Goal: Task Accomplishment & Management: Use online tool/utility

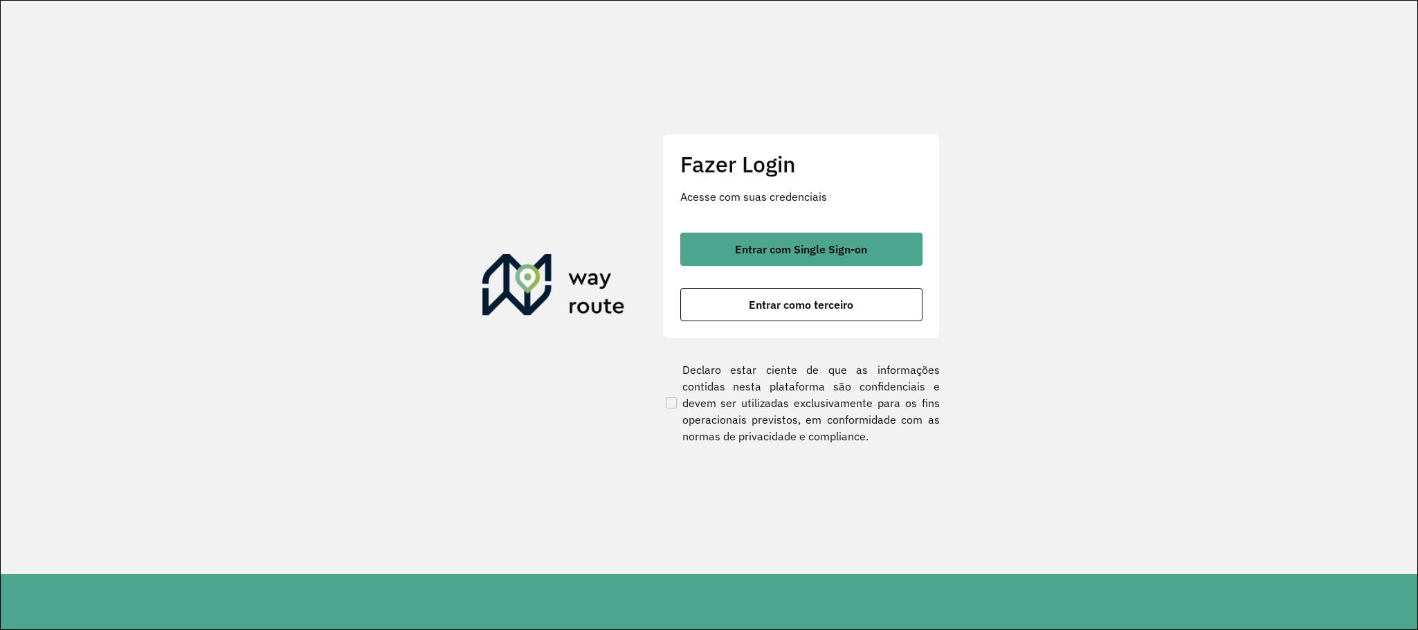
click at [758, 244] on span "Entrar com Single Sign-on" at bounding box center [801, 249] width 132 height 11
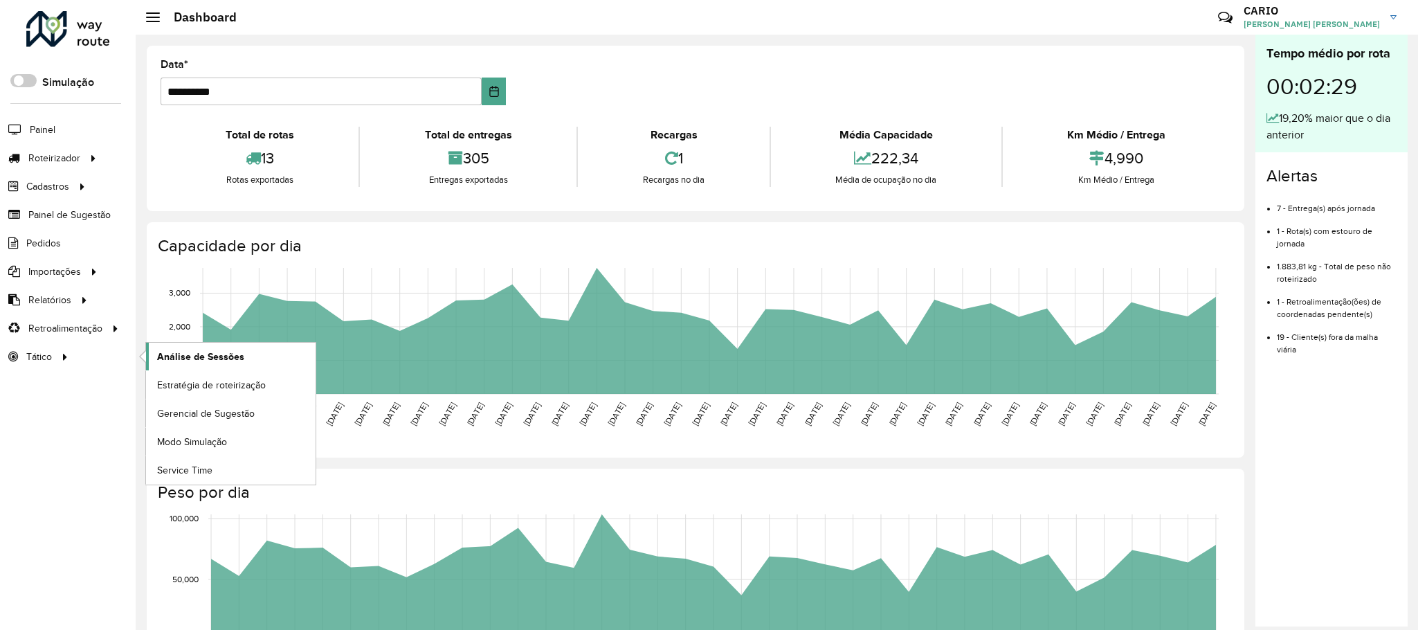
click at [179, 357] on span "Análise de Sessões" at bounding box center [200, 356] width 87 height 15
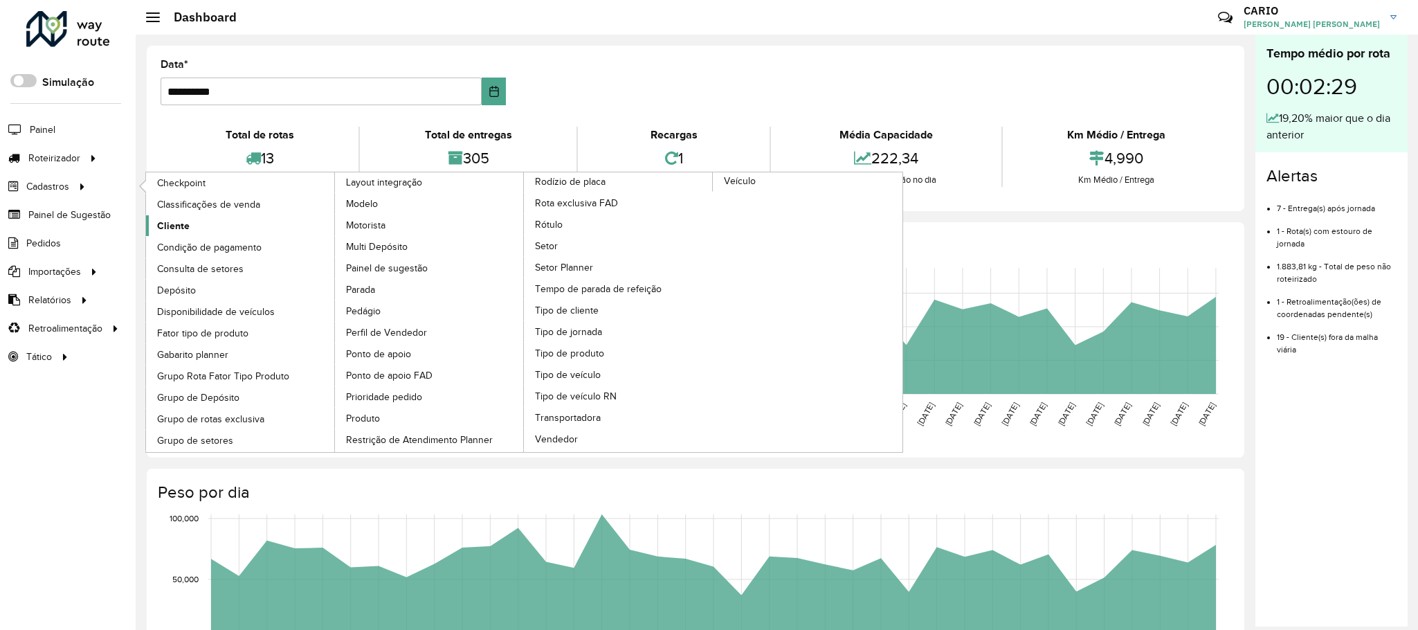
click at [168, 231] on span "Cliente" at bounding box center [173, 226] width 33 height 15
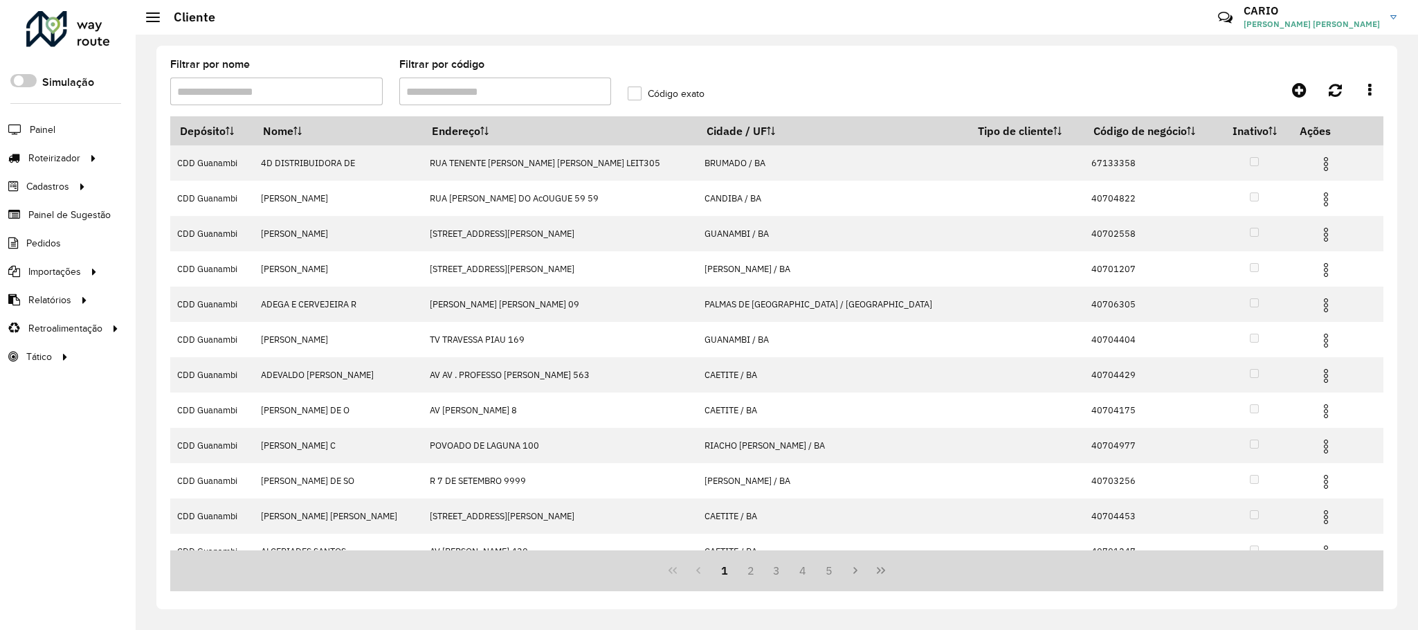
click at [565, 98] on input "Filtrar por código" at bounding box center [505, 91] width 212 height 28
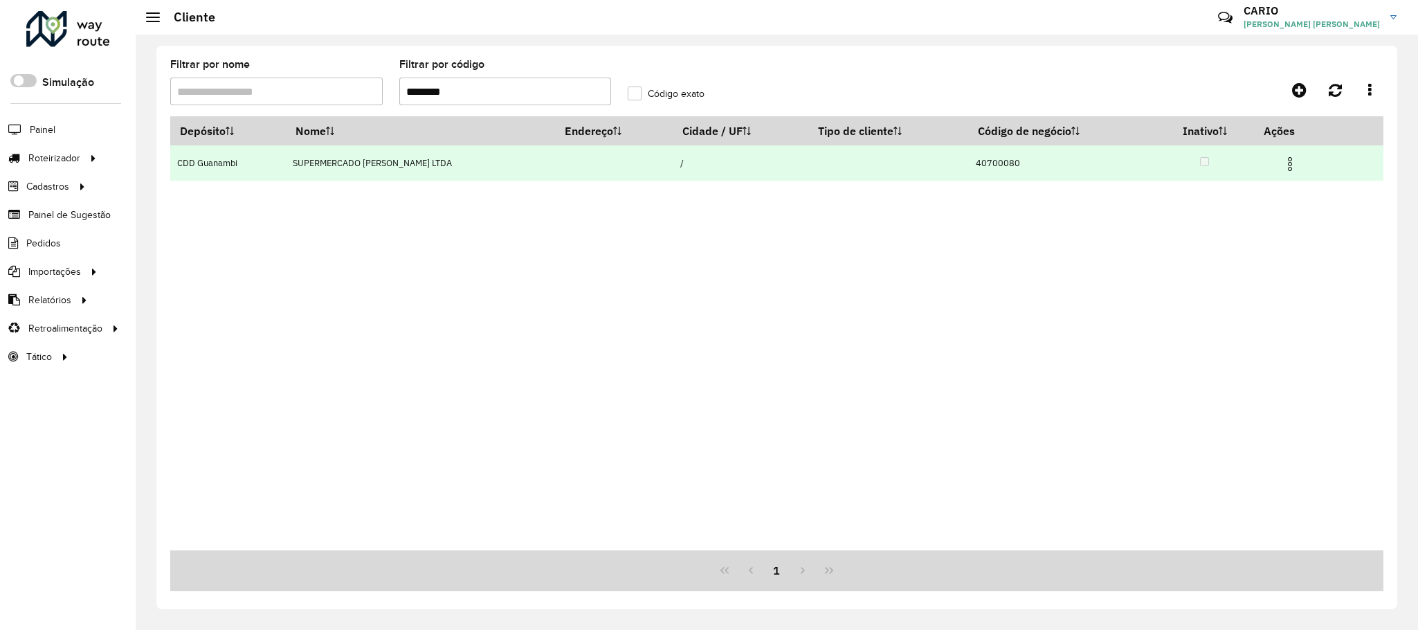
type input "********"
click at [1289, 164] on img at bounding box center [1289, 164] width 17 height 17
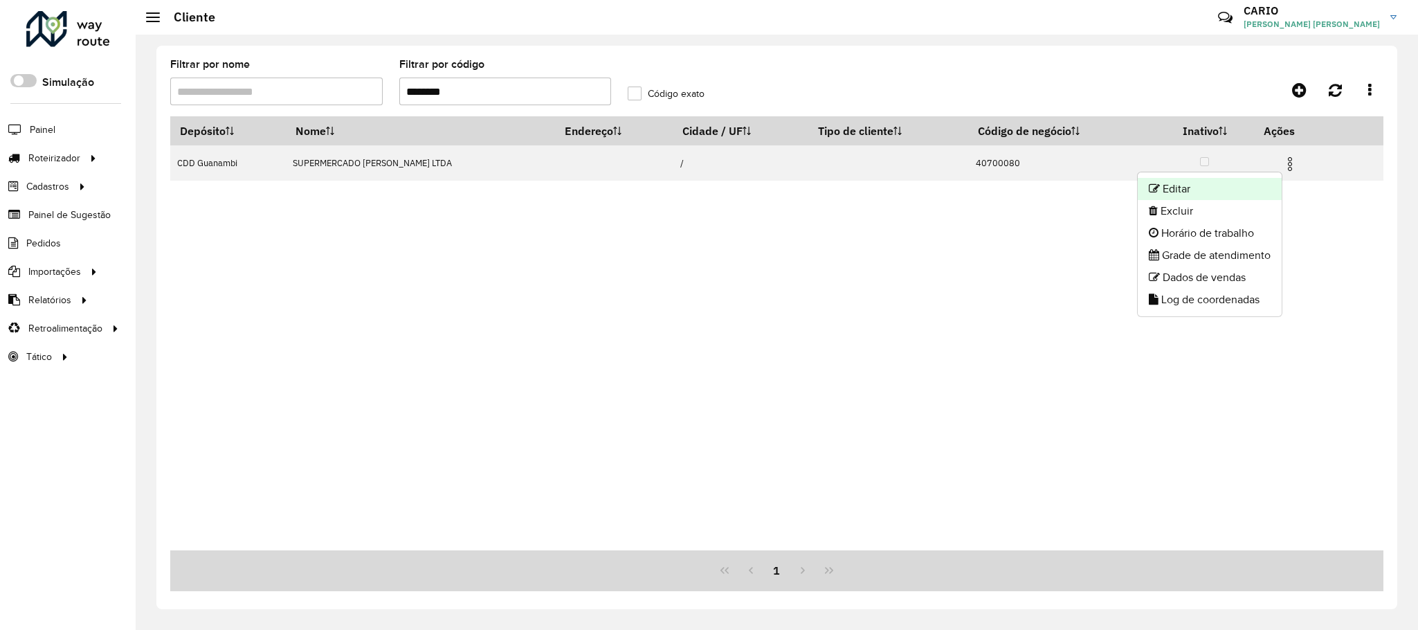
click at [1214, 183] on li "Editar" at bounding box center [1210, 189] width 144 height 22
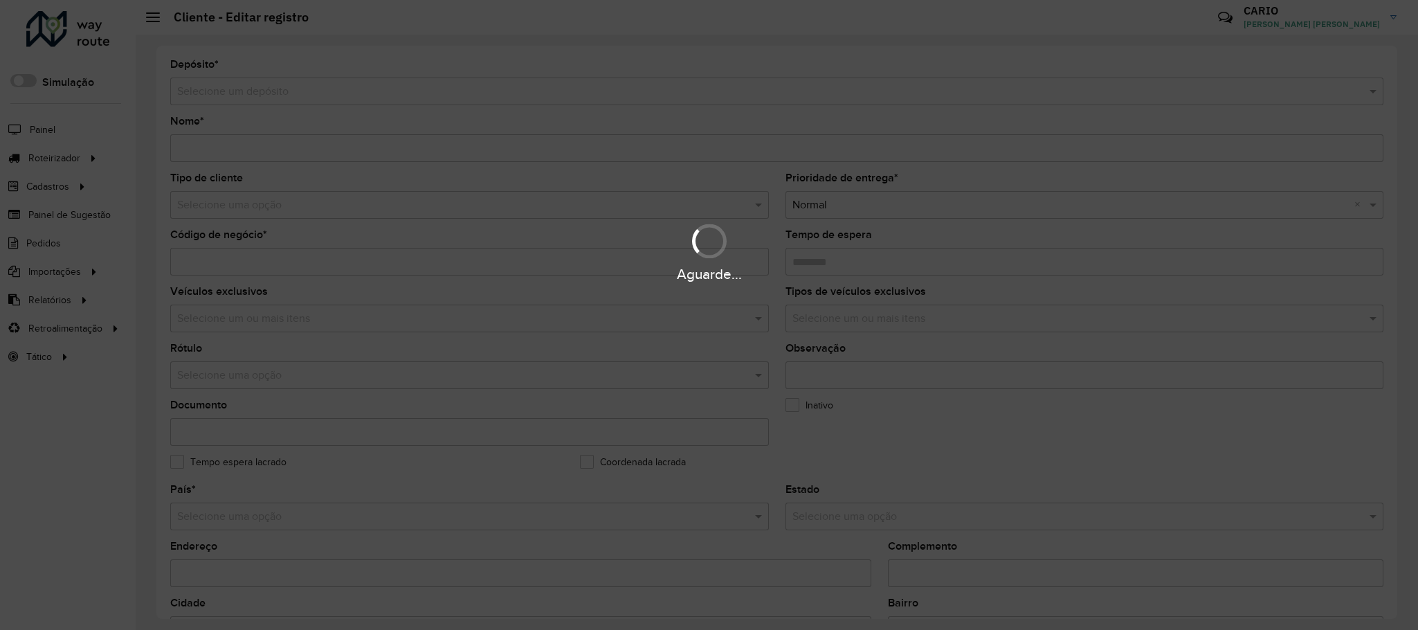
type input "**********"
type input "********"
type input "**********"
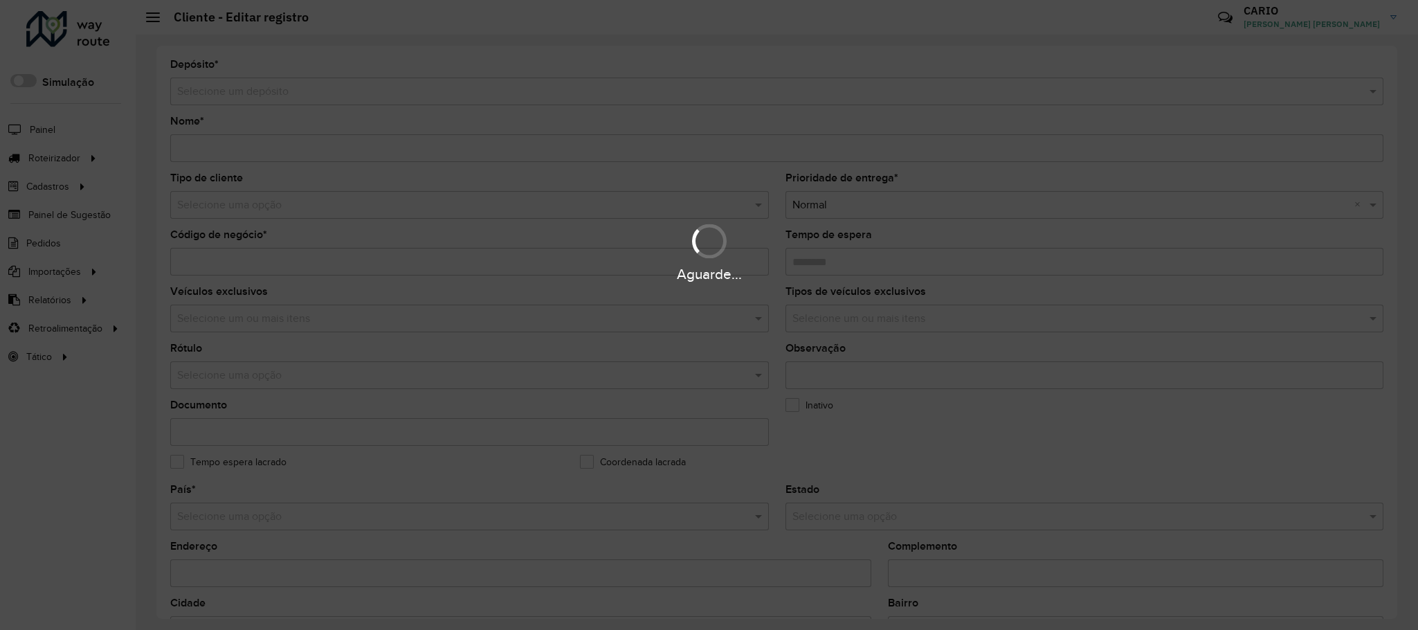
type input "**********"
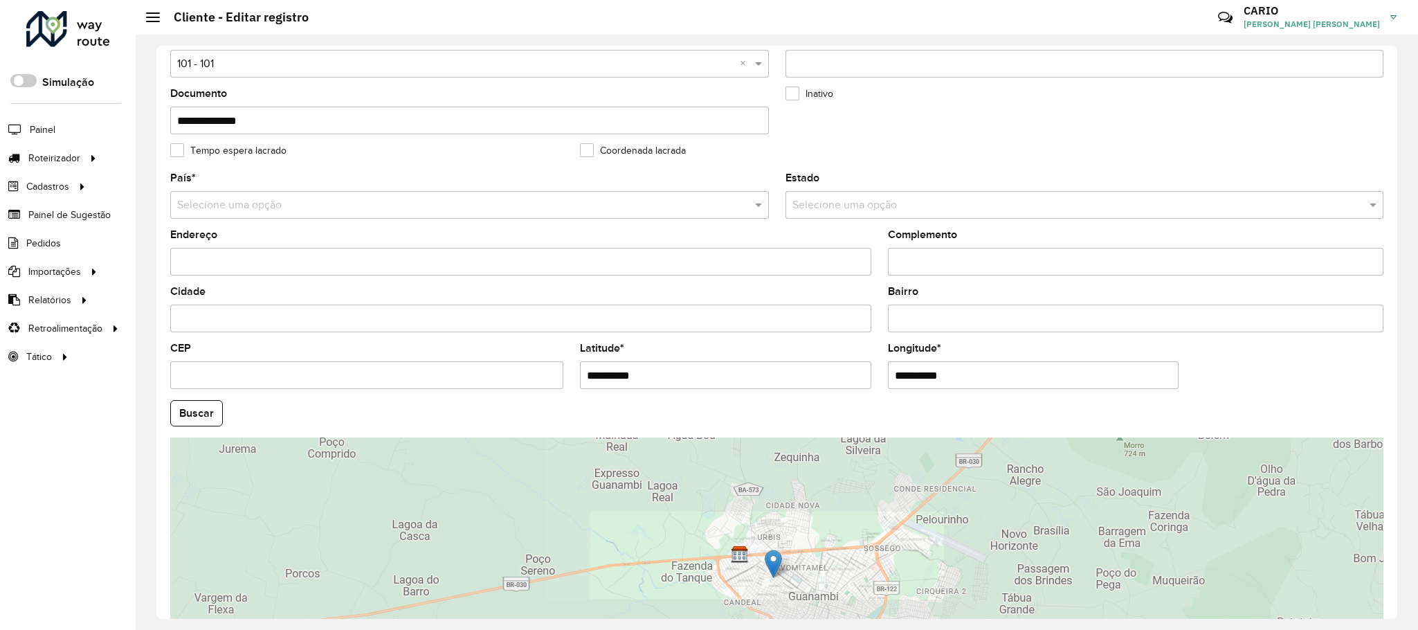
scroll to position [341, 0]
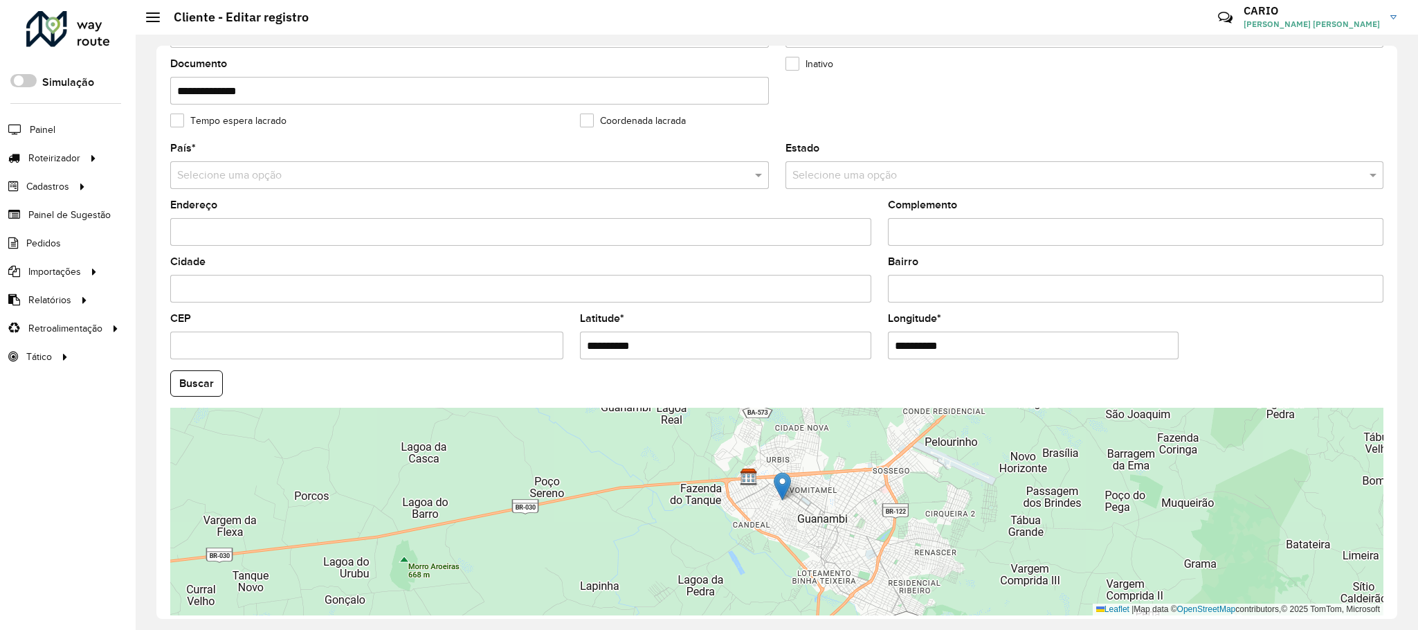
drag, startPoint x: 839, startPoint y: 567, endPoint x: 848, endPoint y: 520, distance: 48.6
click at [848, 520] on div "Leaflet | Map data © OpenStreetMap contributors,© 2025 TomTom, Microsoft" at bounding box center [776, 512] width 1213 height 208
drag, startPoint x: 690, startPoint y: 349, endPoint x: 407, endPoint y: 349, distance: 283.0
click at [407, 349] on formly-group "**********" at bounding box center [777, 379] width 1230 height 472
paste input "*"
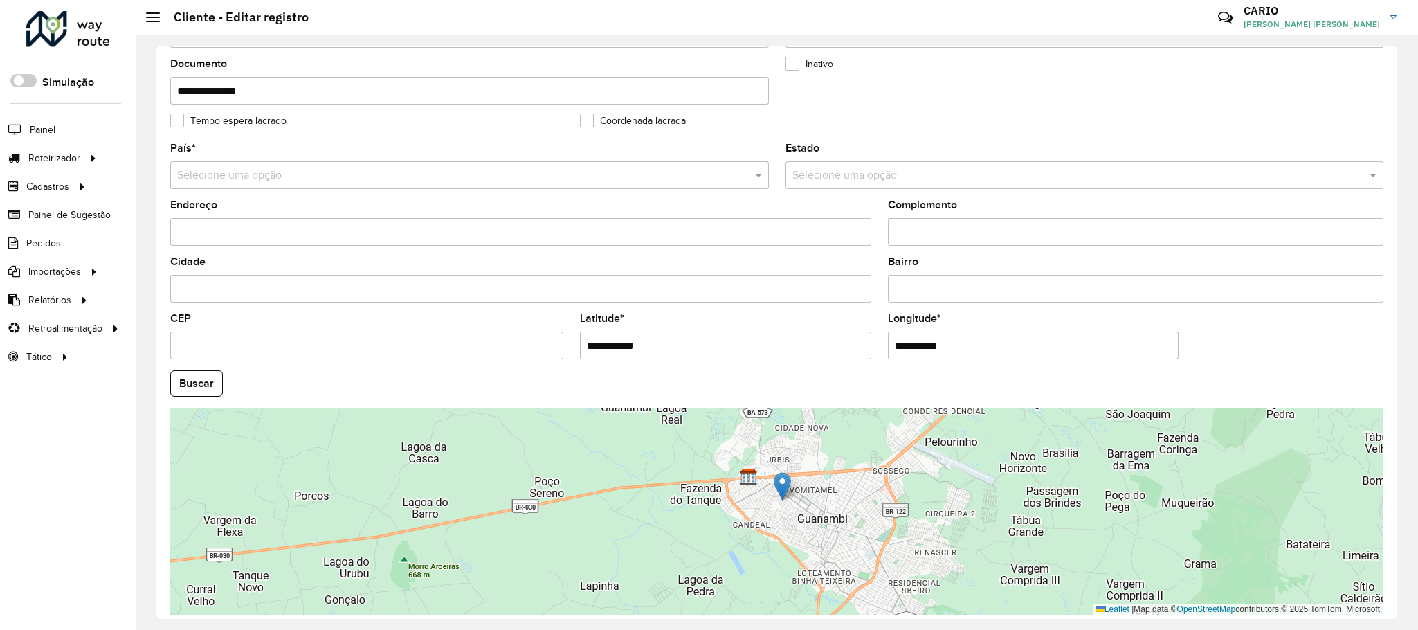
type input "**********"
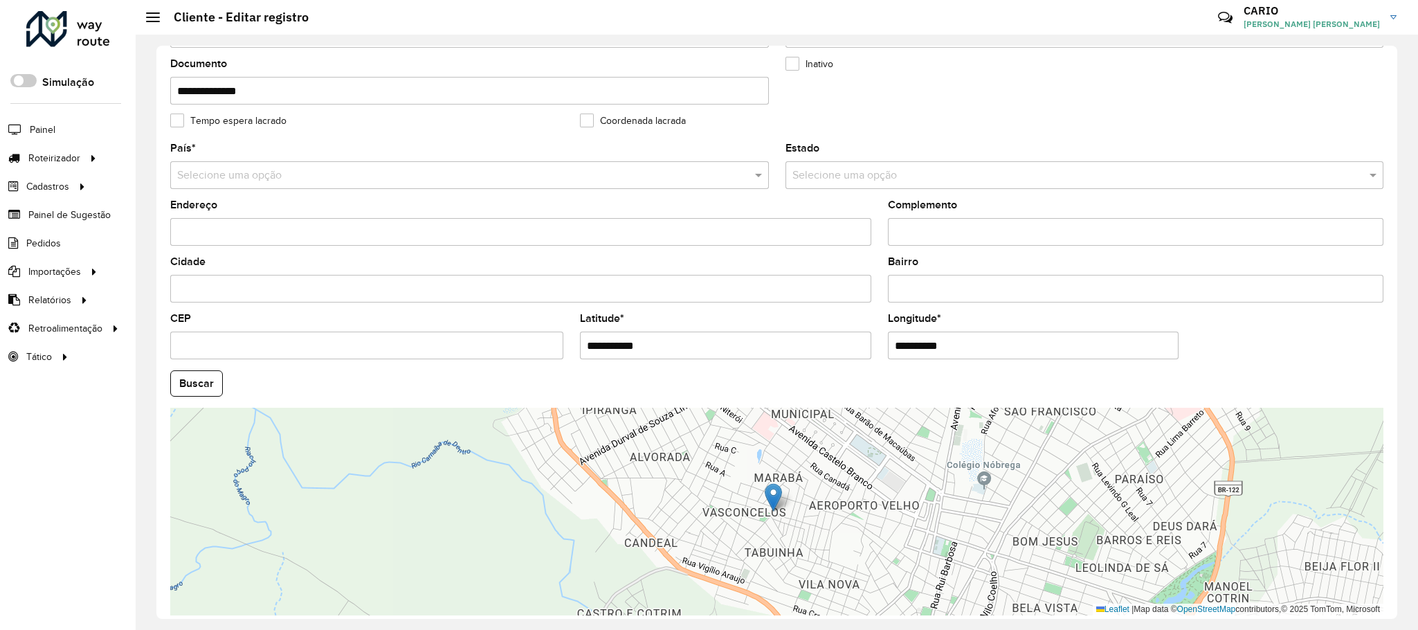
drag, startPoint x: 965, startPoint y: 356, endPoint x: 854, endPoint y: 345, distance: 111.9
click at [854, 345] on formly-group "**********" at bounding box center [777, 379] width 1230 height 472
paste input "*"
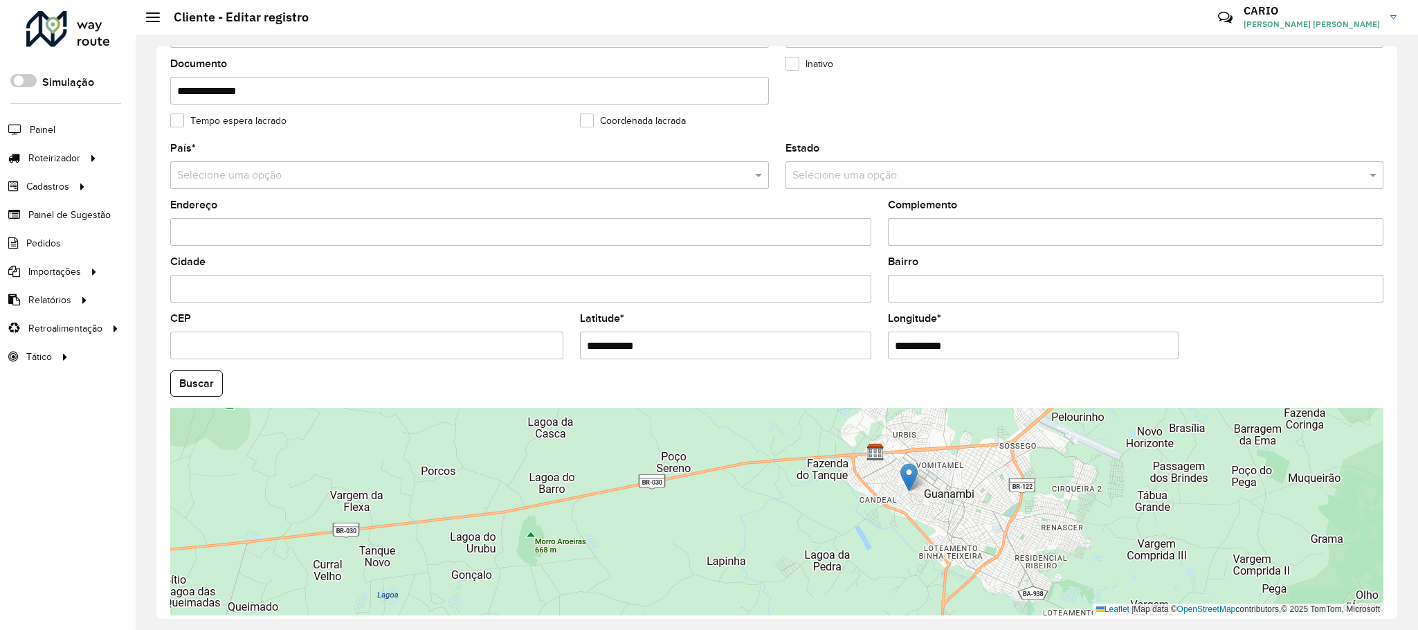
type input "**********"
click at [1267, 369] on hb-app "Aguarde... Pop-up bloqueado! Seu navegador bloqueou automáticamente a abertura …" at bounding box center [709, 315] width 1418 height 630
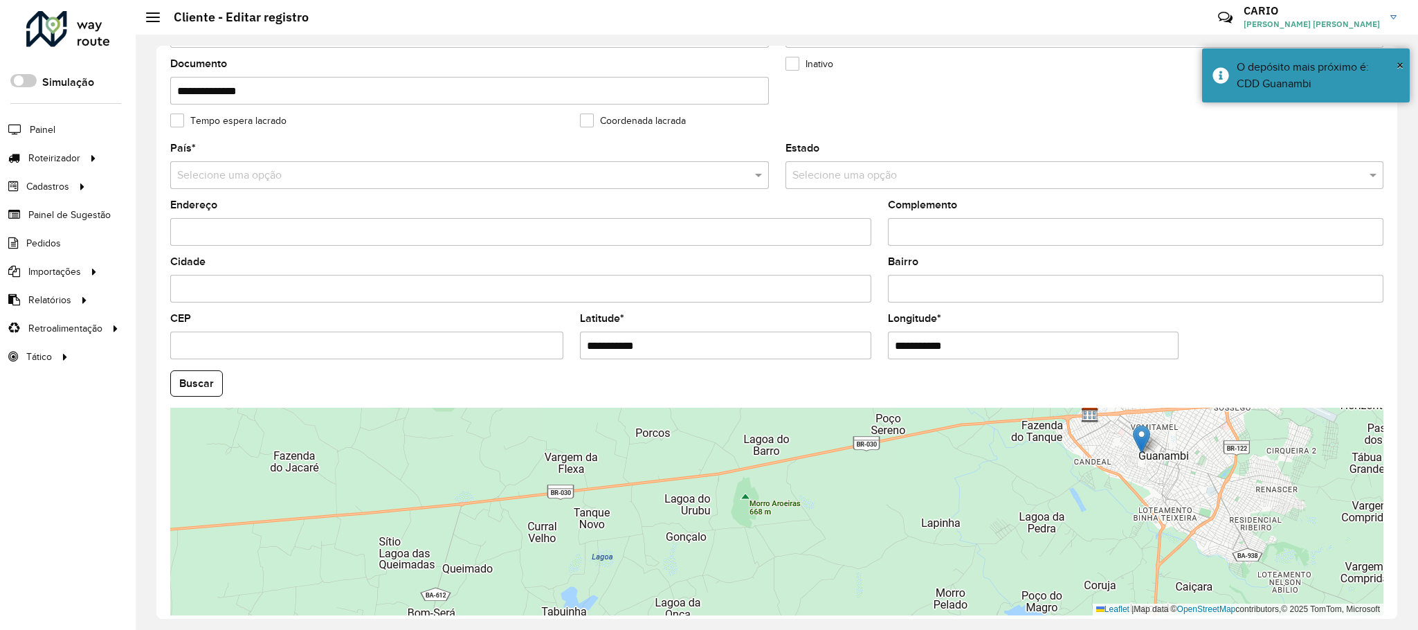
scroll to position [405, 0]
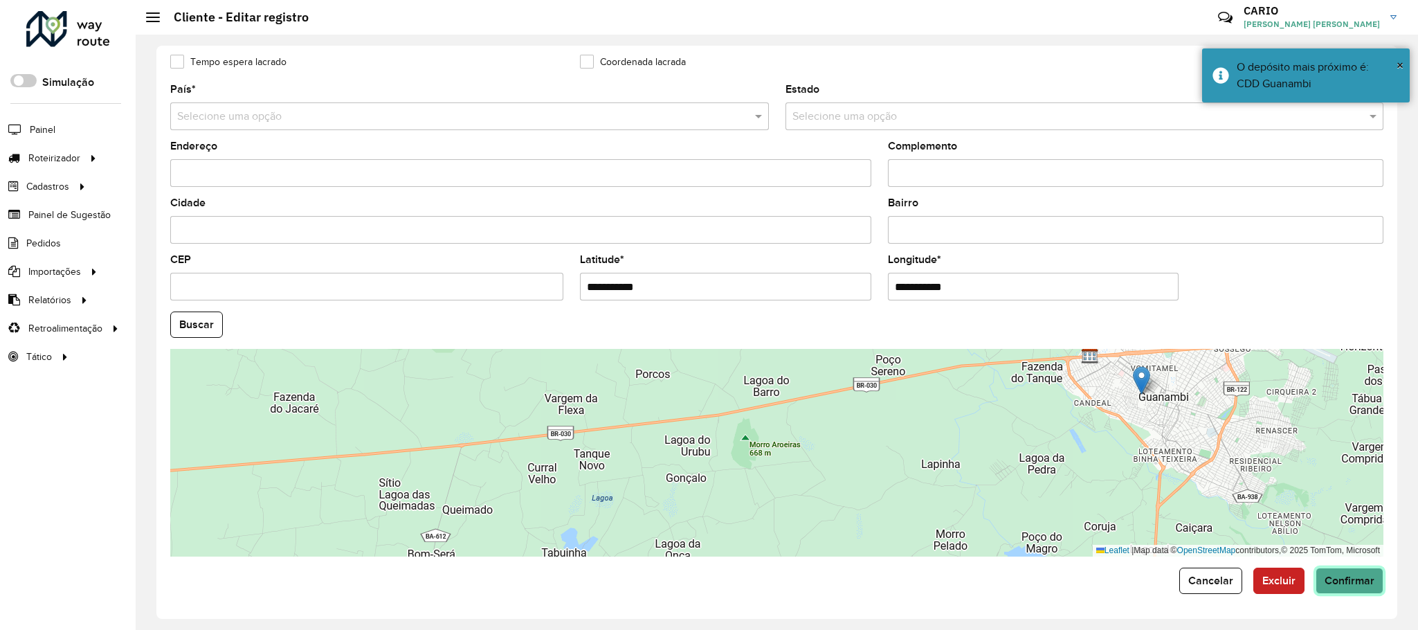
click at [1340, 586] on span "Confirmar" at bounding box center [1349, 580] width 50 height 12
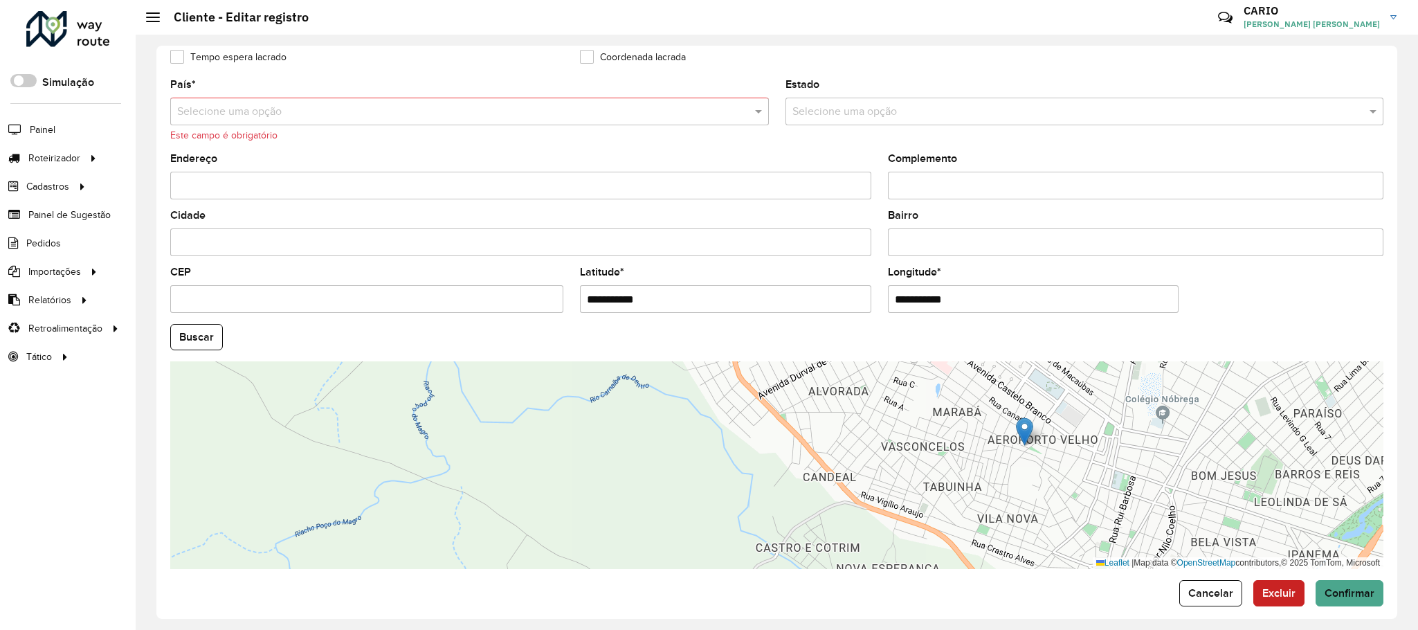
drag, startPoint x: 1080, startPoint y: 447, endPoint x: 1067, endPoint y: 501, distance: 55.5
click at [1067, 501] on div "Leaflet | Map data © OpenStreetMap contributors,© 2025 TomTom, Microsoft" at bounding box center [776, 465] width 1213 height 208
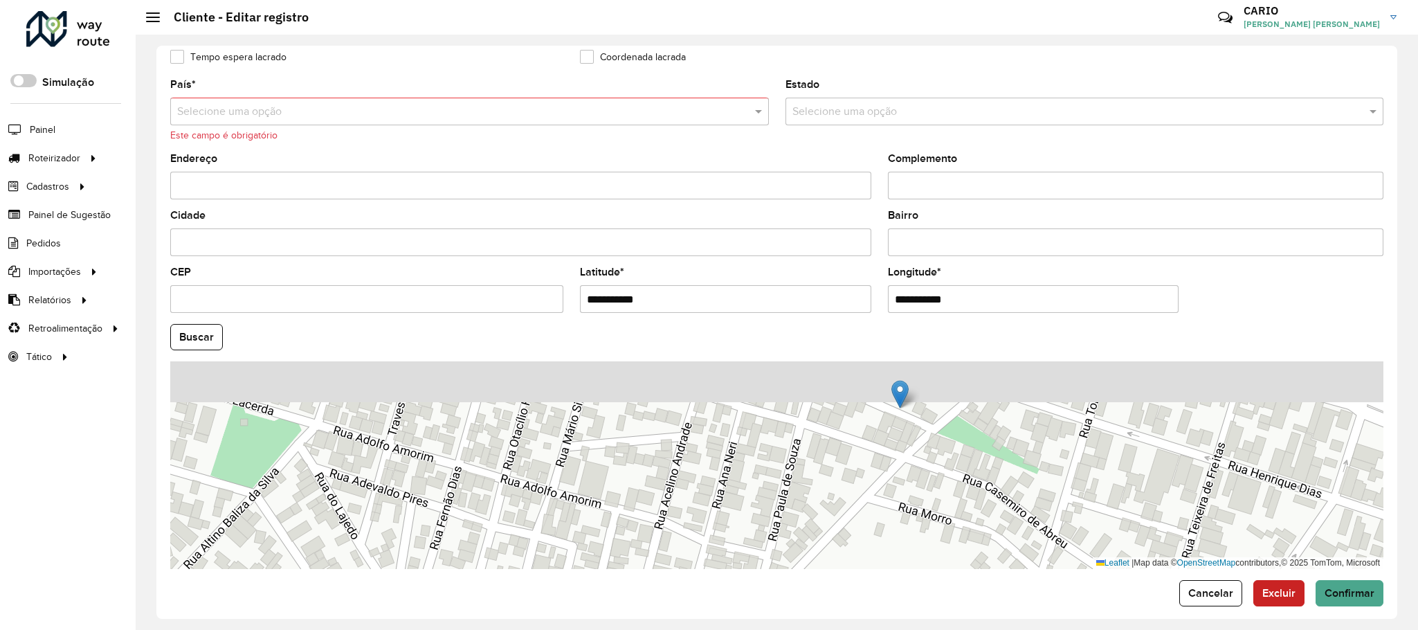
drag, startPoint x: 1061, startPoint y: 462, endPoint x: 1054, endPoint y: 533, distance: 72.3
click at [1054, 533] on div "Leaflet | Map data © OpenStreetMap contributors,© 2025 TomTom, Microsoft" at bounding box center [776, 465] width 1213 height 208
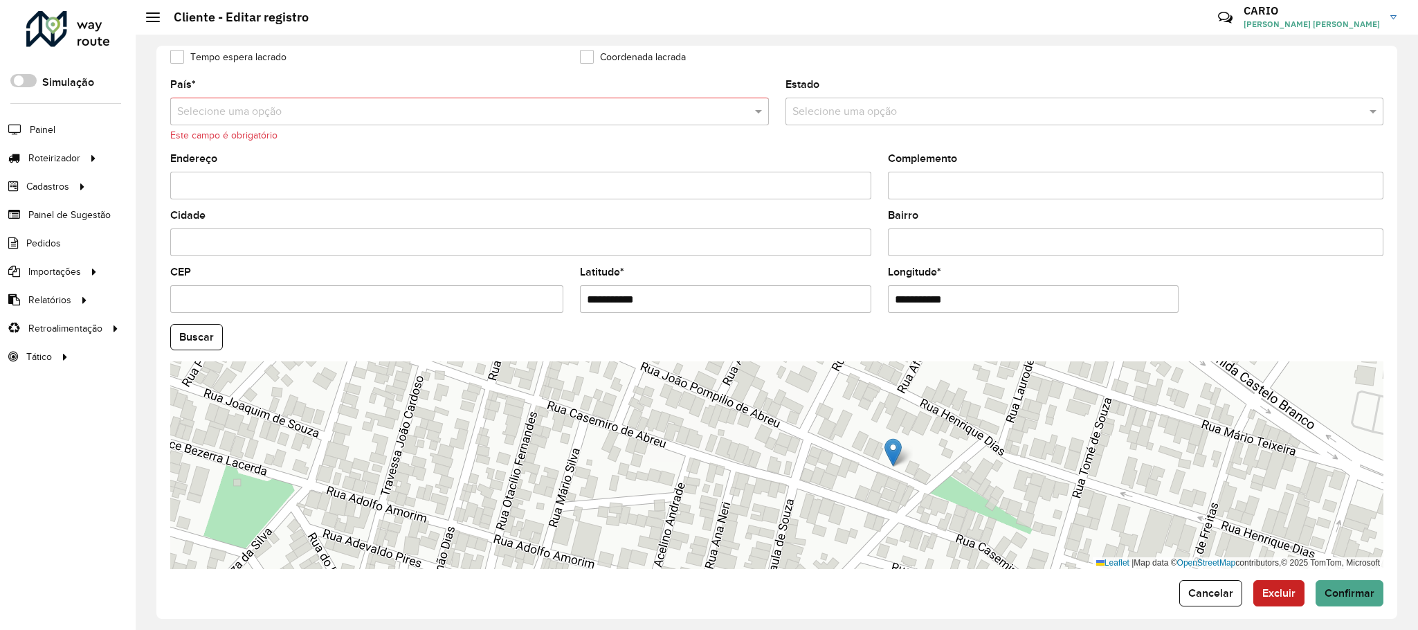
click at [897, 459] on img at bounding box center [892, 452] width 17 height 28
type input "**********"
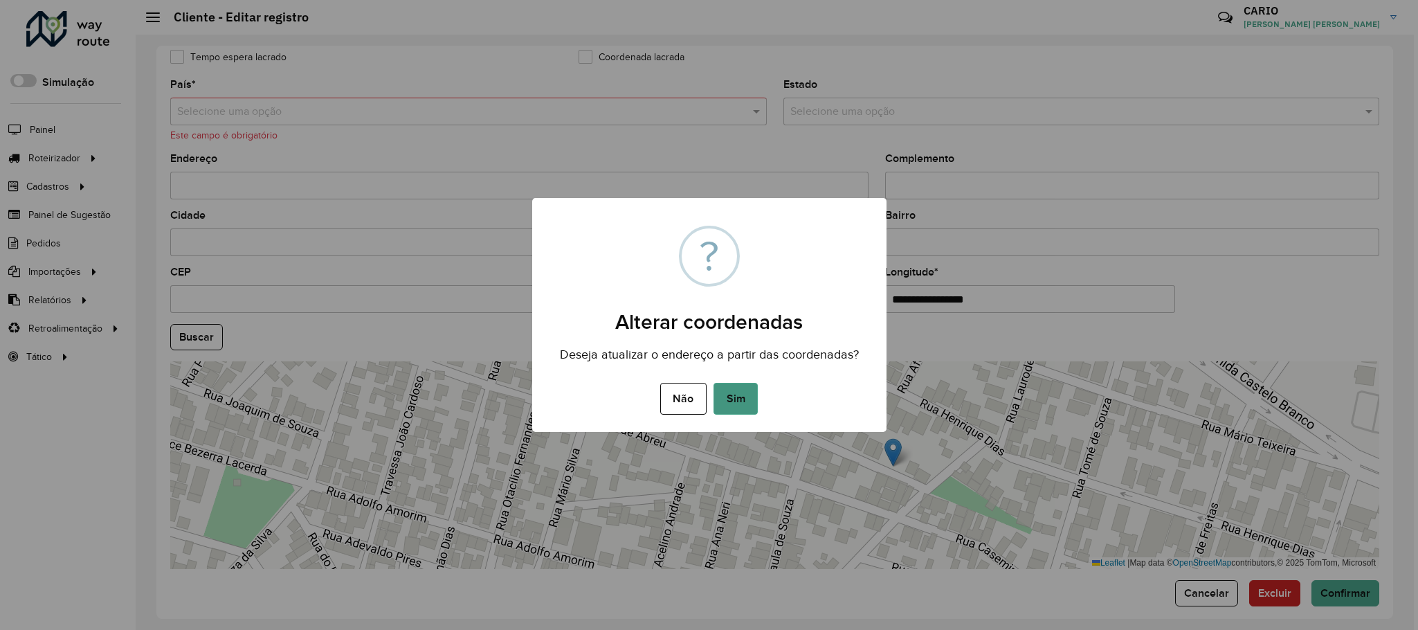
click at [741, 403] on button "Sim" at bounding box center [735, 399] width 44 height 32
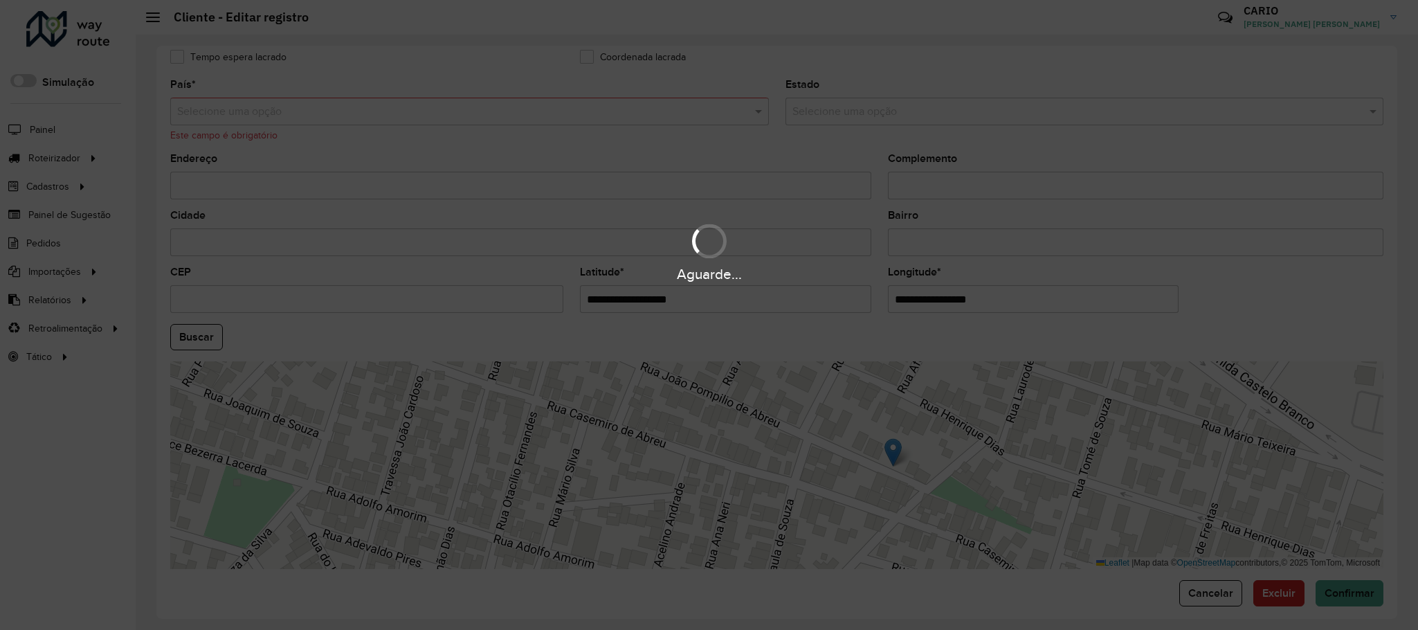
type input "**********"
type input "********"
type input "*********"
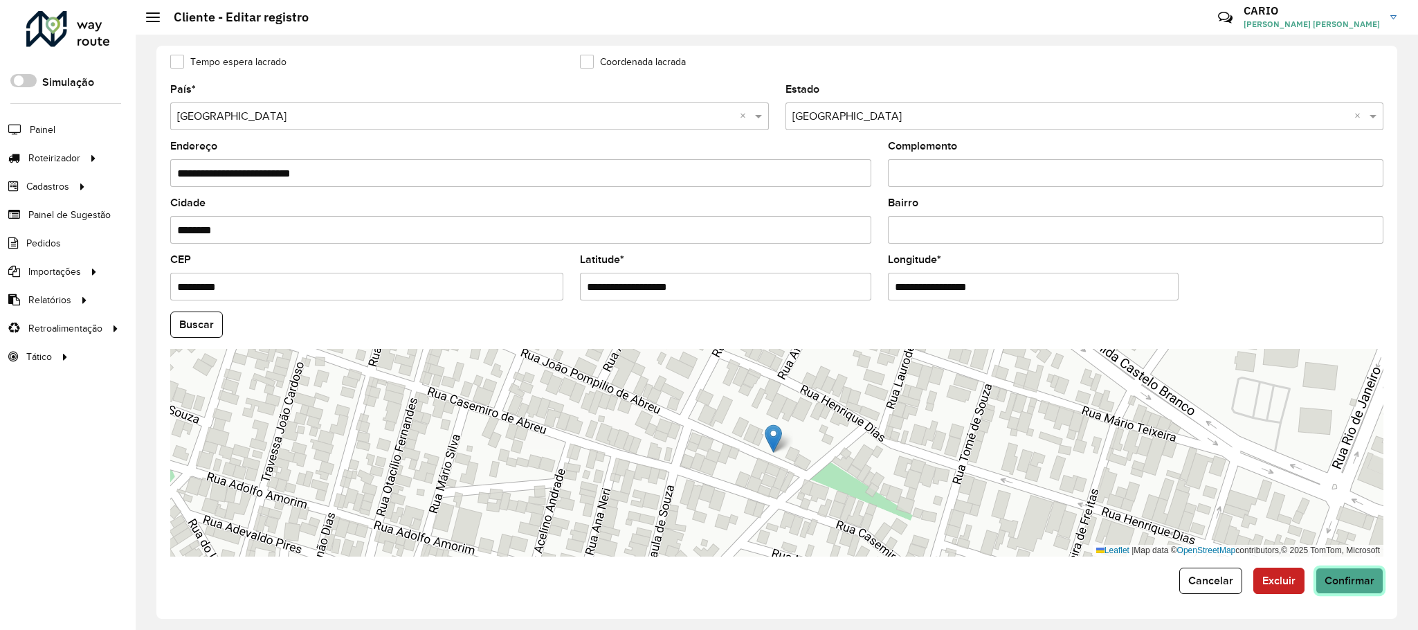
click at [1341, 581] on span "Confirmar" at bounding box center [1349, 580] width 50 height 12
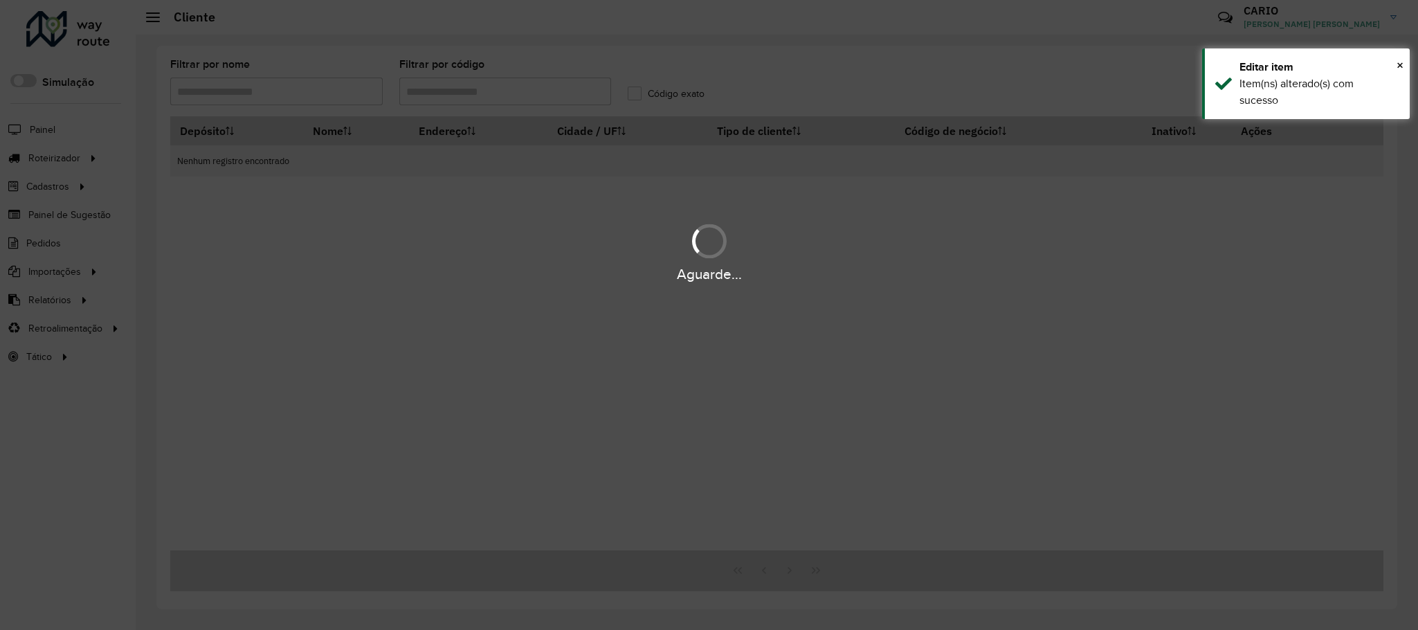
type input "********"
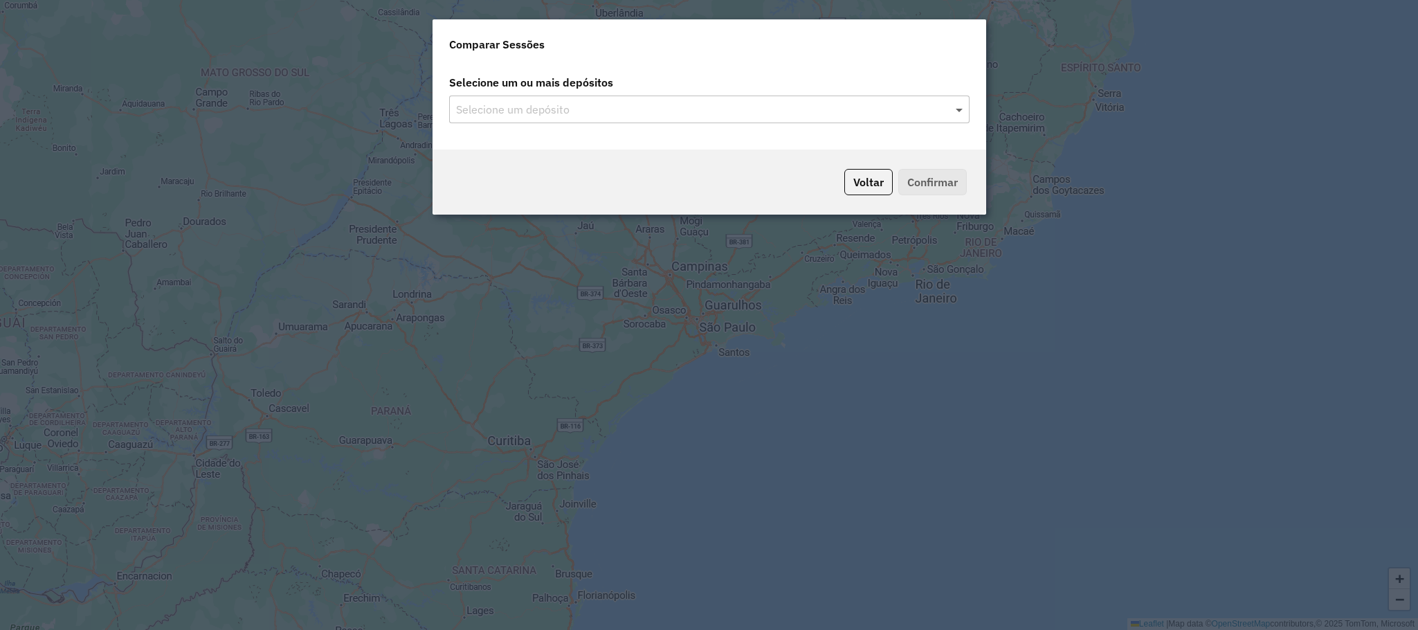
click at [960, 113] on span at bounding box center [960, 109] width 17 height 17
click at [766, 110] on input "text" at bounding box center [703, 110] width 500 height 17
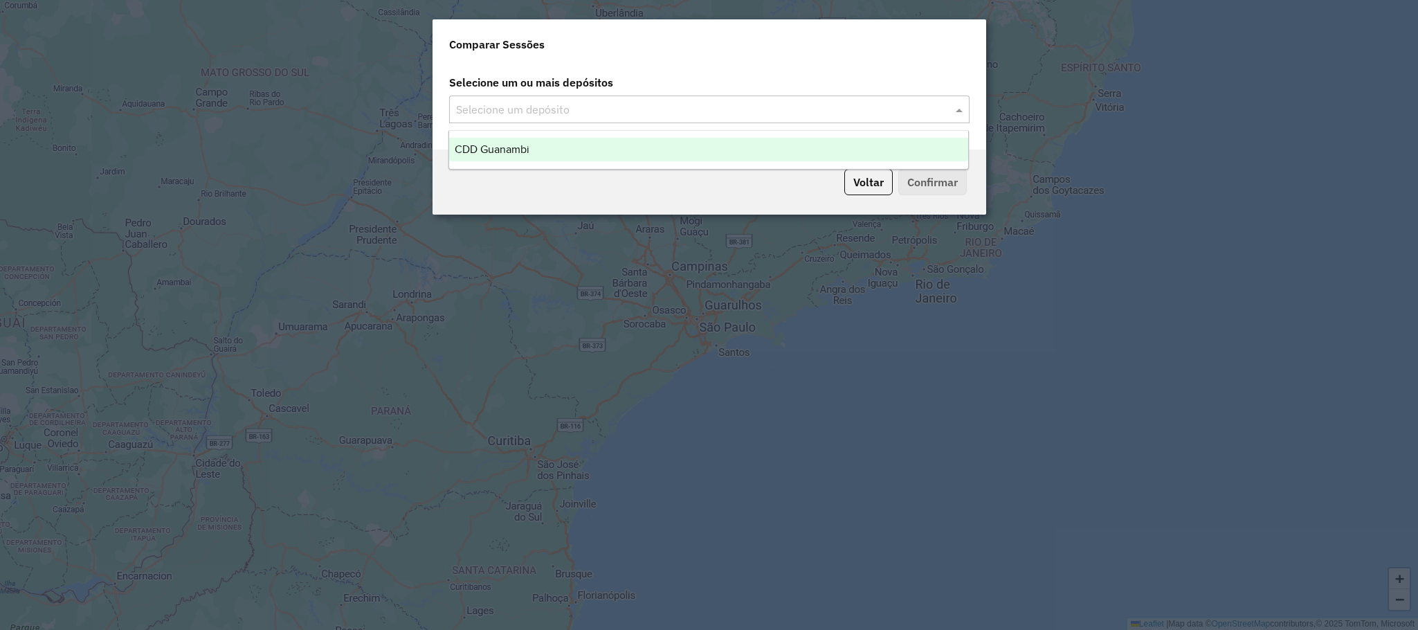
click at [723, 154] on div "CDD Guanambi" at bounding box center [708, 150] width 519 height 24
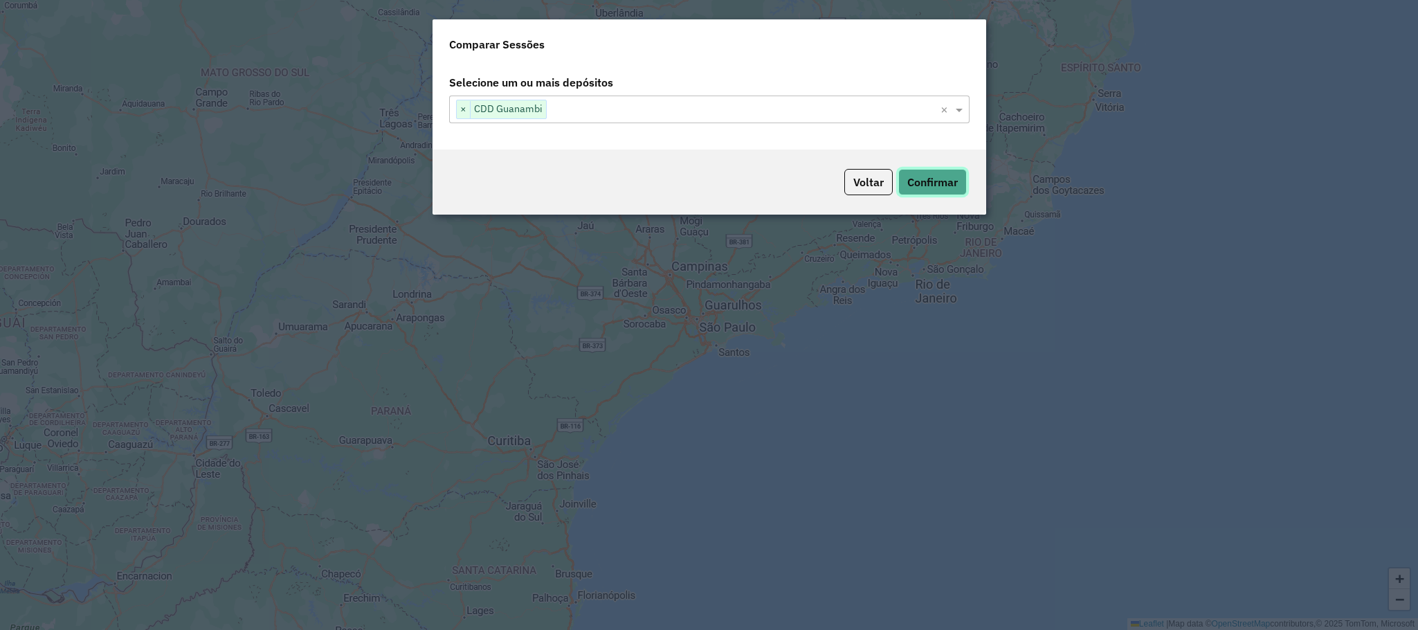
click at [922, 183] on button "Confirmar" at bounding box center [932, 182] width 69 height 26
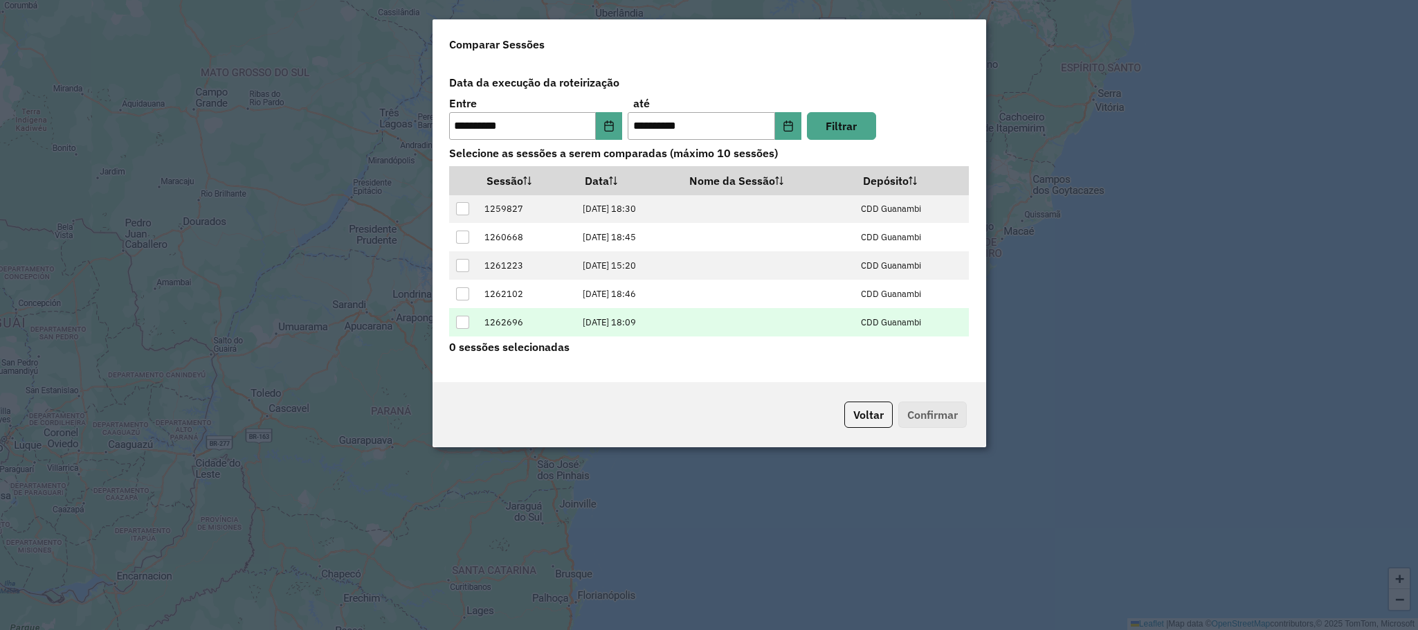
scroll to position [57, 0]
click at [461, 322] on div at bounding box center [462, 324] width 13 height 13
click at [915, 412] on button "Confirmar" at bounding box center [932, 414] width 69 height 26
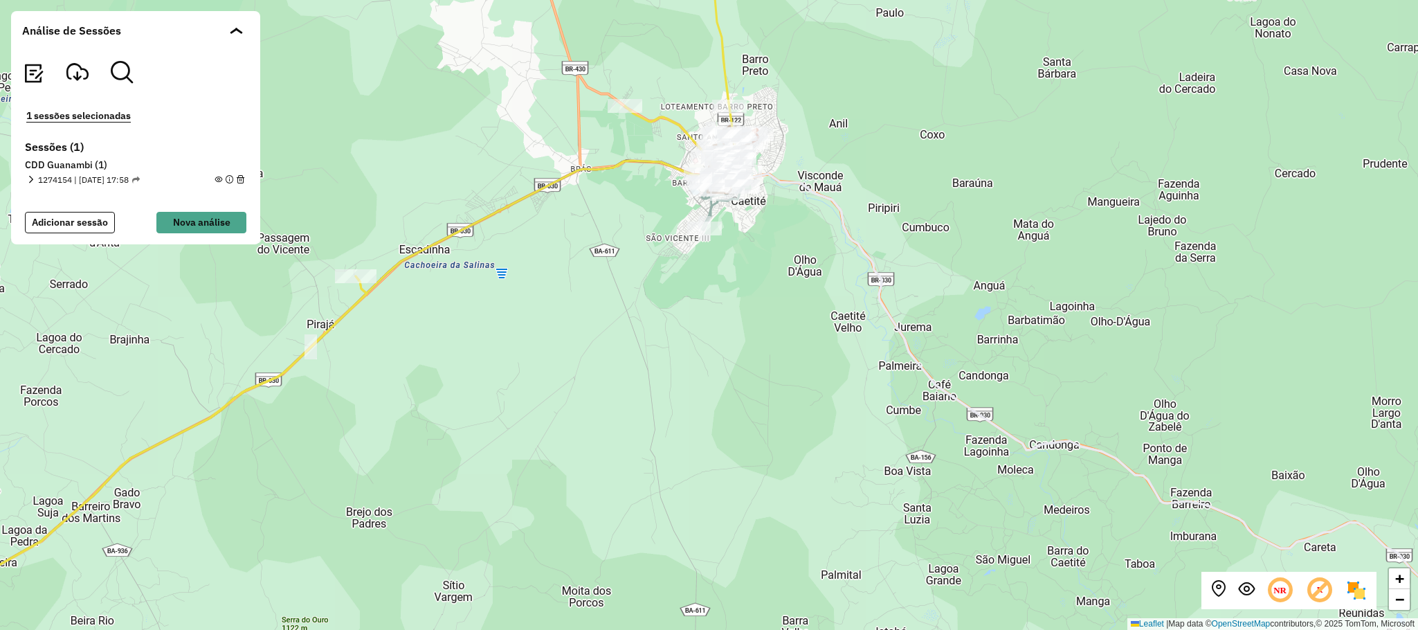
drag, startPoint x: 816, startPoint y: 271, endPoint x: 846, endPoint y: 359, distance: 93.2
click at [864, 384] on div "+ − Leaflet | Map data © OpenStreetMap contributors,© 2025 TomTom, Microsoft" at bounding box center [709, 315] width 1418 height 630
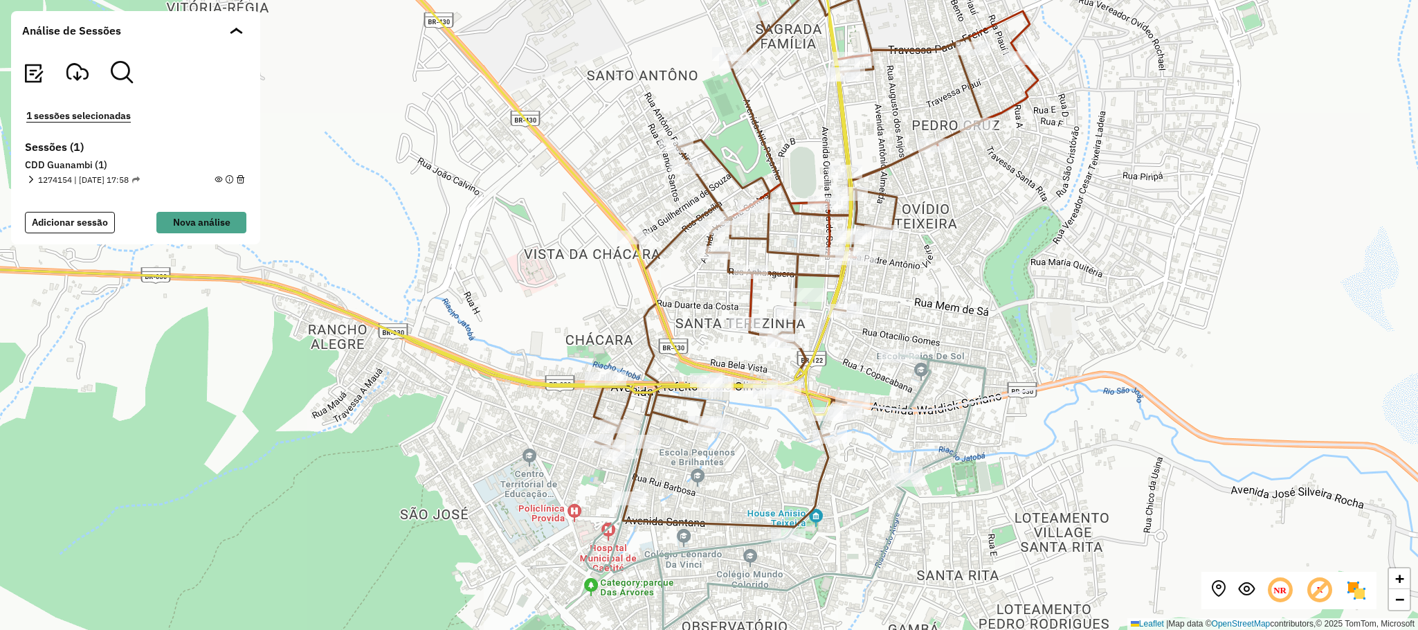
drag, startPoint x: 974, startPoint y: 320, endPoint x: 992, endPoint y: 286, distance: 38.4
click at [992, 286] on div "+ − Leaflet | Map data © OpenStreetMap contributors,© 2025 TomTom, Microsoft" at bounding box center [709, 315] width 1418 height 630
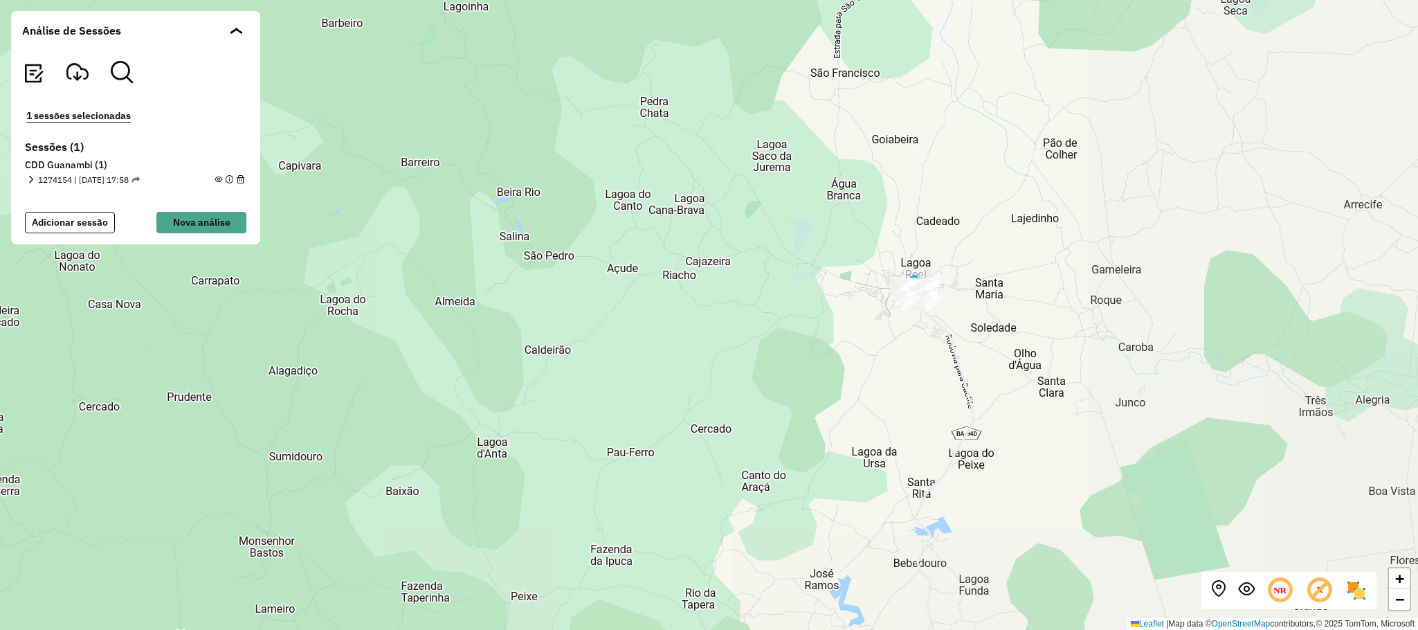
drag, startPoint x: 746, startPoint y: 476, endPoint x: 962, endPoint y: 248, distance: 314.2
click at [951, 255] on div "+ − Leaflet | Map data © OpenStreetMap contributors,© 2025 TomTom, Microsoft" at bounding box center [709, 315] width 1418 height 630
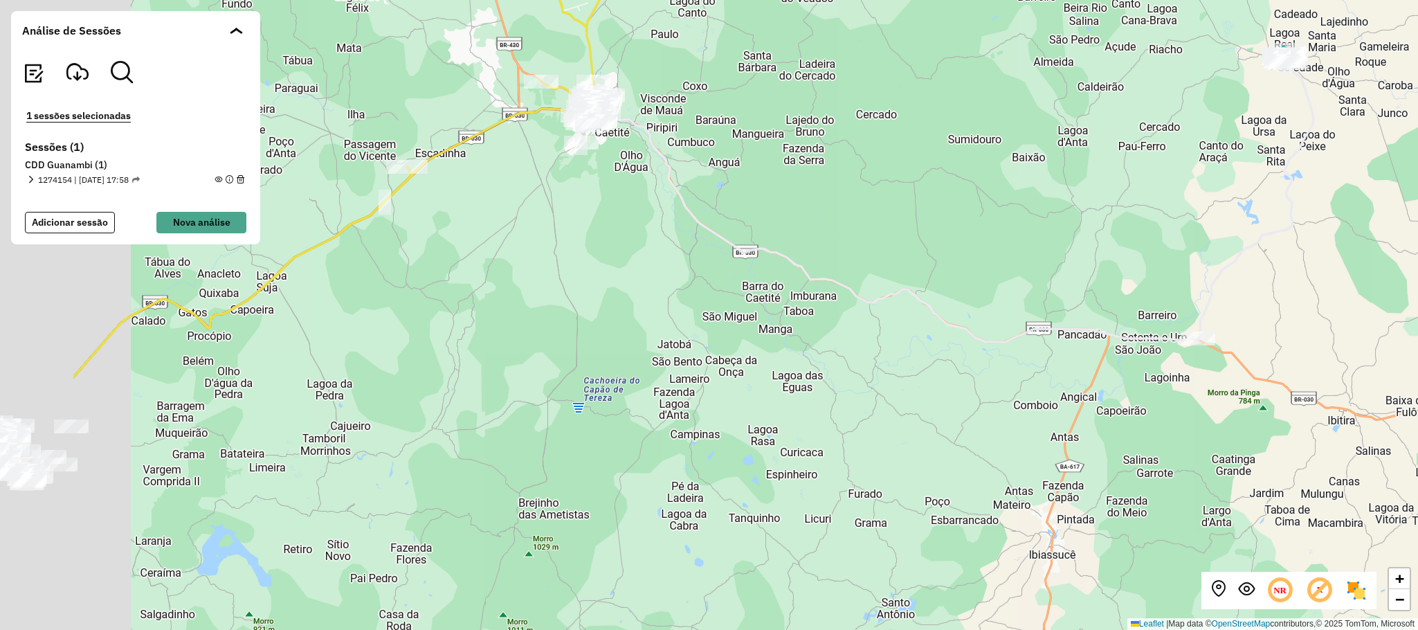
drag, startPoint x: 738, startPoint y: 434, endPoint x: 1298, endPoint y: 311, distance: 573.7
click at [1298, 311] on div "+ − Leaflet | Map data © OpenStreetMap contributors,© 2025 TomTom, Microsoft" at bounding box center [709, 315] width 1418 height 630
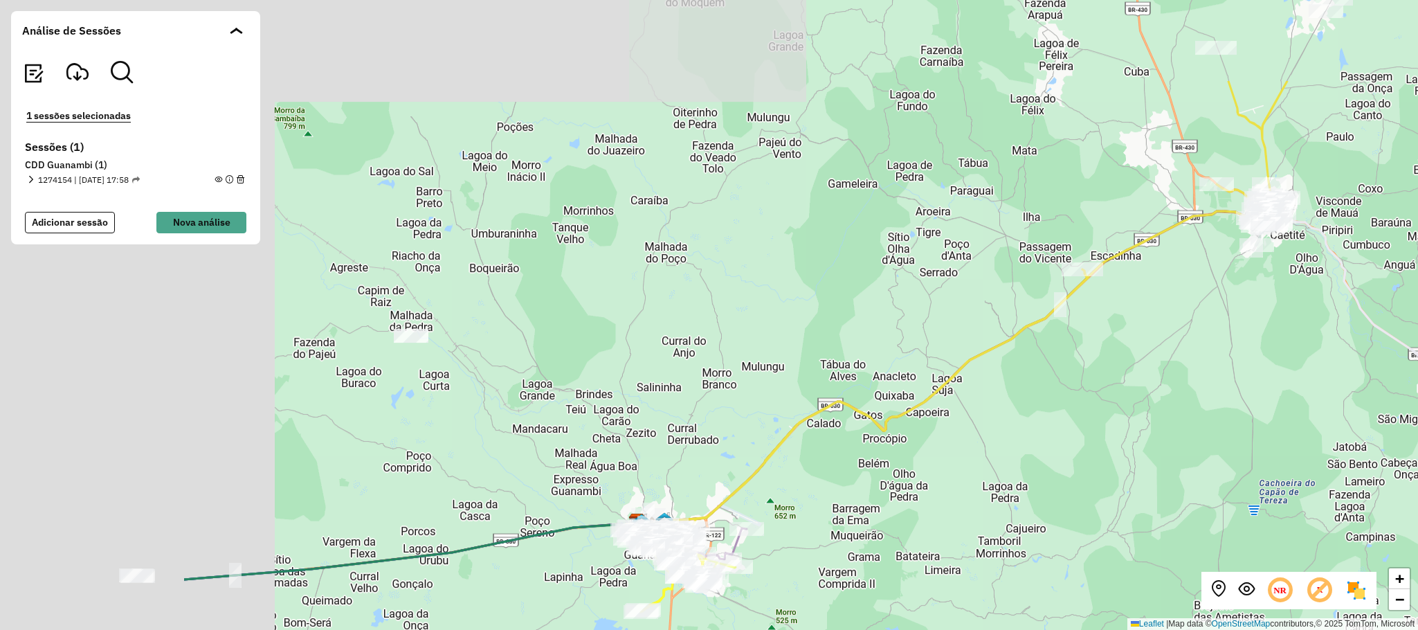
drag, startPoint x: 697, startPoint y: 349, endPoint x: 1042, endPoint y: 484, distance: 370.1
click at [1041, 486] on div "+ − Leaflet | Map data © OpenStreetMap contributors,© 2025 TomTom, Microsoft" at bounding box center [709, 315] width 1418 height 630
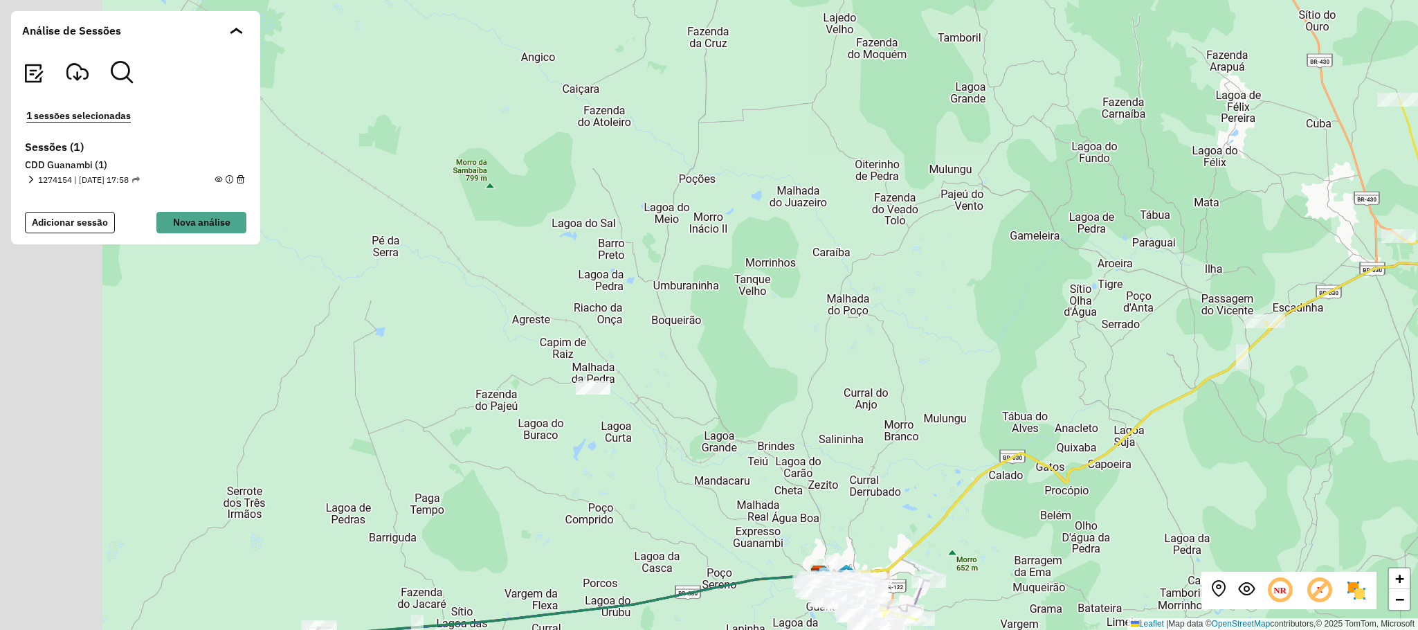
drag, startPoint x: 565, startPoint y: 359, endPoint x: 846, endPoint y: 563, distance: 347.2
click at [846, 563] on div "+ − Leaflet | Map data © OpenStreetMap contributors,© 2025 TomTom, Microsoft" at bounding box center [709, 315] width 1418 height 630
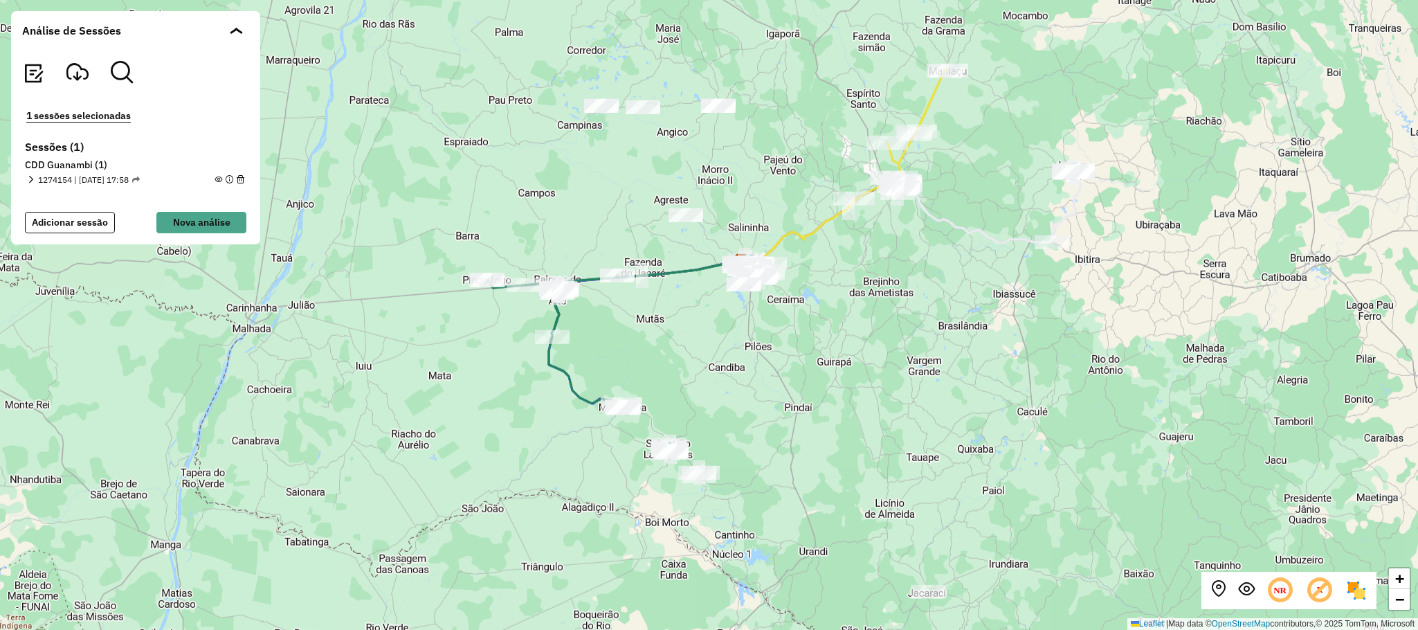
drag, startPoint x: 845, startPoint y: 494, endPoint x: 776, endPoint y: 208, distance: 293.9
click at [776, 208] on div "+ − Leaflet | Map data © OpenStreetMap contributors,© 2025 TomTom, Microsoft" at bounding box center [709, 315] width 1418 height 630
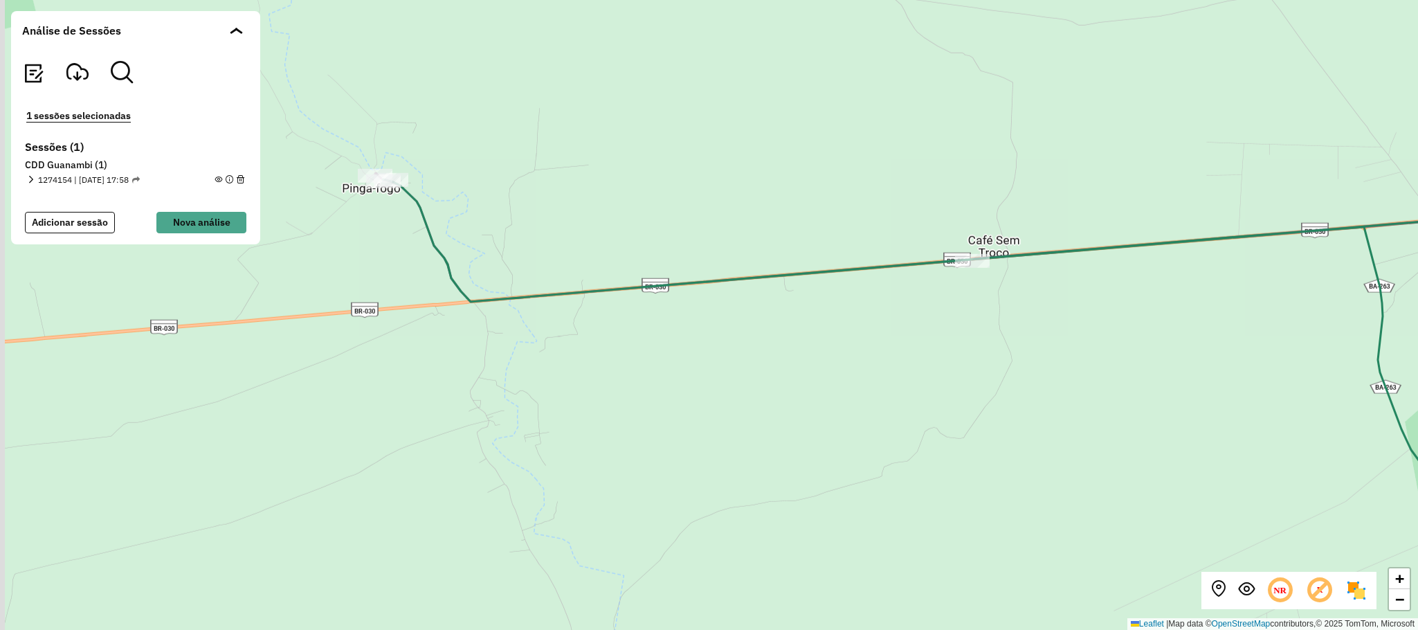
drag, startPoint x: 394, startPoint y: 208, endPoint x: 596, endPoint y: 227, distance: 202.2
click at [596, 227] on div "+ − Leaflet | Map data © OpenStreetMap contributors,© 2025 TomTom, Microsoft" at bounding box center [709, 315] width 1418 height 630
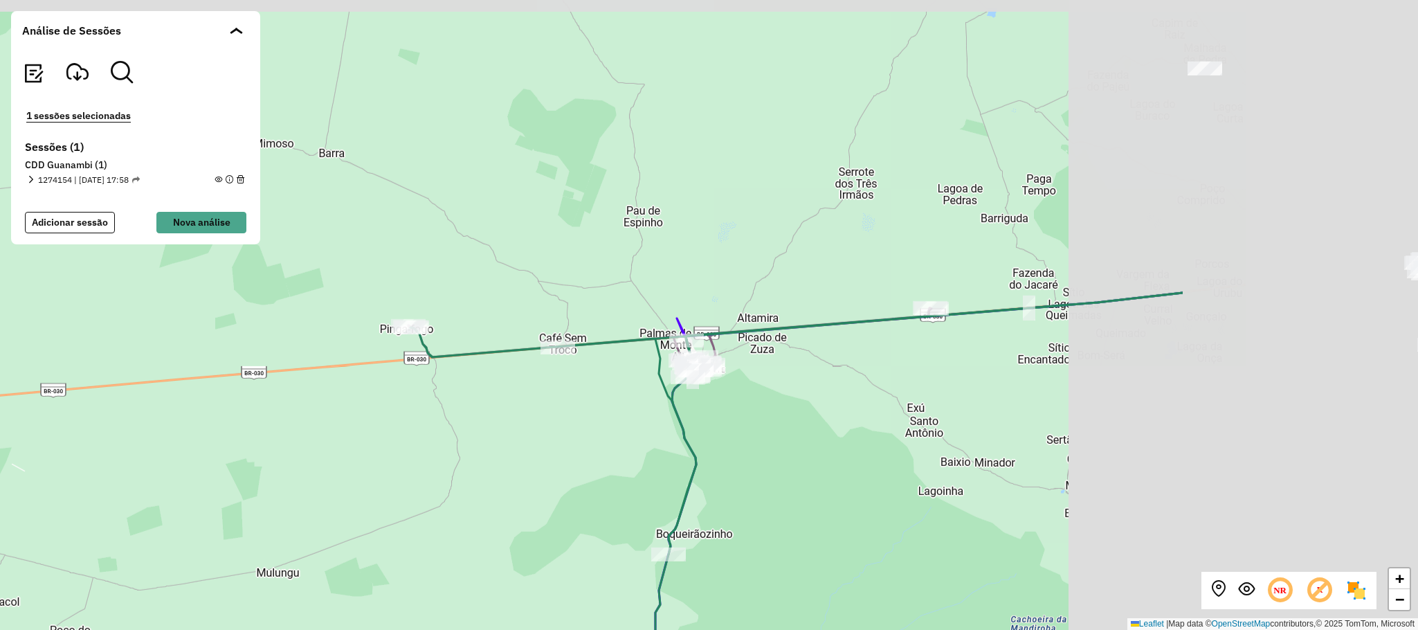
drag, startPoint x: 978, startPoint y: 364, endPoint x: 556, endPoint y: 389, distance: 422.1
click at [557, 393] on div "+ − Leaflet | Map data © OpenStreetMap contributors,© 2025 TomTom, Microsoft" at bounding box center [709, 315] width 1418 height 630
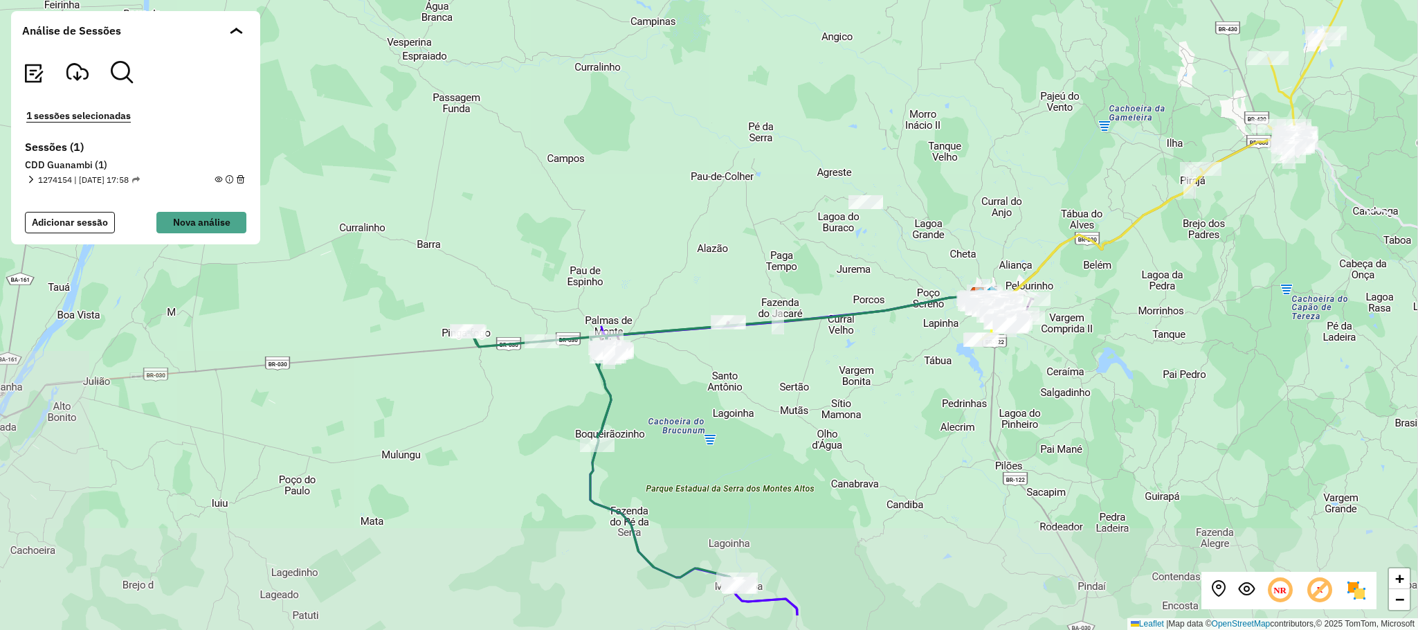
drag, startPoint x: 738, startPoint y: 493, endPoint x: 692, endPoint y: 358, distance: 142.4
click at [692, 358] on div "+ − Leaflet | Map data © OpenStreetMap contributors,© 2025 TomTom, Microsoft" at bounding box center [709, 315] width 1418 height 630
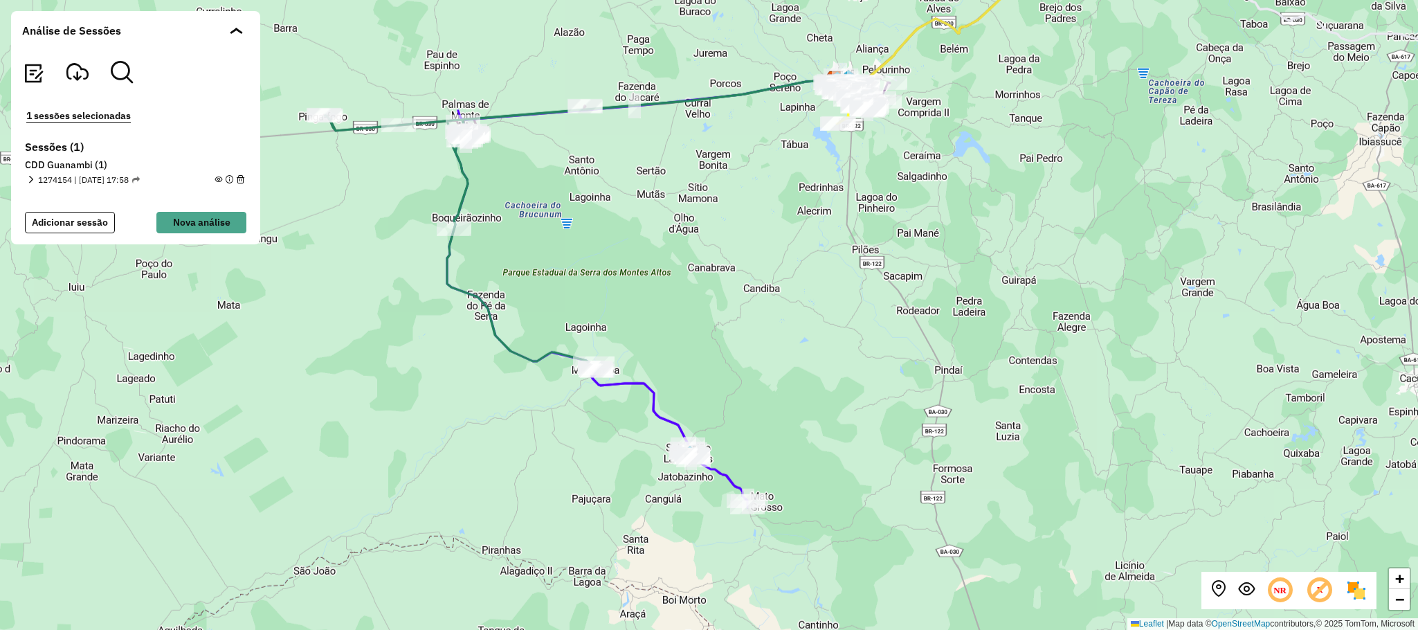
drag, startPoint x: 803, startPoint y: 422, endPoint x: 665, endPoint y: 372, distance: 147.3
click at [692, 300] on div "+ − Leaflet | Map data © OpenStreetMap contributors,© 2025 TomTom, Microsoft" at bounding box center [709, 315] width 1418 height 630
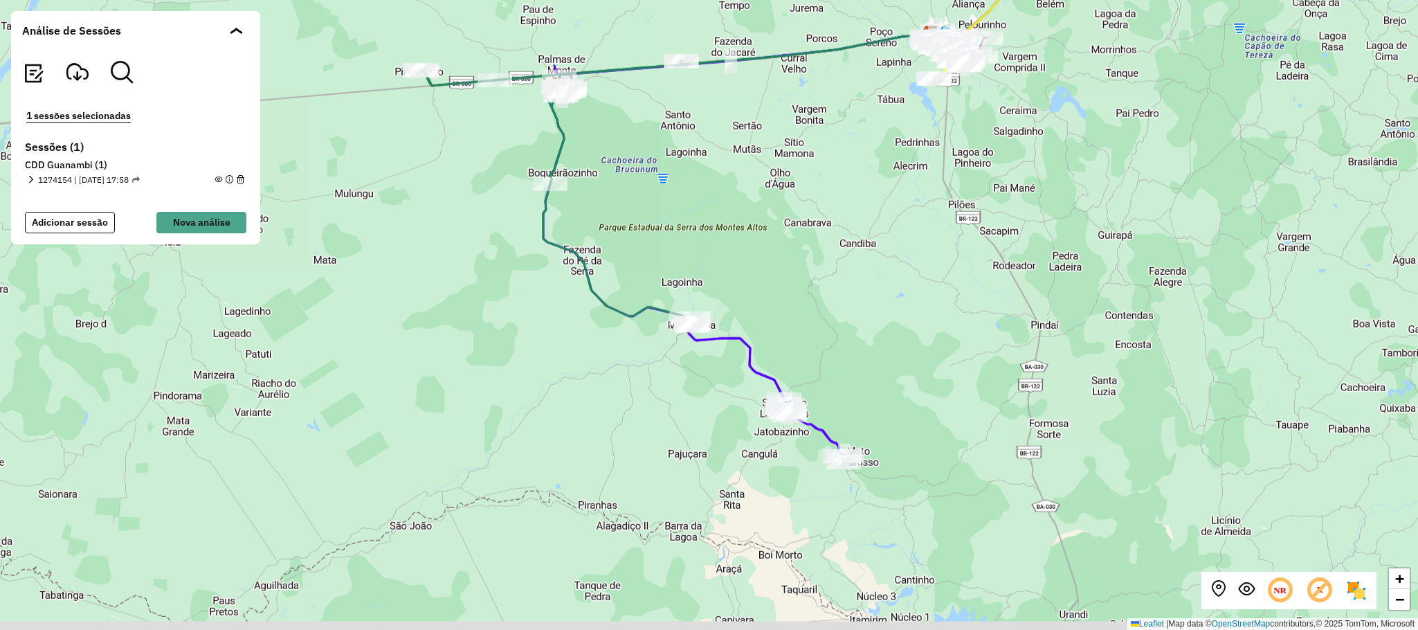
drag, startPoint x: 791, startPoint y: 448, endPoint x: 837, endPoint y: 407, distance: 61.7
click at [837, 407] on div "+ − Leaflet | Map data © OpenStreetMap contributors,© 2025 TomTom, Microsoft" at bounding box center [709, 315] width 1418 height 630
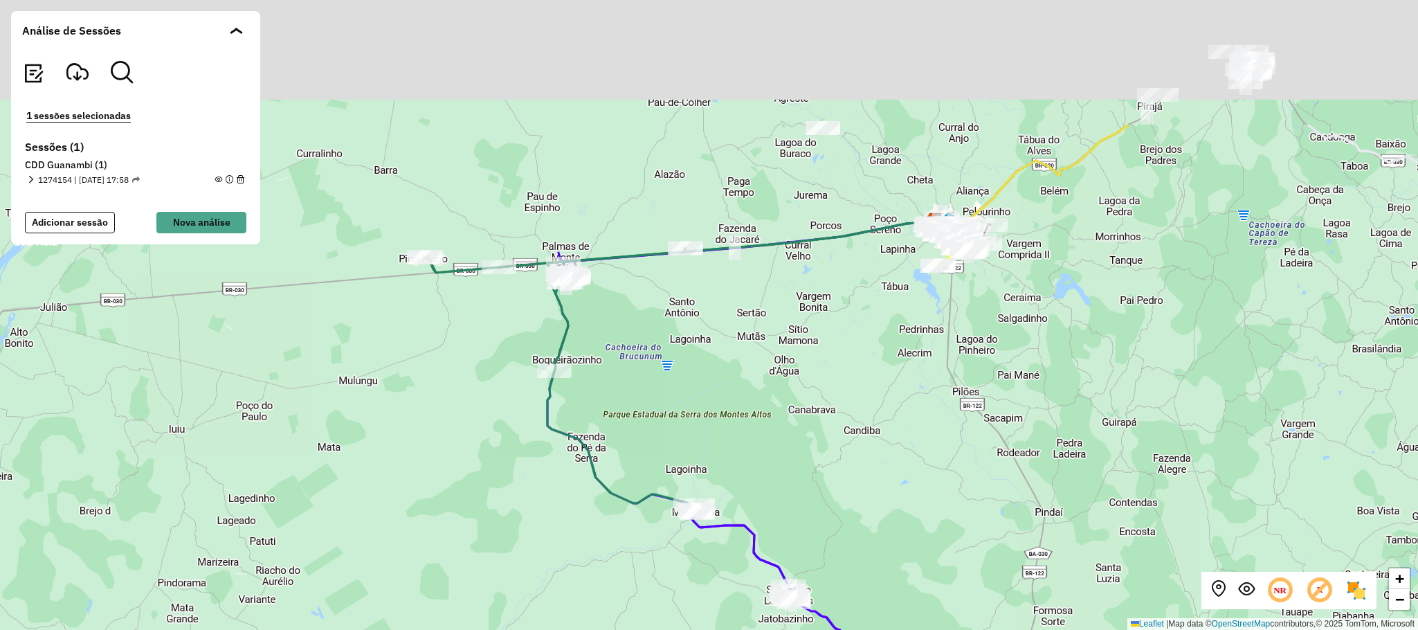
drag, startPoint x: 614, startPoint y: 113, endPoint x: 615, endPoint y: 316, distance: 202.7
click at [615, 316] on div "+ − Leaflet | Map data © OpenStreetMap contributors,© 2025 TomTom, Microsoft" at bounding box center [709, 315] width 1418 height 630
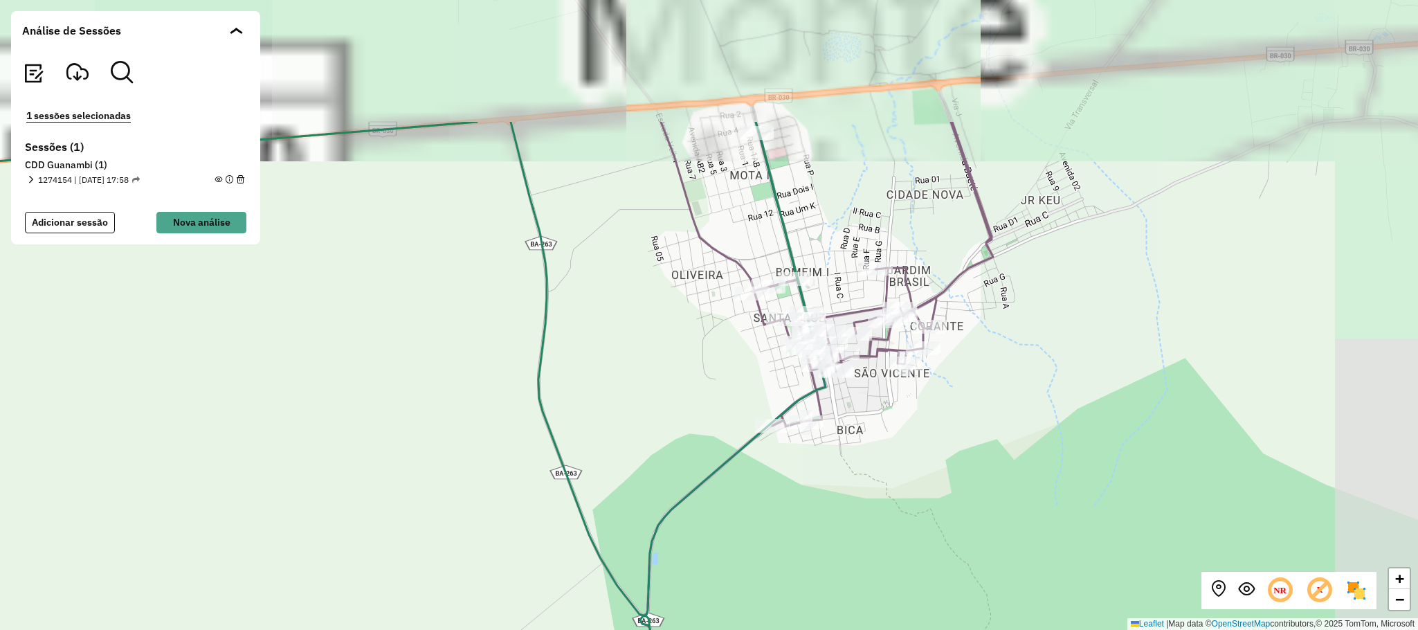
drag, startPoint x: 756, startPoint y: 366, endPoint x: 632, endPoint y: 486, distance: 172.2
click at [628, 492] on div "+ − Leaflet | Map data © OpenStreetMap contributors,© 2025 TomTom, Microsoft" at bounding box center [709, 315] width 1418 height 630
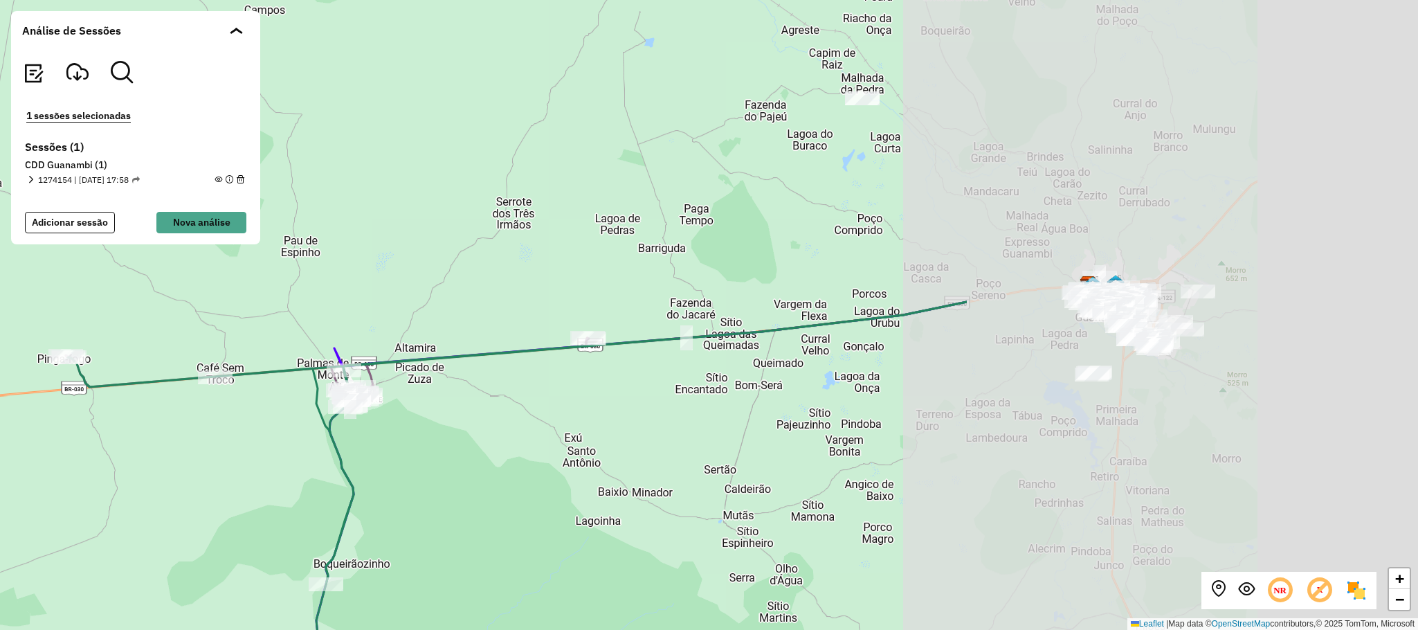
drag, startPoint x: 1150, startPoint y: 471, endPoint x: 482, endPoint y: 394, distance: 672.8
click at [489, 396] on div "+ − Leaflet | Map data © OpenStreetMap contributors,© 2025 TomTom, Microsoft" at bounding box center [709, 315] width 1418 height 630
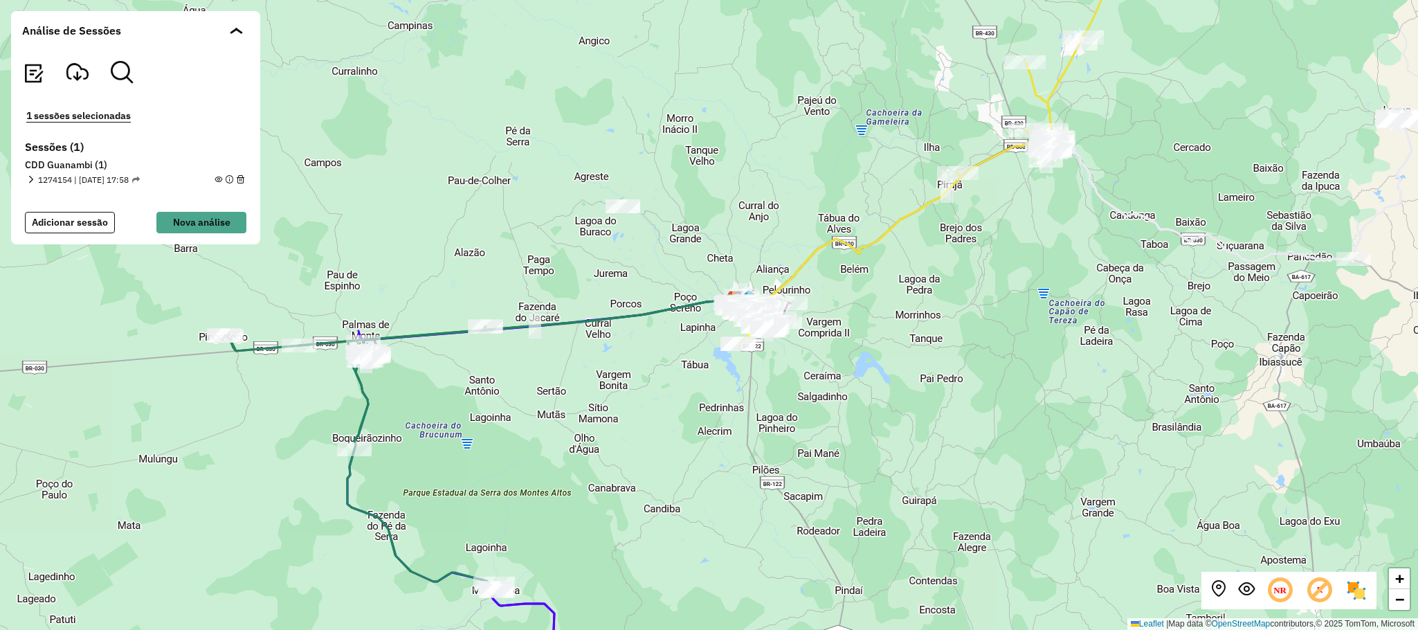
drag, startPoint x: 926, startPoint y: 430, endPoint x: 933, endPoint y: 413, distance: 18.0
click at [933, 414] on div "+ − Leaflet | Map data © OpenStreetMap contributors,© 2025 TomTom, Microsoft" at bounding box center [709, 315] width 1418 height 630
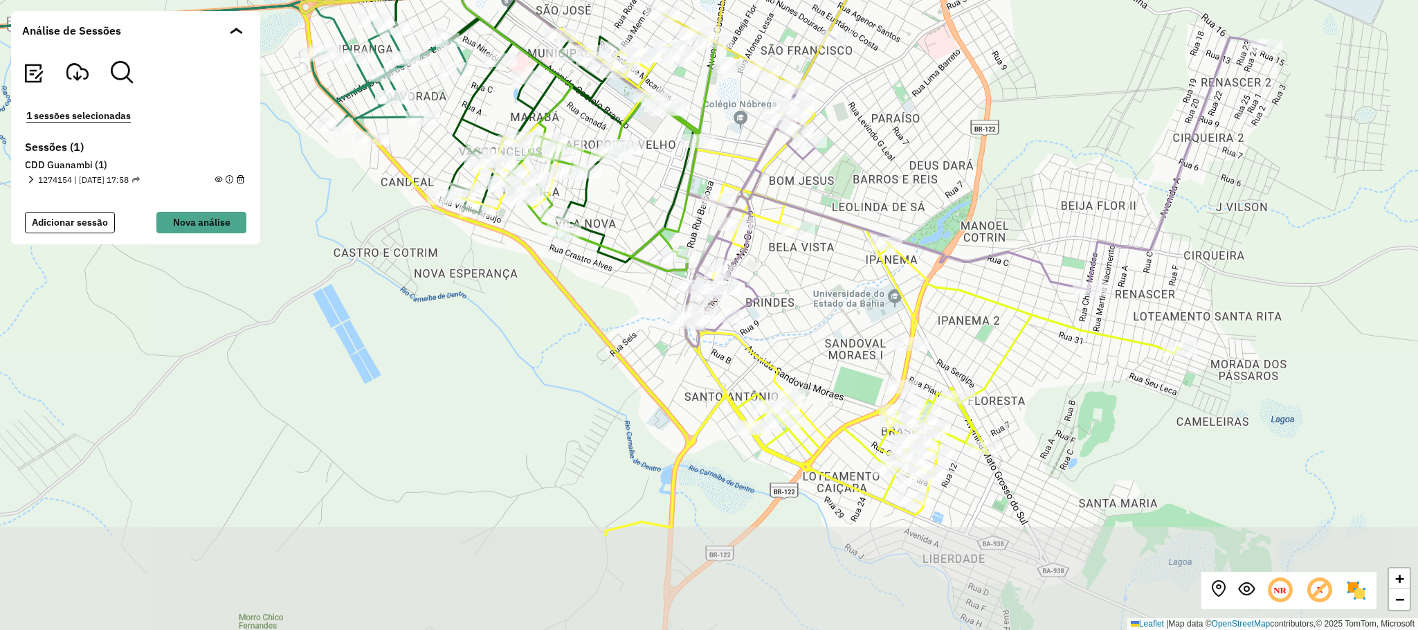
drag, startPoint x: 819, startPoint y: 376, endPoint x: 864, endPoint y: 226, distance: 156.9
click at [864, 226] on icon at bounding box center [974, 190] width 581 height 313
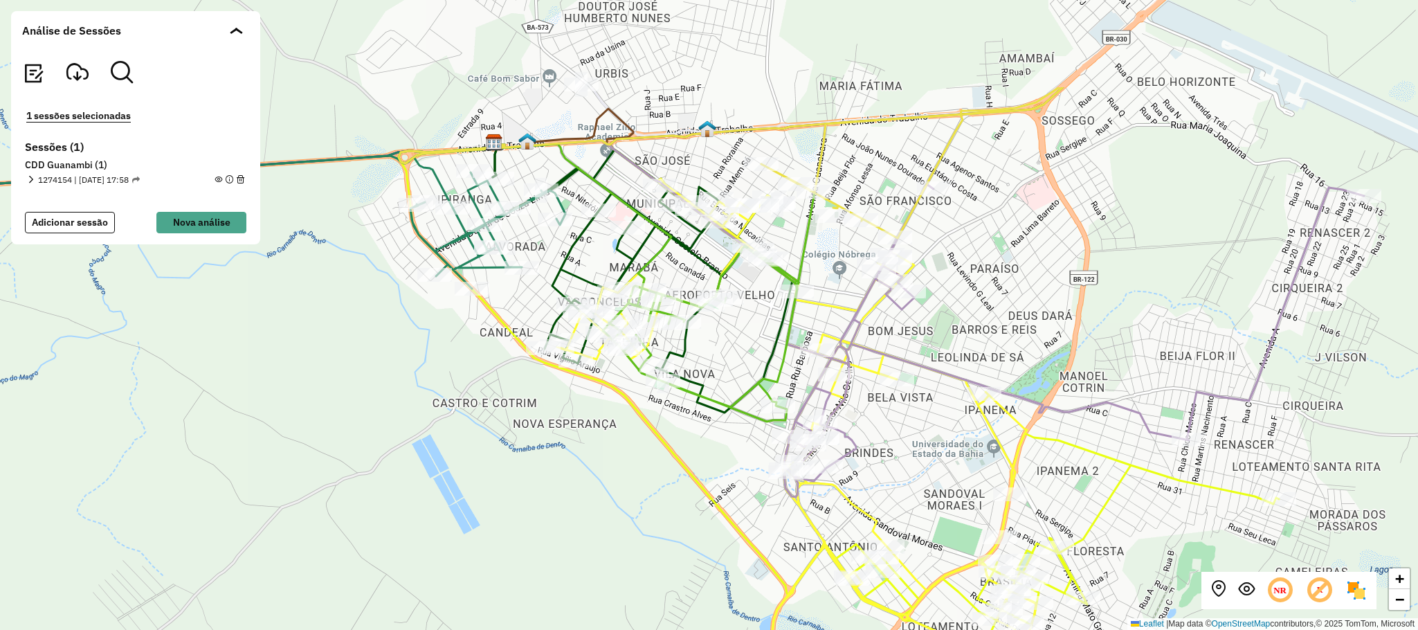
drag, startPoint x: 937, startPoint y: 324, endPoint x: 1013, endPoint y: 450, distance: 147.7
click at [1015, 450] on icon at bounding box center [790, 511] width 492 height 665
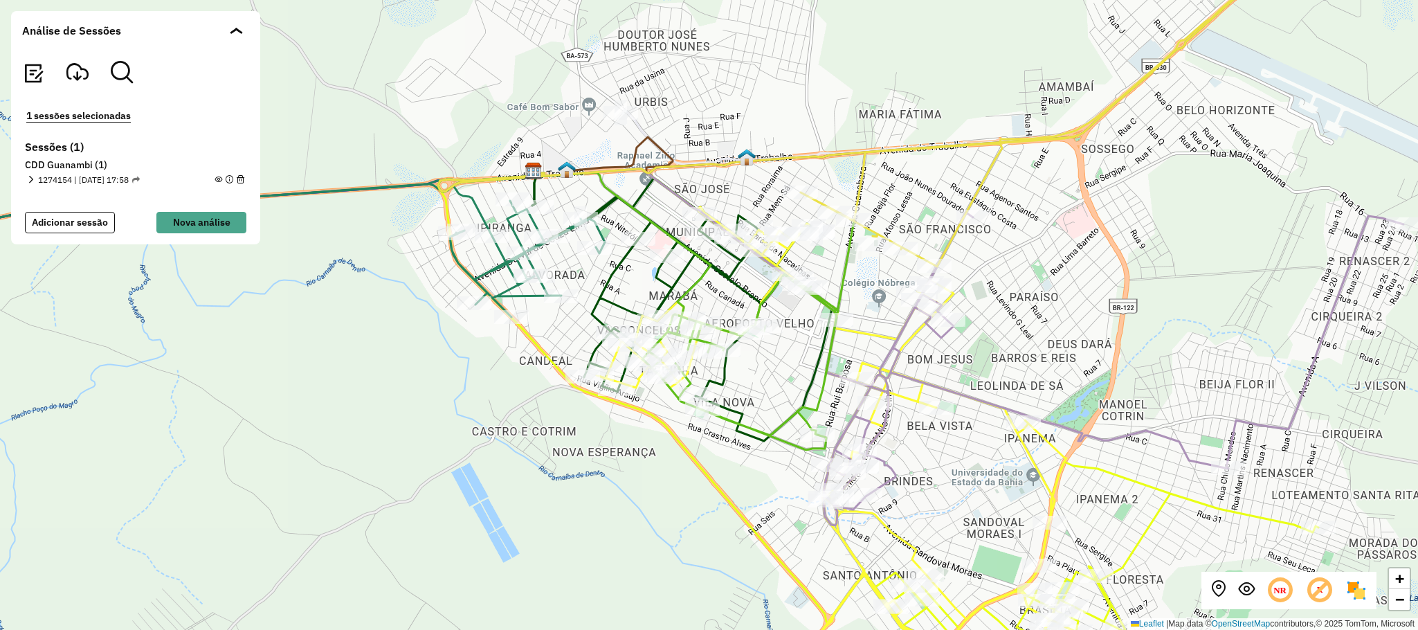
drag, startPoint x: 1039, startPoint y: 351, endPoint x: 962, endPoint y: 307, distance: 88.7
click at [1053, 358] on div "+ − Leaflet | Map data © OpenStreetMap contributors,© 2025 TomTom, Microsoft" at bounding box center [709, 315] width 1418 height 630
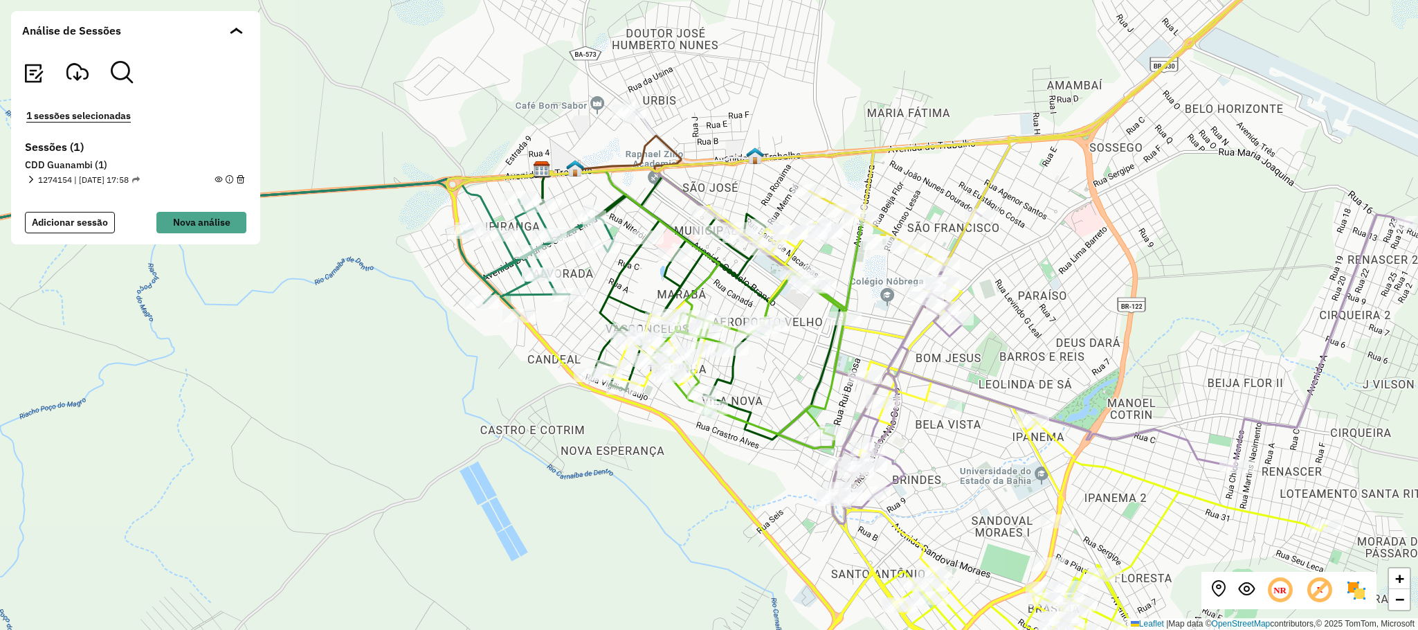
drag, startPoint x: 767, startPoint y: 358, endPoint x: 799, endPoint y: 376, distance: 37.5
click at [799, 376] on div "+ − Leaflet | Map data © OpenStreetMap contributors,© 2025 TomTom, Microsoft" at bounding box center [709, 315] width 1418 height 630
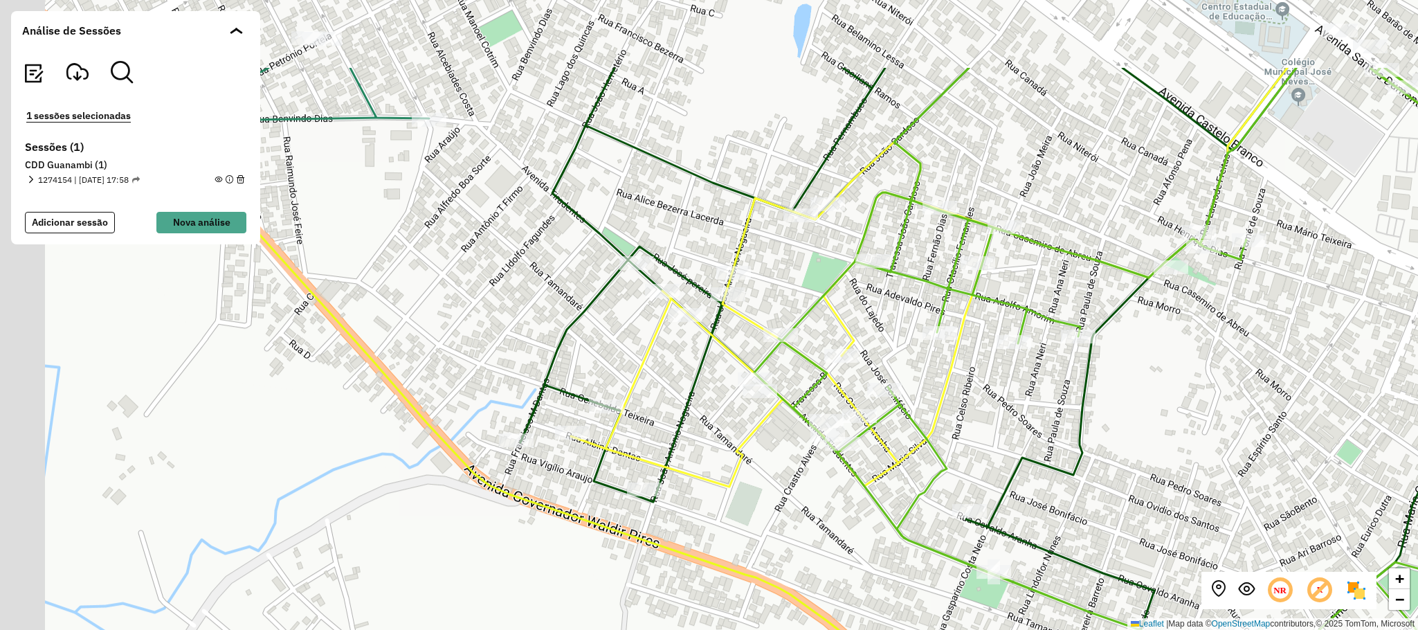
drag, startPoint x: 700, startPoint y: 396, endPoint x: 772, endPoint y: 515, distance: 139.1
click at [772, 515] on div "+ − Leaflet | Map data © OpenStreetMap contributors,© 2025 TomTom, Microsoft" at bounding box center [709, 315] width 1418 height 630
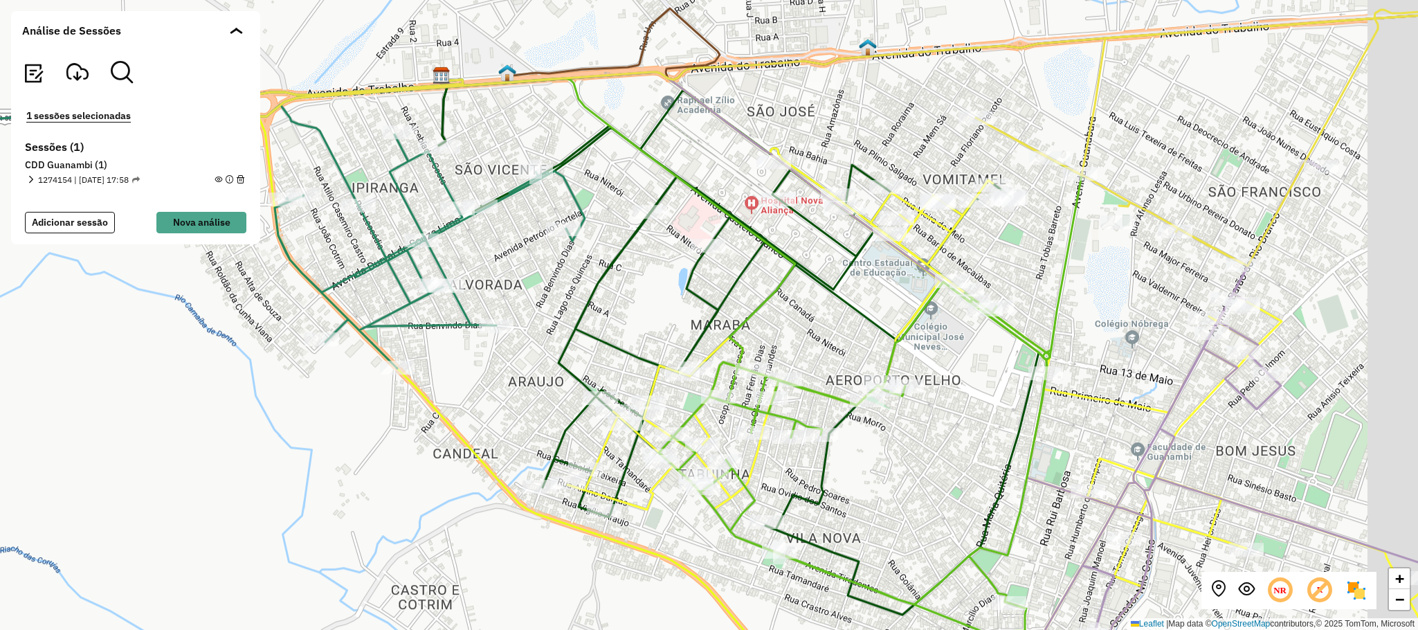
drag, startPoint x: 777, startPoint y: 228, endPoint x: 711, endPoint y: 285, distance: 87.4
click at [711, 285] on div "+ − Leaflet | Map data © OpenStreetMap contributors,© 2025 TomTom, Microsoft" at bounding box center [709, 315] width 1418 height 630
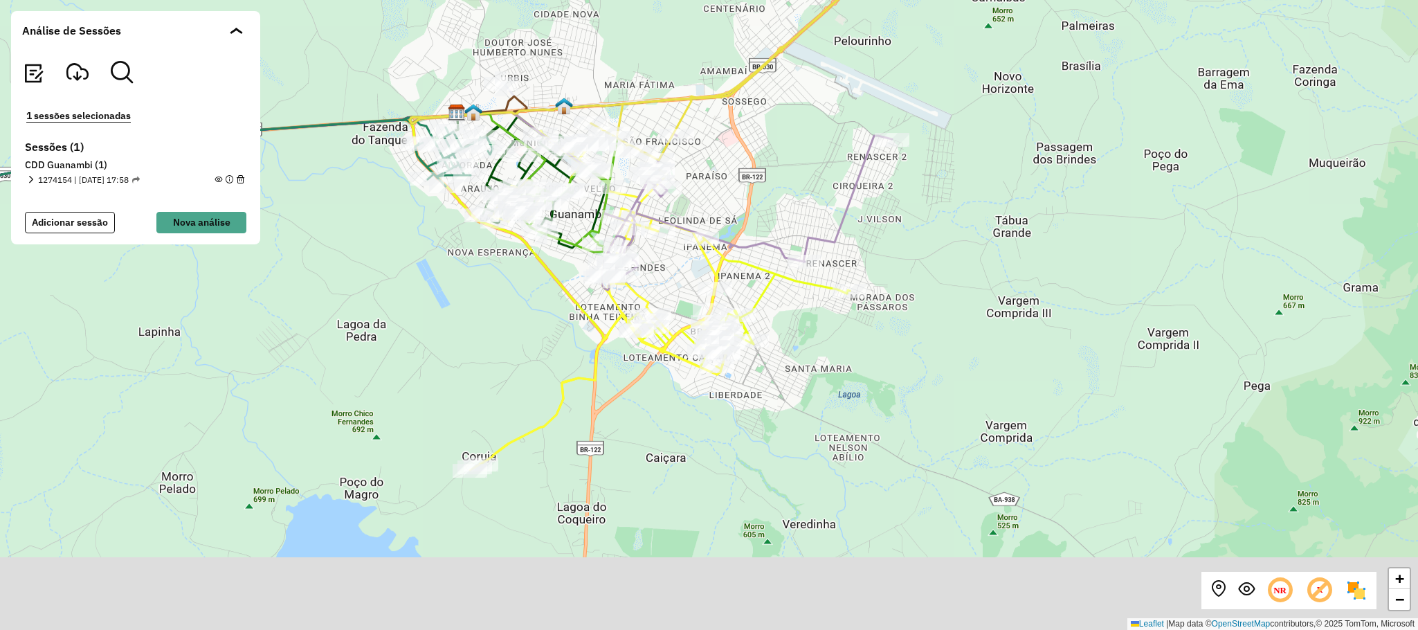
drag, startPoint x: 852, startPoint y: 403, endPoint x: 835, endPoint y: 354, distance: 52.5
click at [835, 354] on div "+ − Leaflet | Map data © OpenStreetMap contributors,© 2025 TomTom, Microsoft" at bounding box center [709, 315] width 1418 height 630
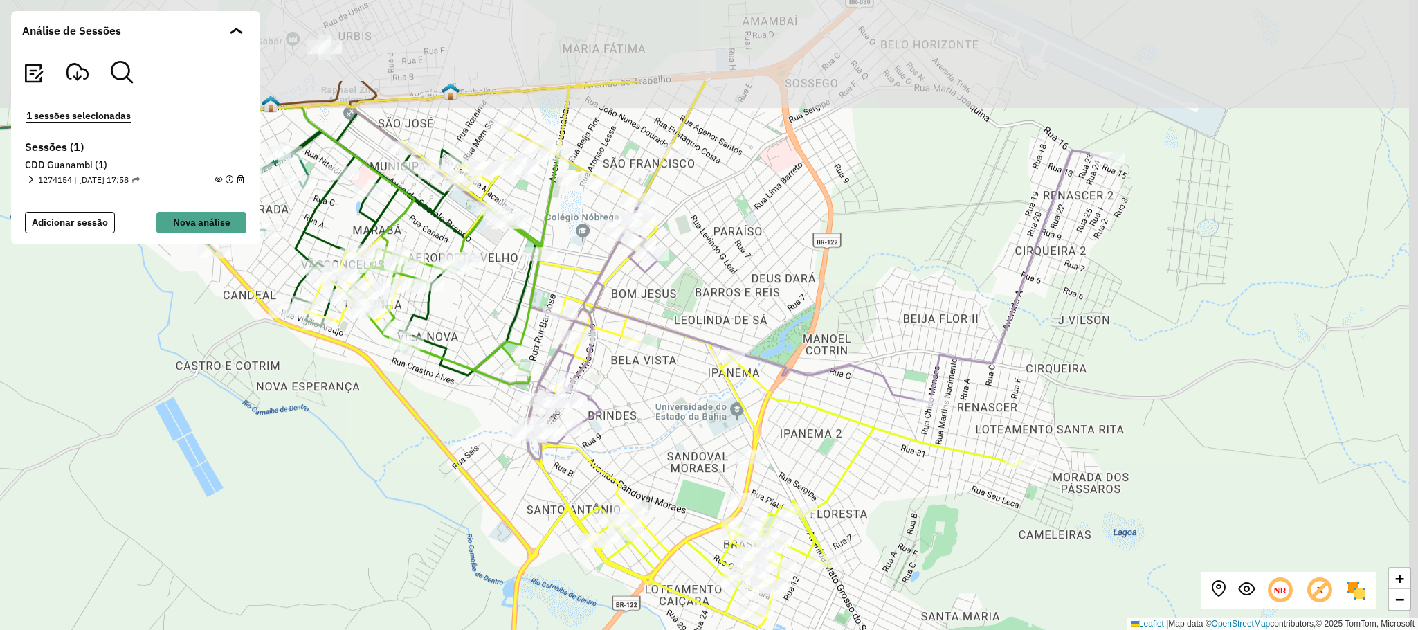
drag, startPoint x: 689, startPoint y: 258, endPoint x: 658, endPoint y: 381, distance: 126.4
click at [658, 381] on div "+ − Leaflet | Map data © OpenStreetMap contributors,© 2025 TomTom, Microsoft" at bounding box center [709, 315] width 1418 height 630
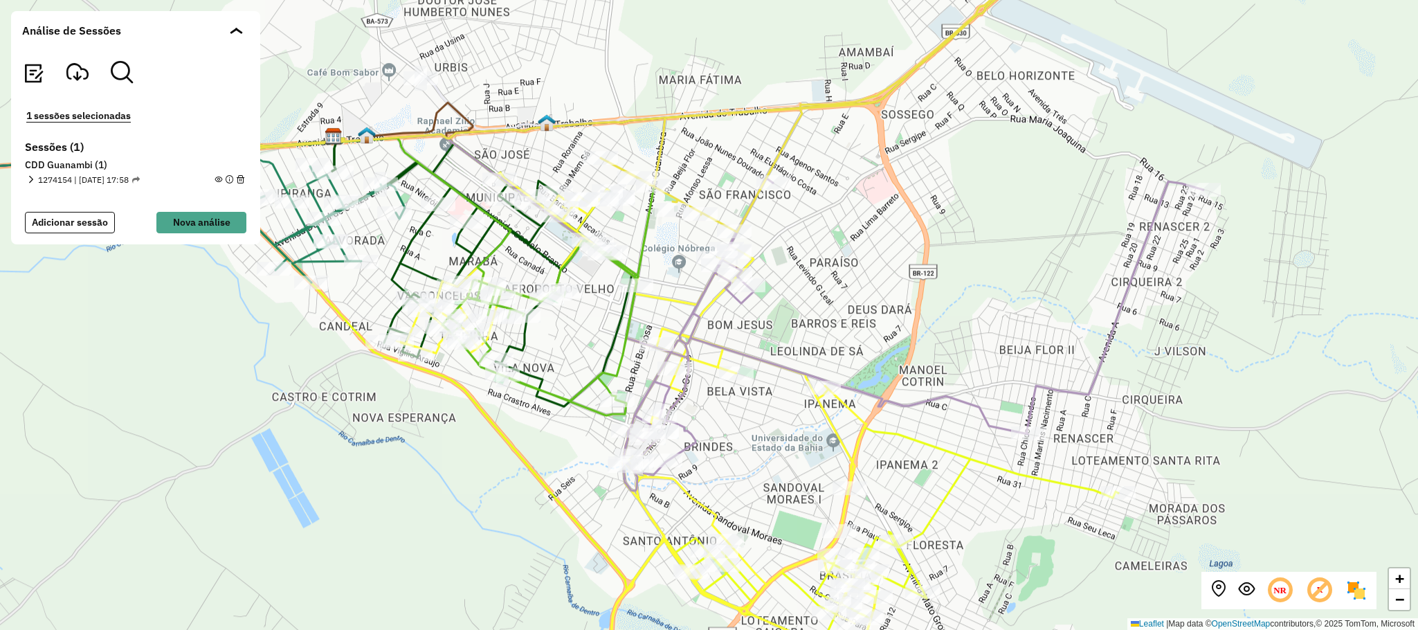
drag, startPoint x: 477, startPoint y: 358, endPoint x: 572, endPoint y: 383, distance: 97.3
click at [572, 387] on div "+ − Leaflet | Map data © OpenStreetMap contributors,© 2025 TomTom, Microsoft" at bounding box center [709, 315] width 1418 height 630
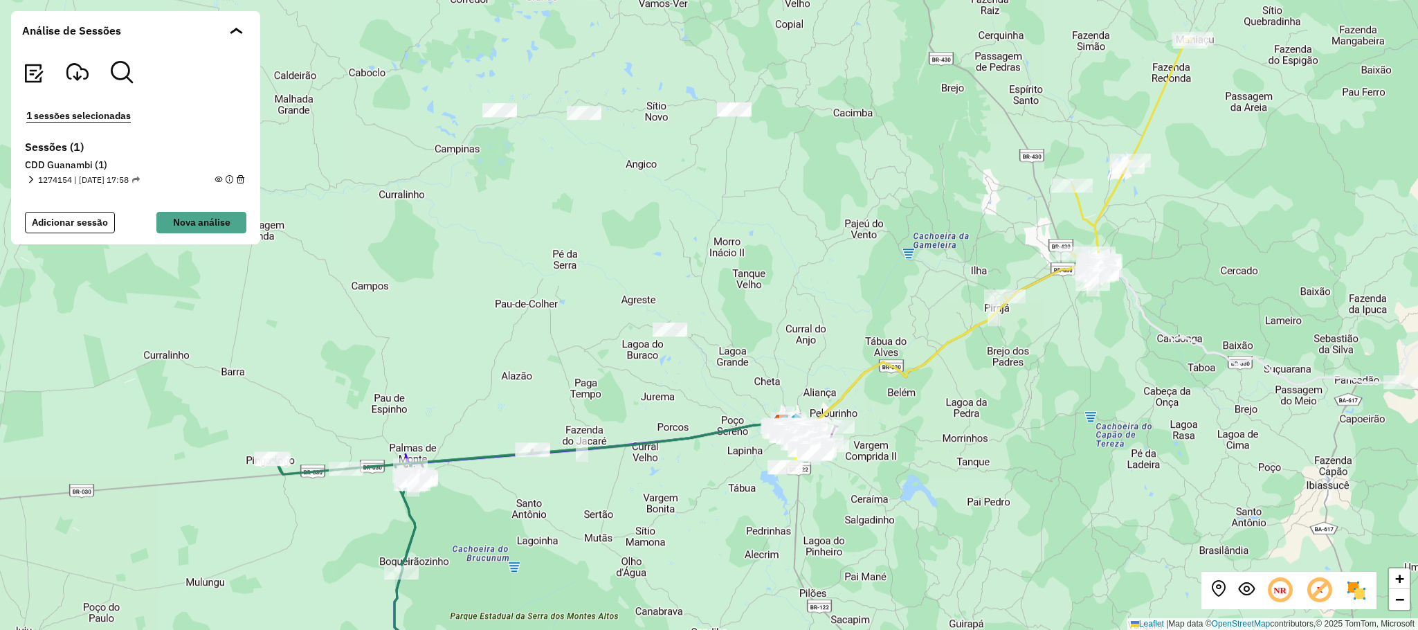
drag, startPoint x: 974, startPoint y: 486, endPoint x: 1041, endPoint y: 357, distance: 144.8
click at [1041, 358] on div "+ − Leaflet | Map data © OpenStreetMap contributors,© 2025 TomTom, Microsoft" at bounding box center [709, 315] width 1418 height 630
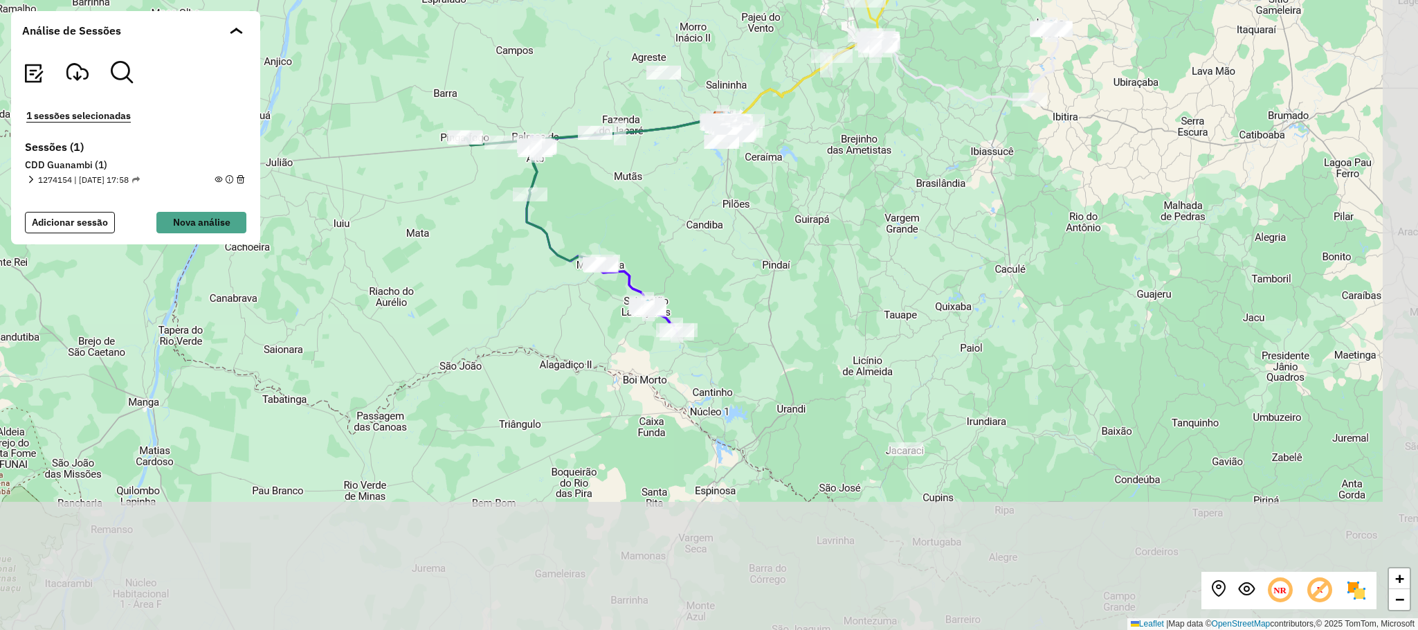
drag, startPoint x: 1007, startPoint y: 494, endPoint x: 801, endPoint y: 307, distance: 277.7
click at [801, 307] on div "+ − Leaflet | Map data © OpenStreetMap contributors,© 2025 TomTom, Microsoft" at bounding box center [709, 315] width 1418 height 630
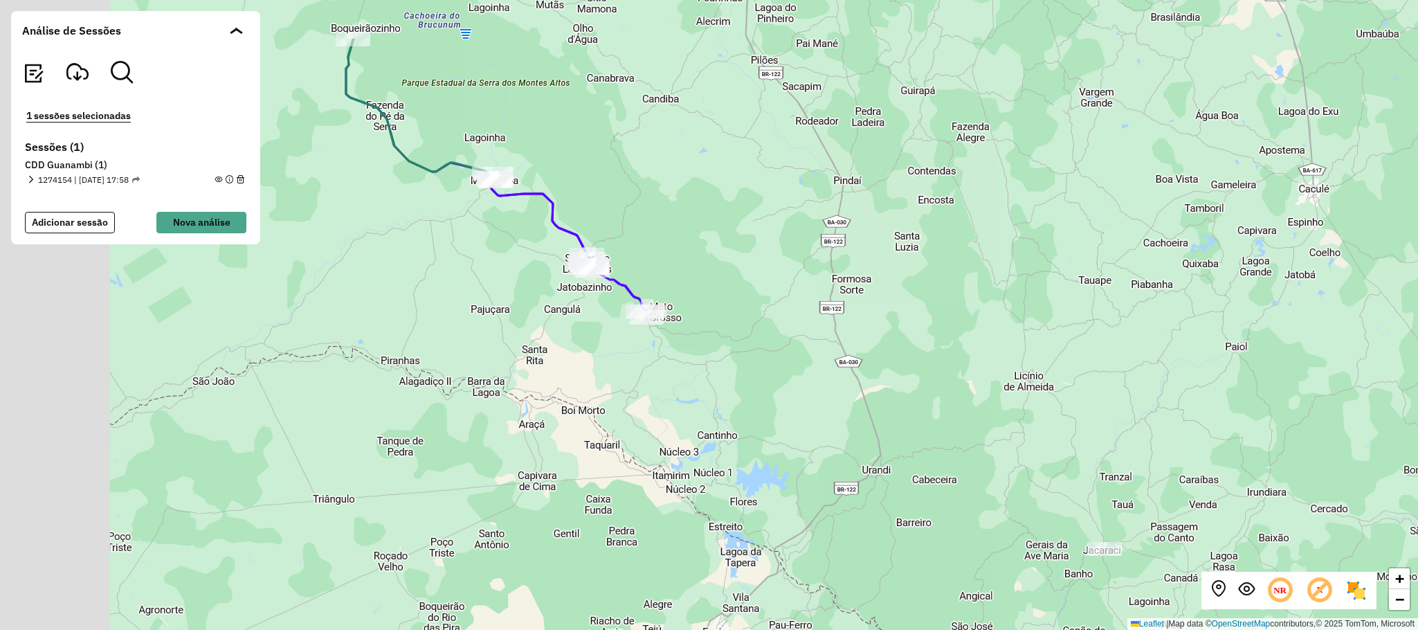
drag, startPoint x: 654, startPoint y: 405, endPoint x: 789, endPoint y: 451, distance: 142.4
click at [789, 451] on div "+ − Leaflet | Map data © OpenStreetMap contributors,© 2025 TomTom, Microsoft" at bounding box center [709, 315] width 1418 height 630
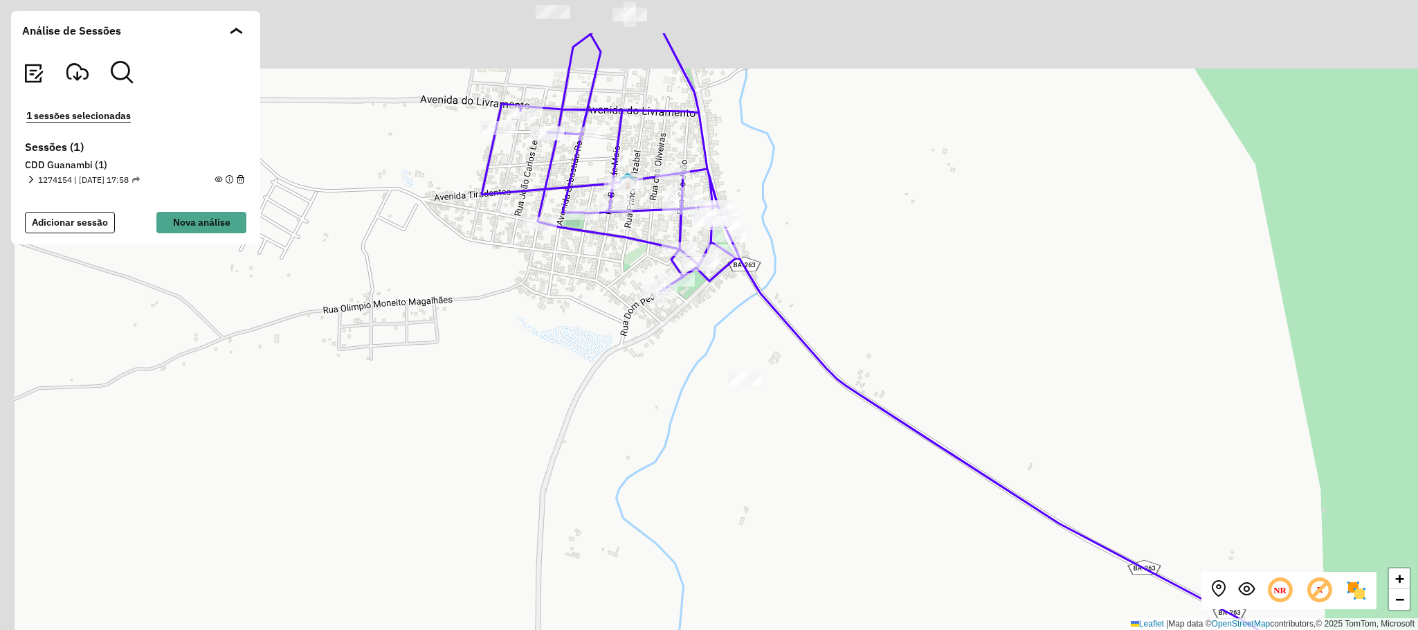
drag, startPoint x: 582, startPoint y: 349, endPoint x: 611, endPoint y: 426, distance: 81.5
click at [611, 426] on div "+ − Leaflet | Map data © OpenStreetMap contributors,© 2025 TomTom, Microsoft" at bounding box center [709, 315] width 1418 height 630
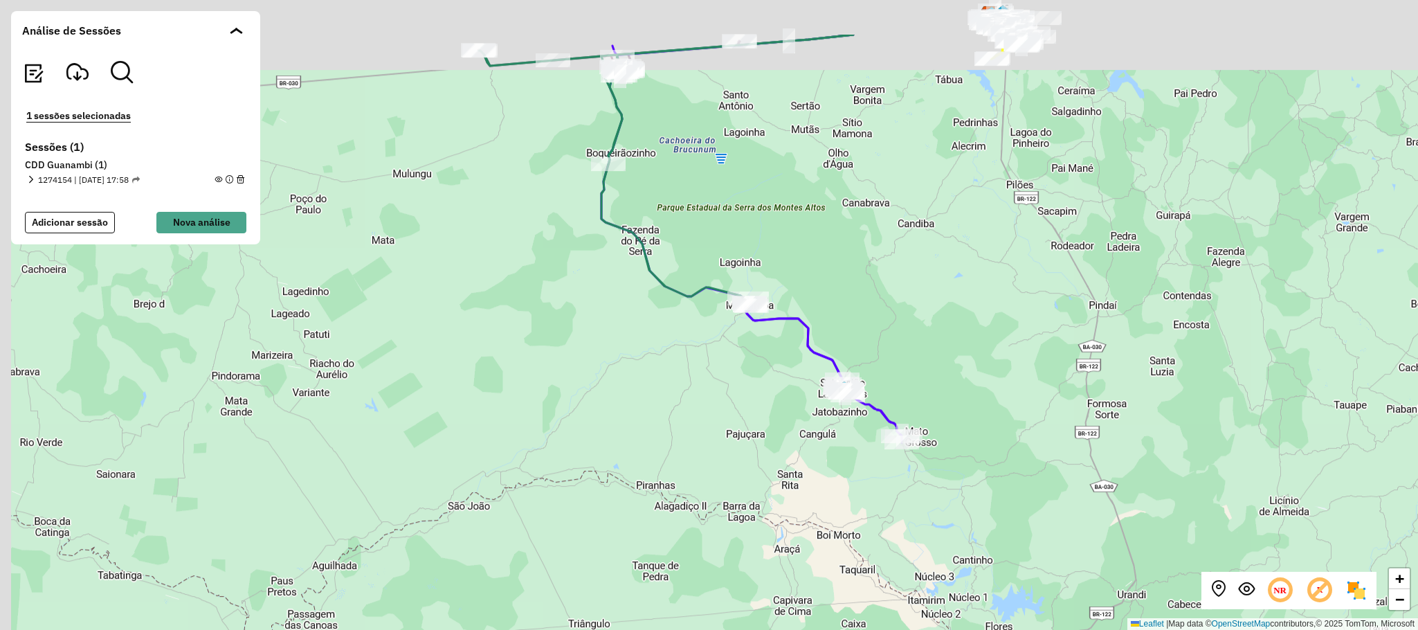
drag, startPoint x: 556, startPoint y: 394, endPoint x: 775, endPoint y: 531, distance: 258.0
click at [771, 532] on div "+ − Leaflet | Map data © OpenStreetMap contributors,© 2025 TomTom, Microsoft" at bounding box center [709, 315] width 1418 height 630
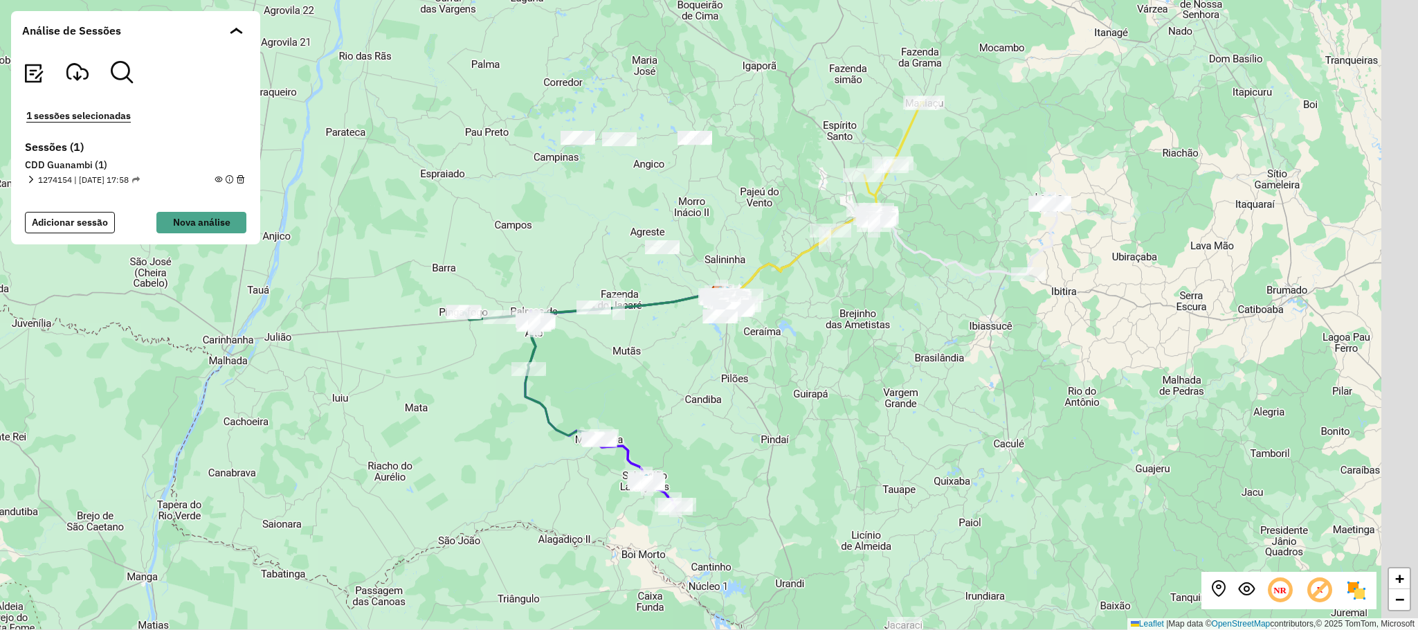
drag, startPoint x: 855, startPoint y: 312, endPoint x: 713, endPoint y: 392, distance: 163.6
click at [718, 405] on div "+ − Leaflet | Map data © OpenStreetMap contributors,© 2025 TomTom, Microsoft" at bounding box center [709, 315] width 1418 height 630
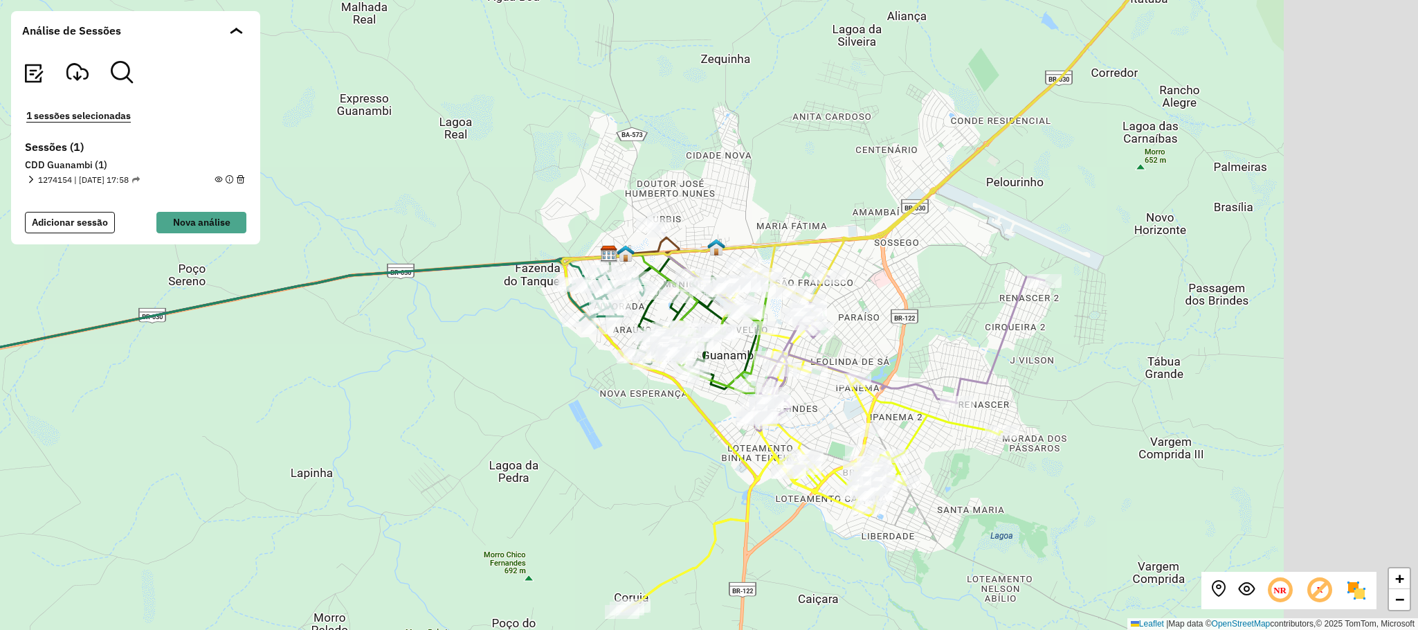
drag, startPoint x: 849, startPoint y: 467, endPoint x: 692, endPoint y: 383, distance: 178.3
click at [692, 384] on div "Rota 12 - Placa CFZ6I88 40708540 - [PERSON_NAME] + − Leaflet | Map data © OpenS…" at bounding box center [709, 315] width 1418 height 630
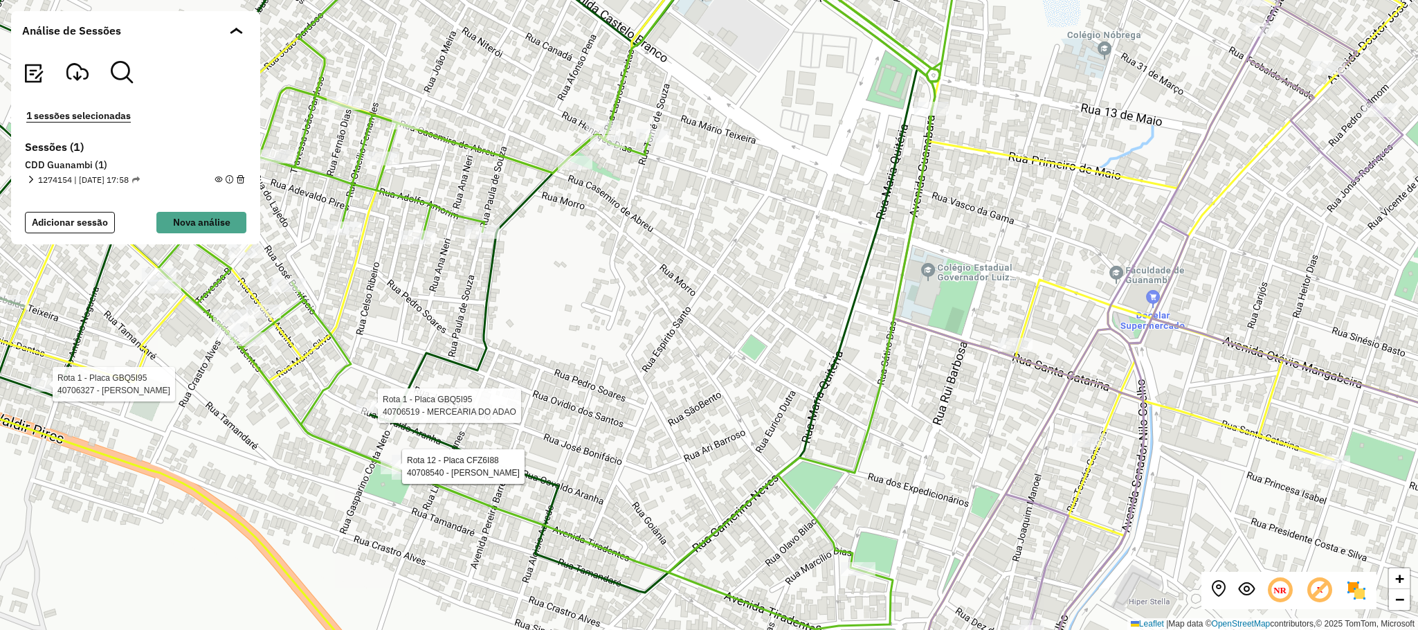
click at [806, 282] on div "Rota 12 - Placa CFZ6I88 40708540 - [PERSON_NAME] Rota 1 - Placa GBQ5I95 4070651…" at bounding box center [709, 315] width 1418 height 630
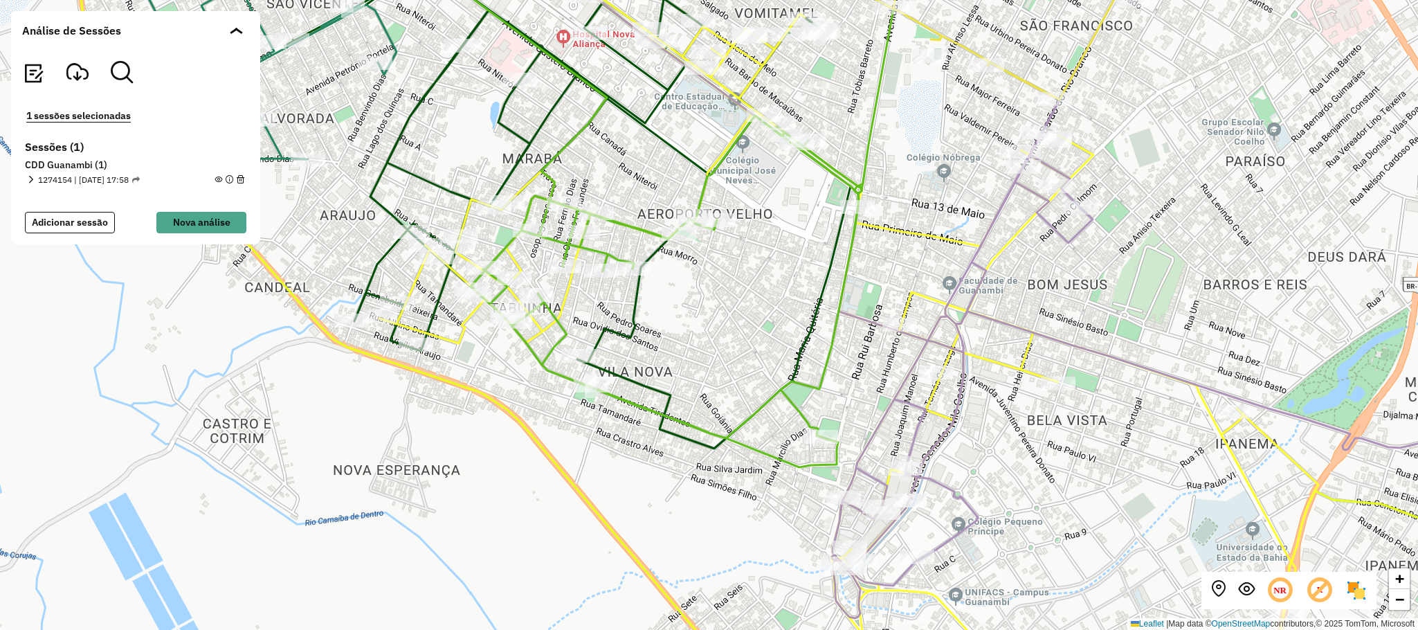
drag, startPoint x: 787, startPoint y: 305, endPoint x: 687, endPoint y: 303, distance: 99.7
click at [687, 303] on div "+ − Leaflet | Map data © OpenStreetMap contributors,© 2025 TomTom, Microsoft" at bounding box center [709, 315] width 1418 height 630
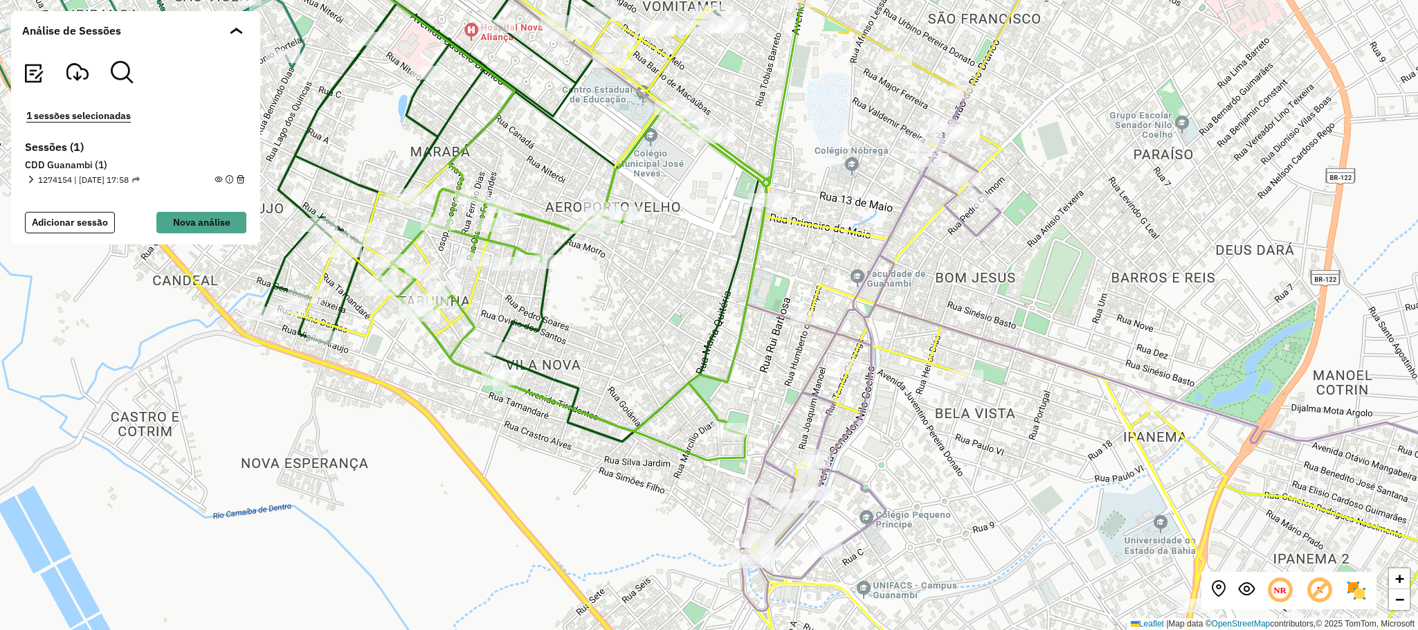
drag, startPoint x: 920, startPoint y: 421, endPoint x: 922, endPoint y: 386, distance: 35.3
click at [922, 388] on div "+ − Leaflet | Map data © OpenStreetMap contributors,© 2025 TomTom, Microsoft" at bounding box center [709, 315] width 1418 height 630
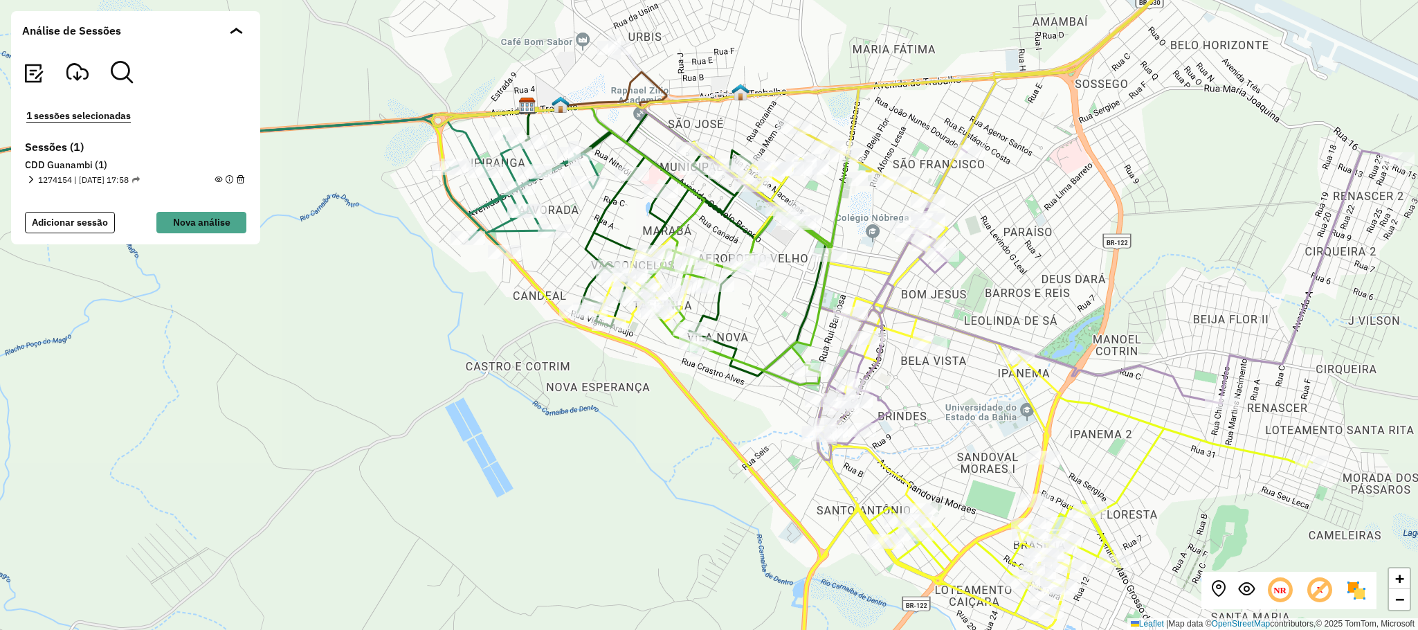
drag, startPoint x: 731, startPoint y: 235, endPoint x: 801, endPoint y: 299, distance: 94.5
click at [801, 299] on div "+ − Leaflet | Map data © OpenStreetMap contributors,© 2025 TomTom, Microsoft" at bounding box center [709, 315] width 1418 height 630
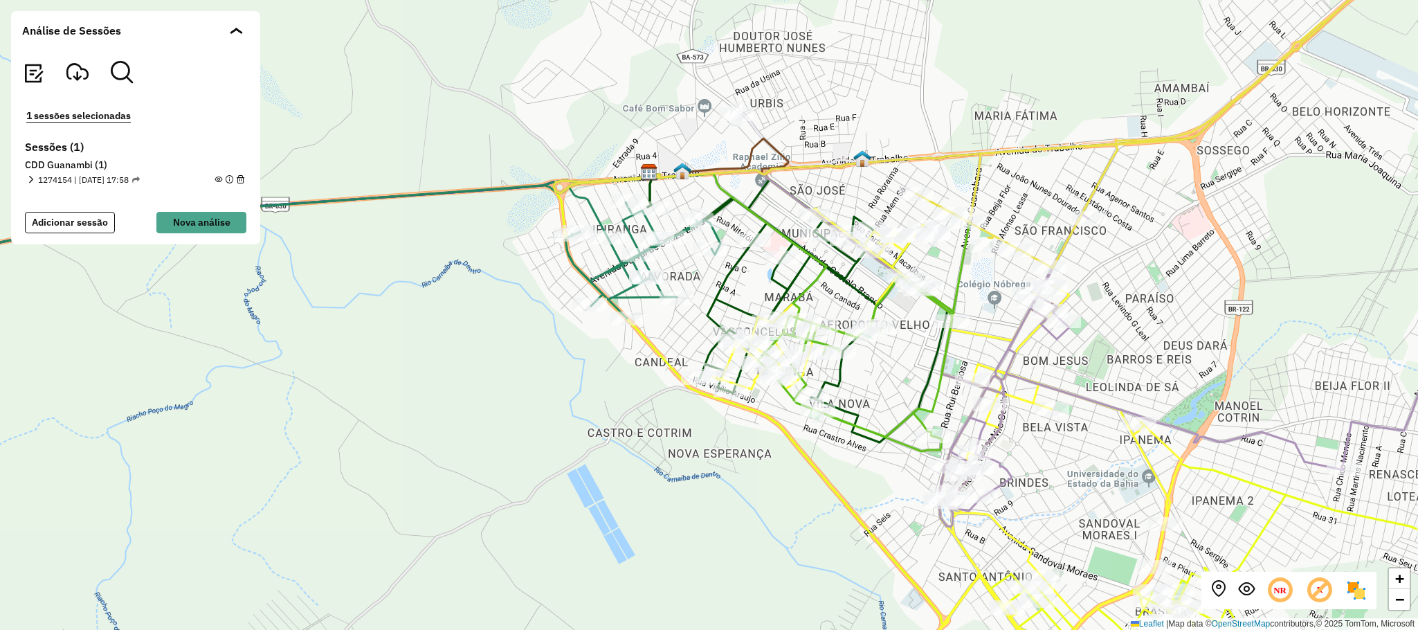
click at [29, 176] on em at bounding box center [31, 180] width 8 height 8
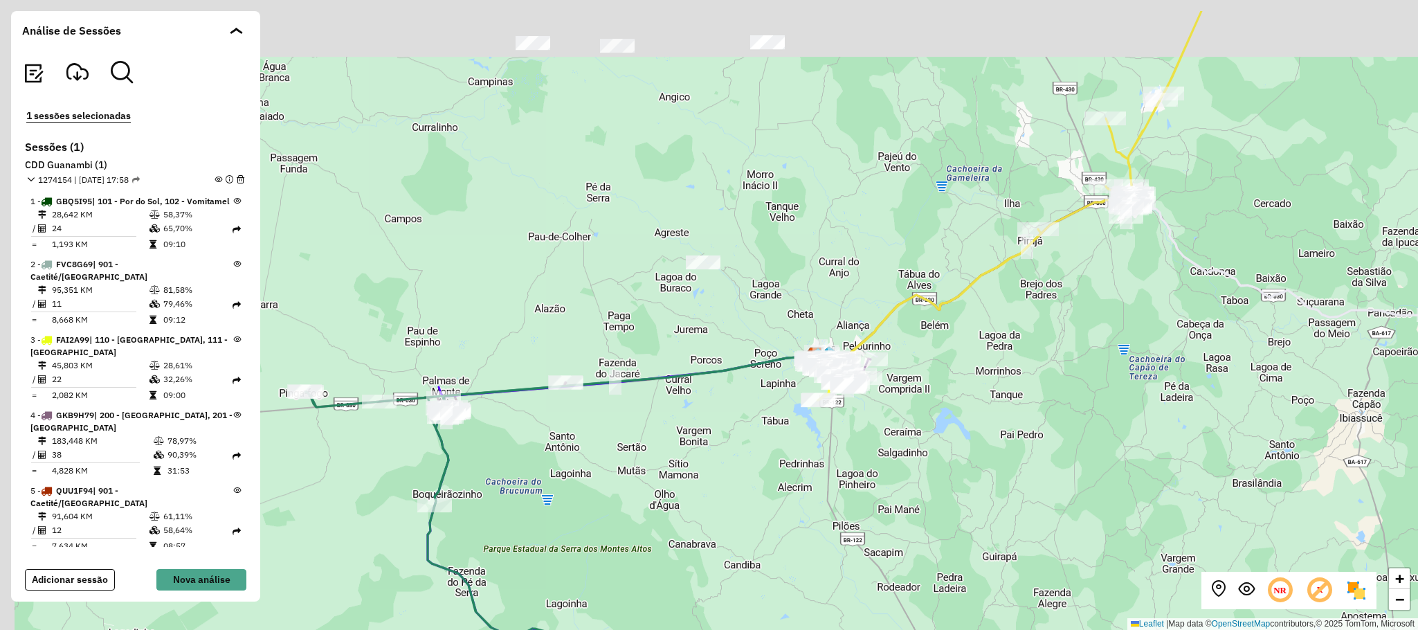
drag, startPoint x: 752, startPoint y: 268, endPoint x: 758, endPoint y: 278, distance: 12.1
click at [758, 278] on div "+ − Leaflet | Map data © OpenStreetMap contributors,© 2025 TomTom, Microsoft" at bounding box center [709, 315] width 1418 height 630
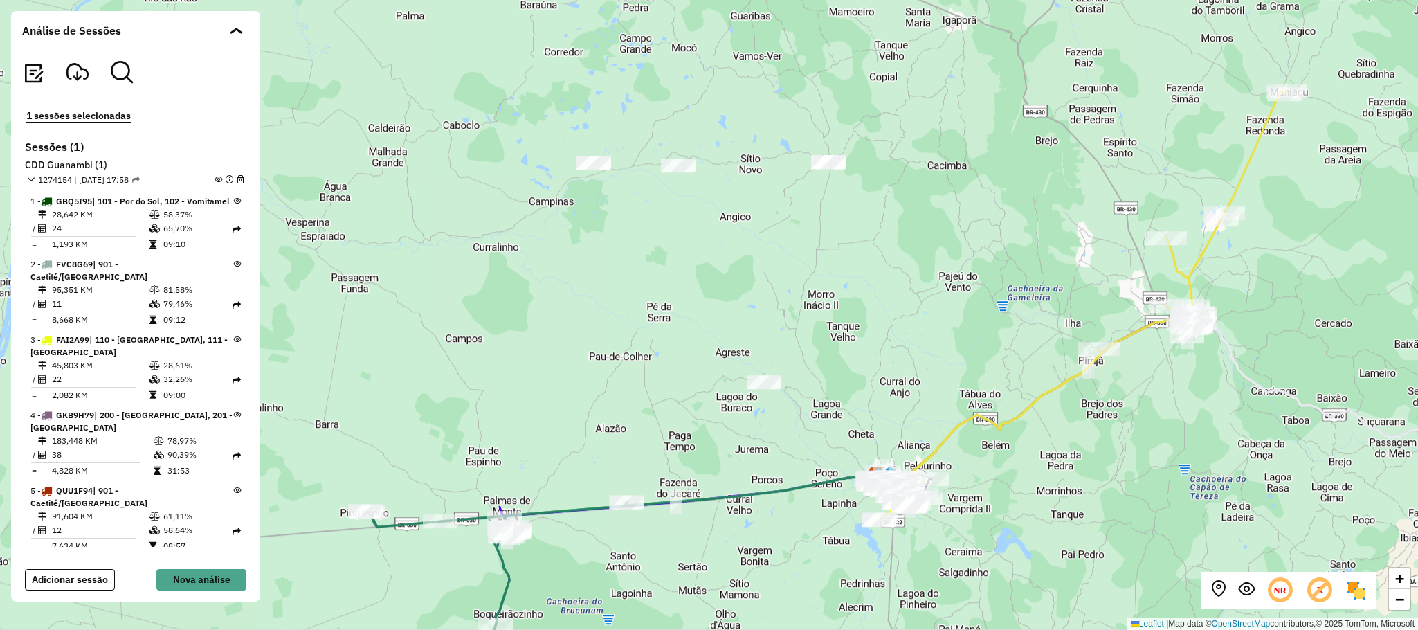
drag, startPoint x: 765, startPoint y: 134, endPoint x: 789, endPoint y: 191, distance: 62.6
click at [816, 243] on div "+ − Leaflet | Map data © OpenStreetMap contributors,© 2025 TomTom, Microsoft" at bounding box center [709, 315] width 1418 height 630
drag, startPoint x: 895, startPoint y: 343, endPoint x: 891, endPoint y: 331, distance: 13.1
click at [895, 335] on div "+ − Leaflet | Map data © OpenStreetMap contributors,© 2025 TomTom, Microsoft" at bounding box center [709, 315] width 1418 height 630
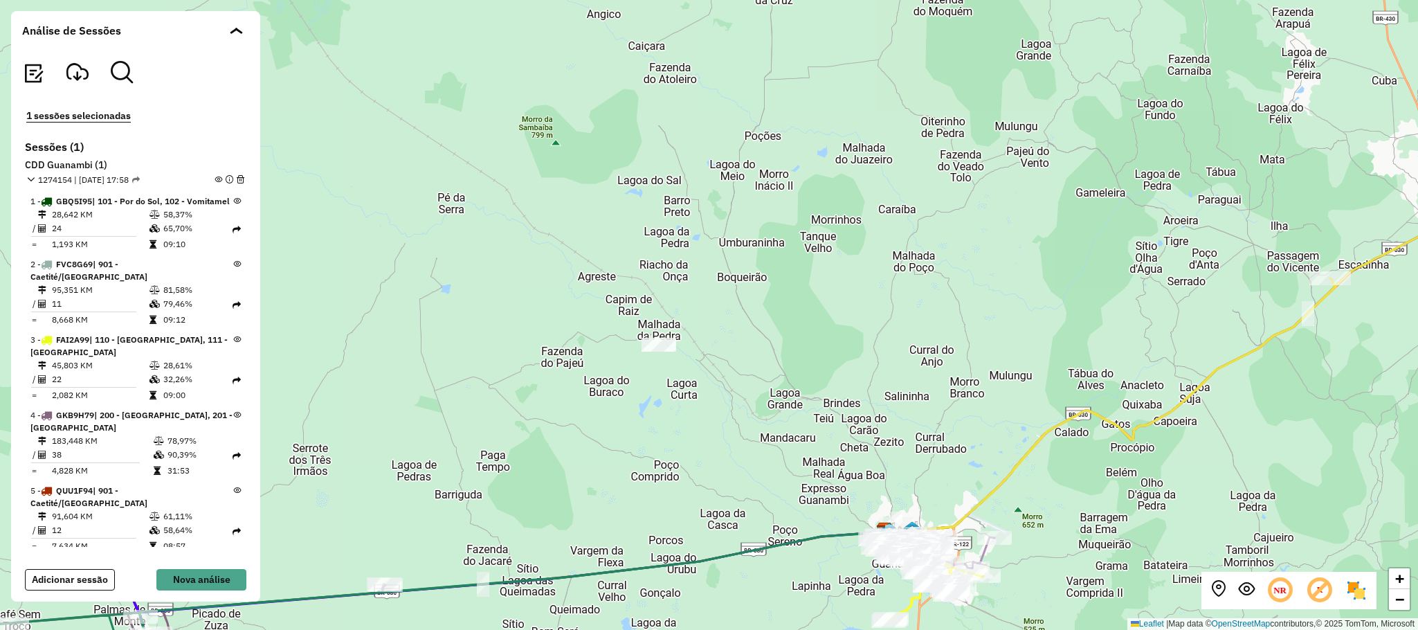
drag, startPoint x: 847, startPoint y: 376, endPoint x: 853, endPoint y: 336, distance: 39.9
click at [853, 336] on div "+ − Leaflet | Map data © OpenStreetMap contributors,© 2025 TomTom, Microsoft" at bounding box center [709, 315] width 1418 height 630
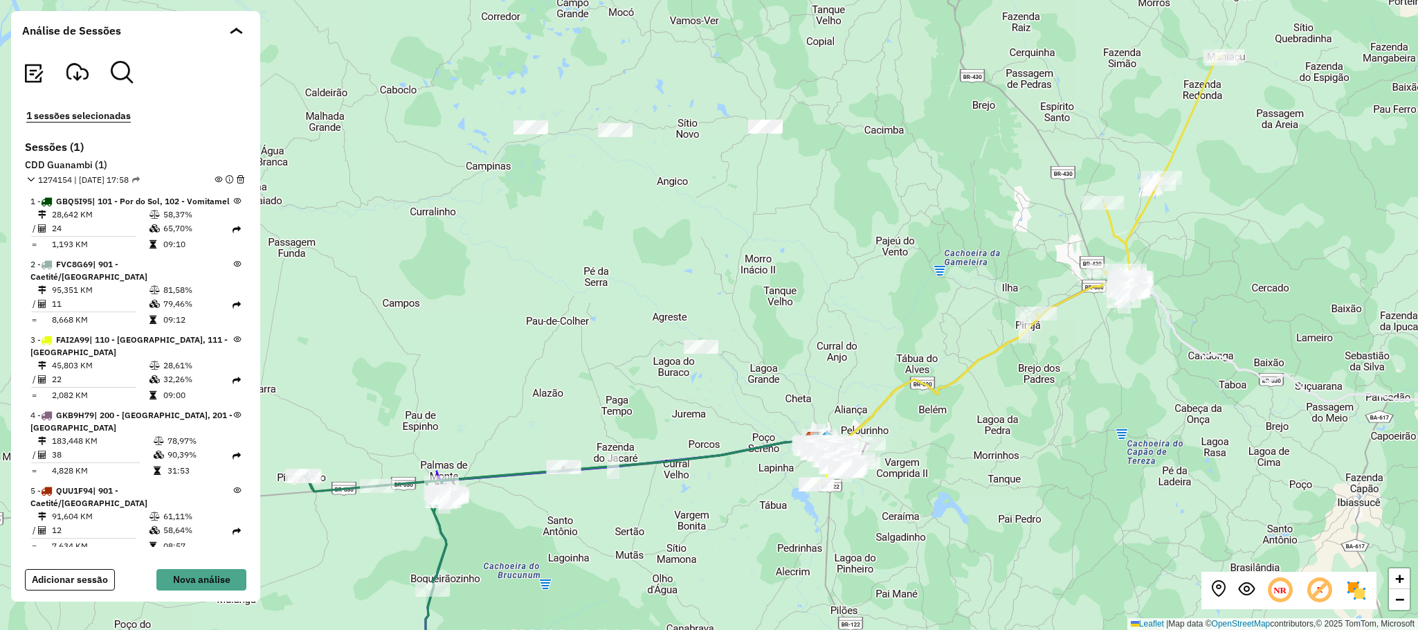
drag, startPoint x: 951, startPoint y: 390, endPoint x: 853, endPoint y: 361, distance: 102.5
click at [853, 361] on div "+ − Leaflet | Map data © OpenStreetMap contributors,© 2025 TomTom, Microsoft" at bounding box center [709, 315] width 1418 height 630
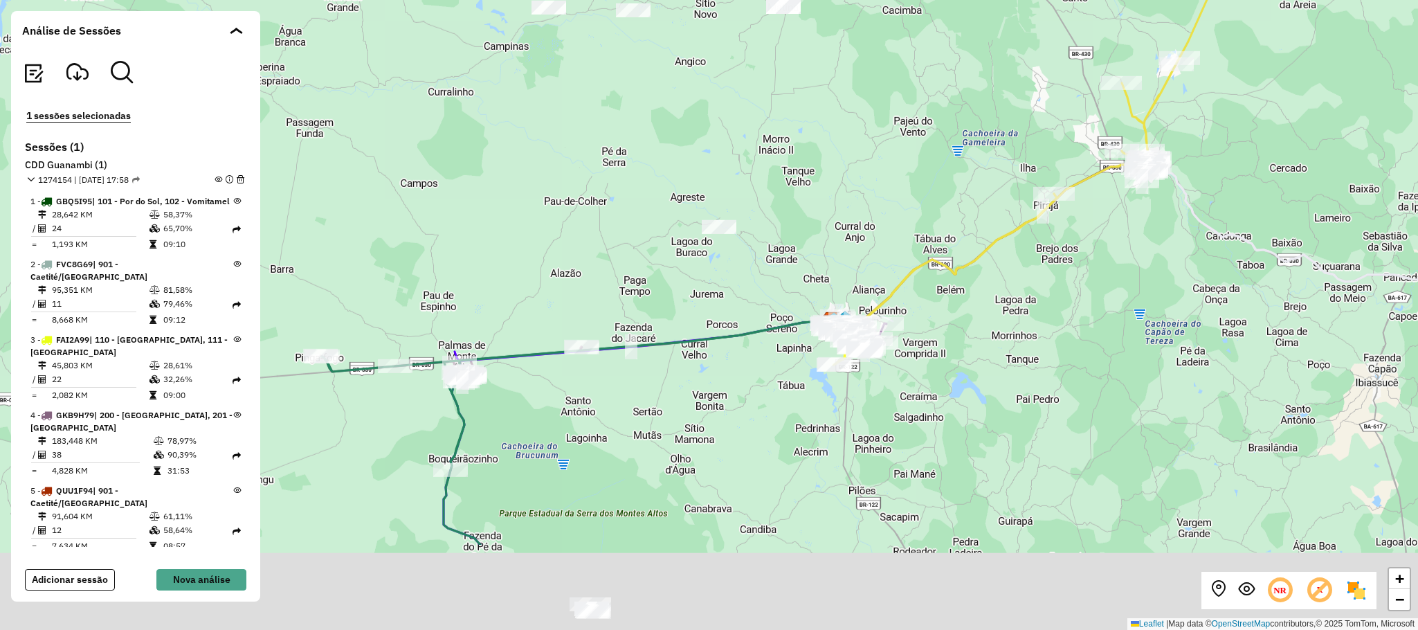
drag, startPoint x: 1015, startPoint y: 473, endPoint x: 1022, endPoint y: 320, distance: 153.1
click at [1022, 322] on div "+ − Leaflet | Map data © OpenStreetMap contributors,© 2025 TomTom, Microsoft" at bounding box center [709, 315] width 1418 height 630
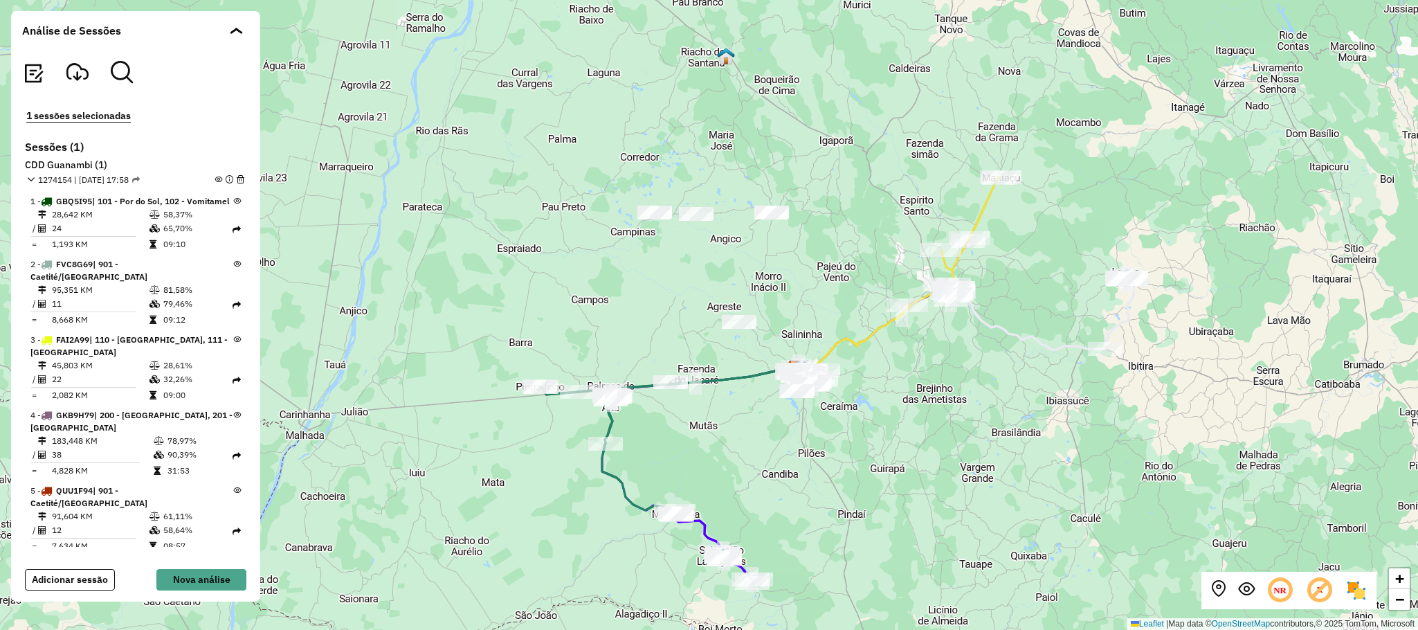
drag, startPoint x: 974, startPoint y: 560, endPoint x: 910, endPoint y: 457, distance: 121.2
click at [910, 457] on div "+ − Leaflet | Map data © OpenStreetMap contributors,© 2025 TomTom, Microsoft" at bounding box center [709, 315] width 1418 height 630
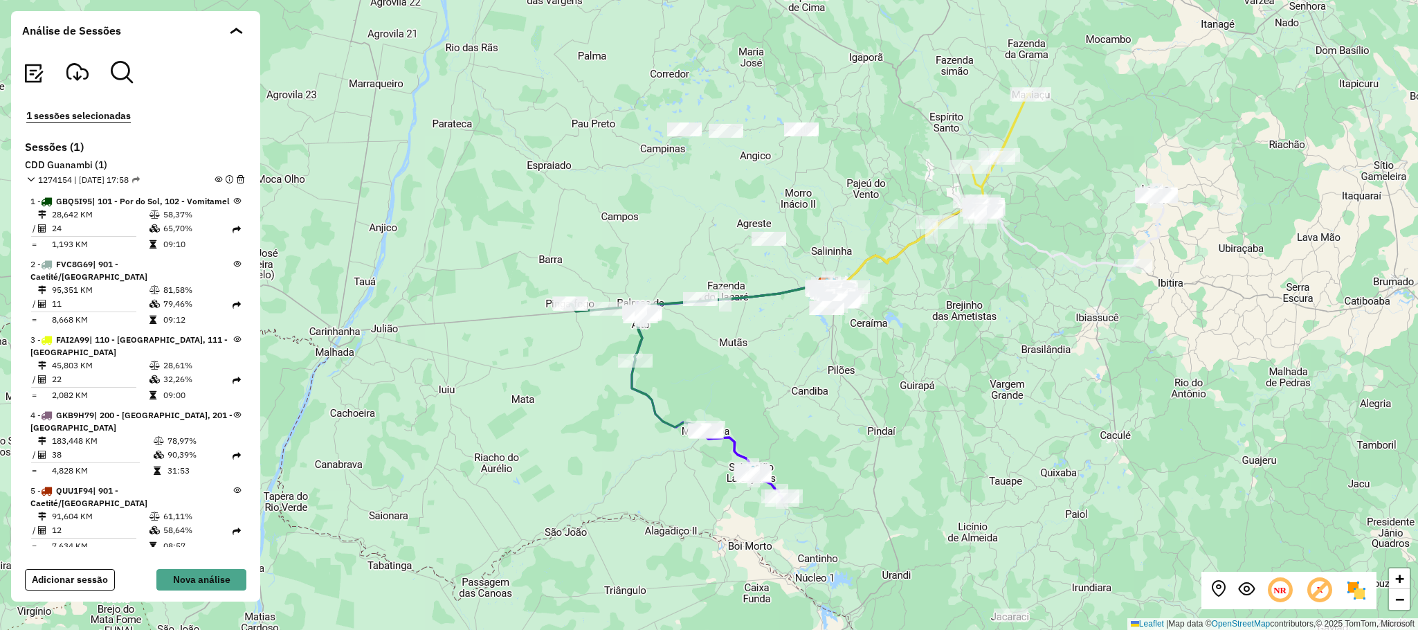
drag, startPoint x: 819, startPoint y: 418, endPoint x: 912, endPoint y: 438, distance: 95.5
click at [912, 438] on div "+ − Leaflet | Map data © OpenStreetMap contributors,© 2025 TomTom, Microsoft" at bounding box center [709, 315] width 1418 height 630
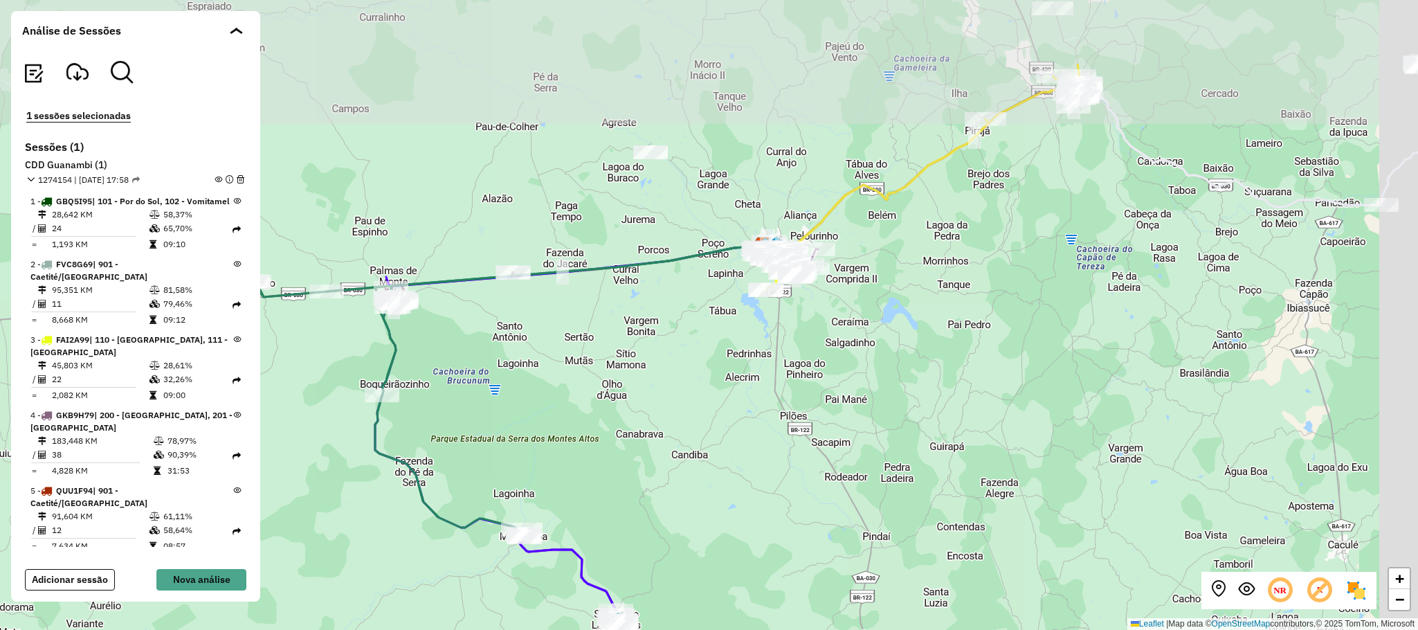
drag, startPoint x: 963, startPoint y: 467, endPoint x: 917, endPoint y: 536, distance: 82.3
click at [917, 536] on div "+ − Leaflet | Map data © OpenStreetMap contributors,© 2025 TomTom, Microsoft" at bounding box center [709, 315] width 1418 height 630
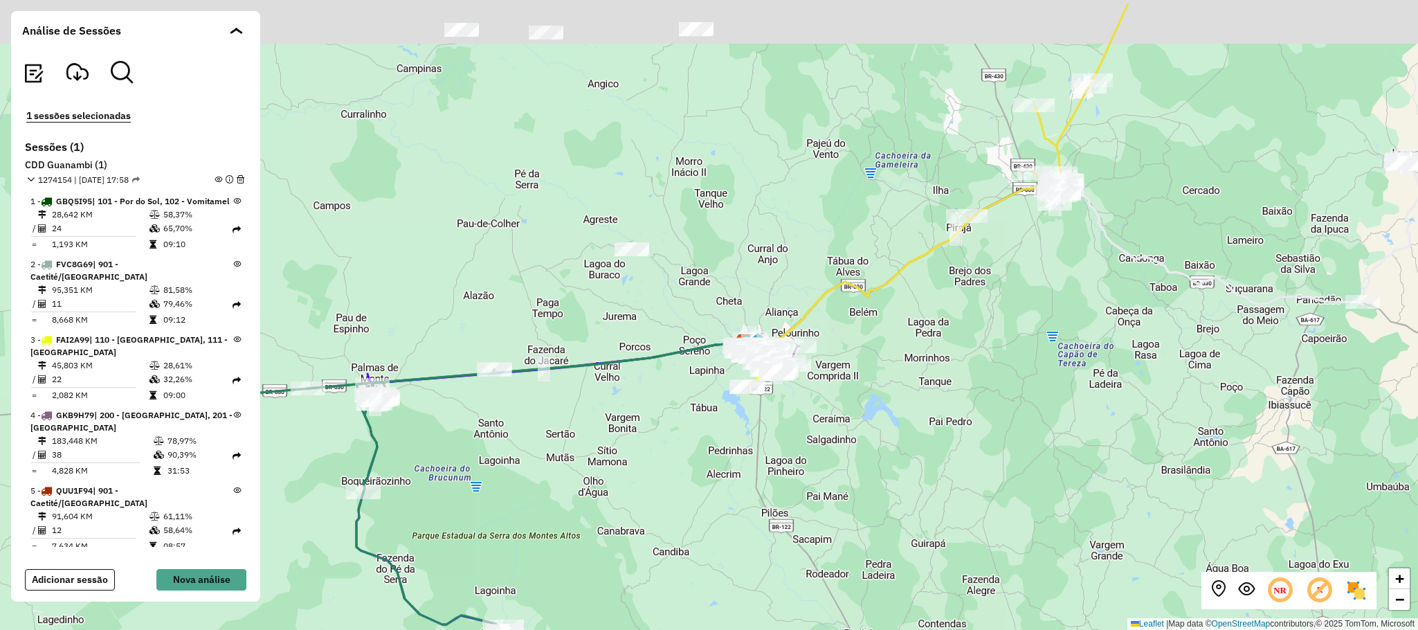
drag, startPoint x: 978, startPoint y: 325, endPoint x: 856, endPoint y: 365, distance: 129.1
click at [982, 385] on div "+ − Leaflet | Map data © OpenStreetMap contributors,© 2025 TomTom, Microsoft" at bounding box center [709, 315] width 1418 height 630
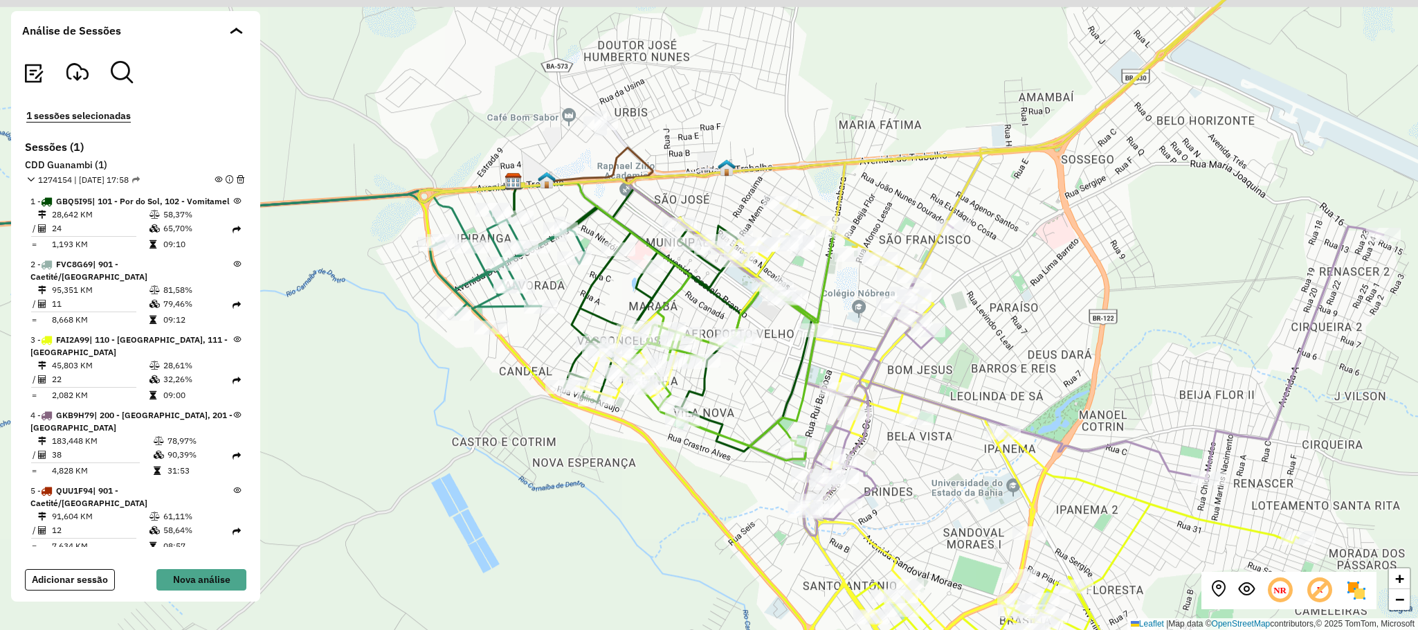
drag, startPoint x: 745, startPoint y: 349, endPoint x: 756, endPoint y: 391, distance: 42.8
click at [756, 391] on div "+ − Leaflet | Map data © OpenStreetMap contributors,© 2025 TomTom, Microsoft" at bounding box center [709, 315] width 1418 height 630
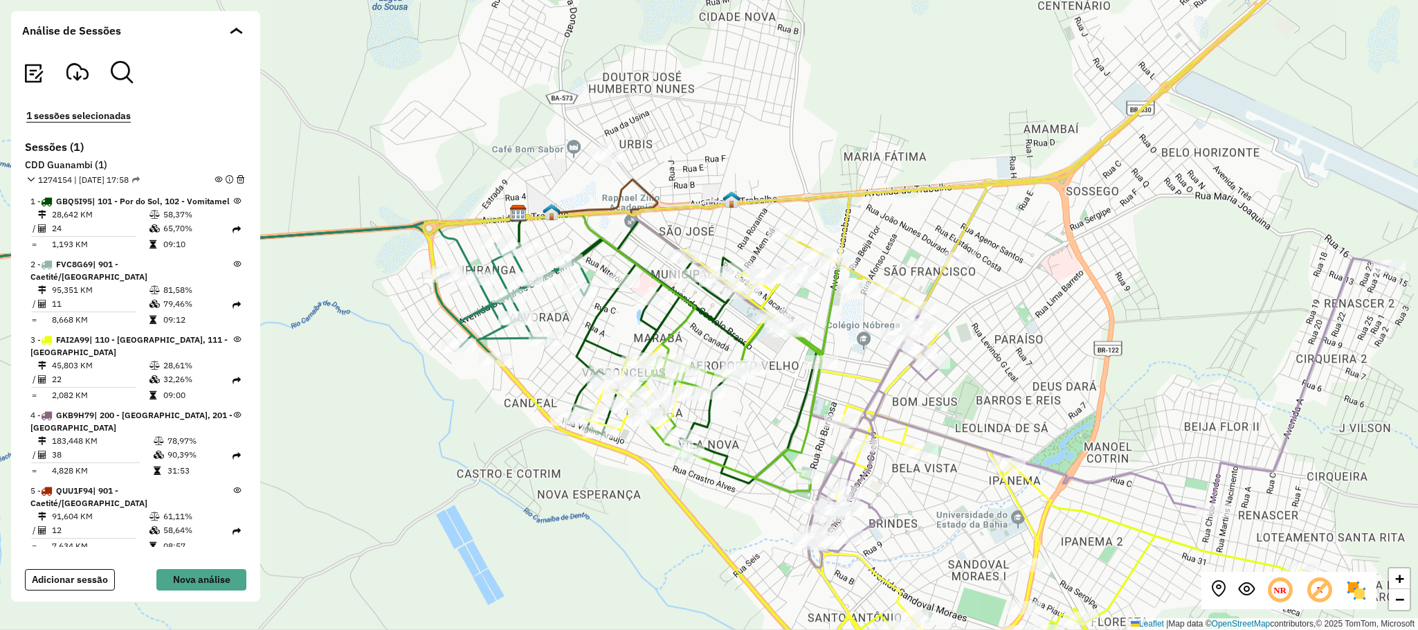
drag, startPoint x: 669, startPoint y: 494, endPoint x: 868, endPoint y: 524, distance: 201.5
click at [670, 495] on icon at bounding box center [667, 442] width 489 height 454
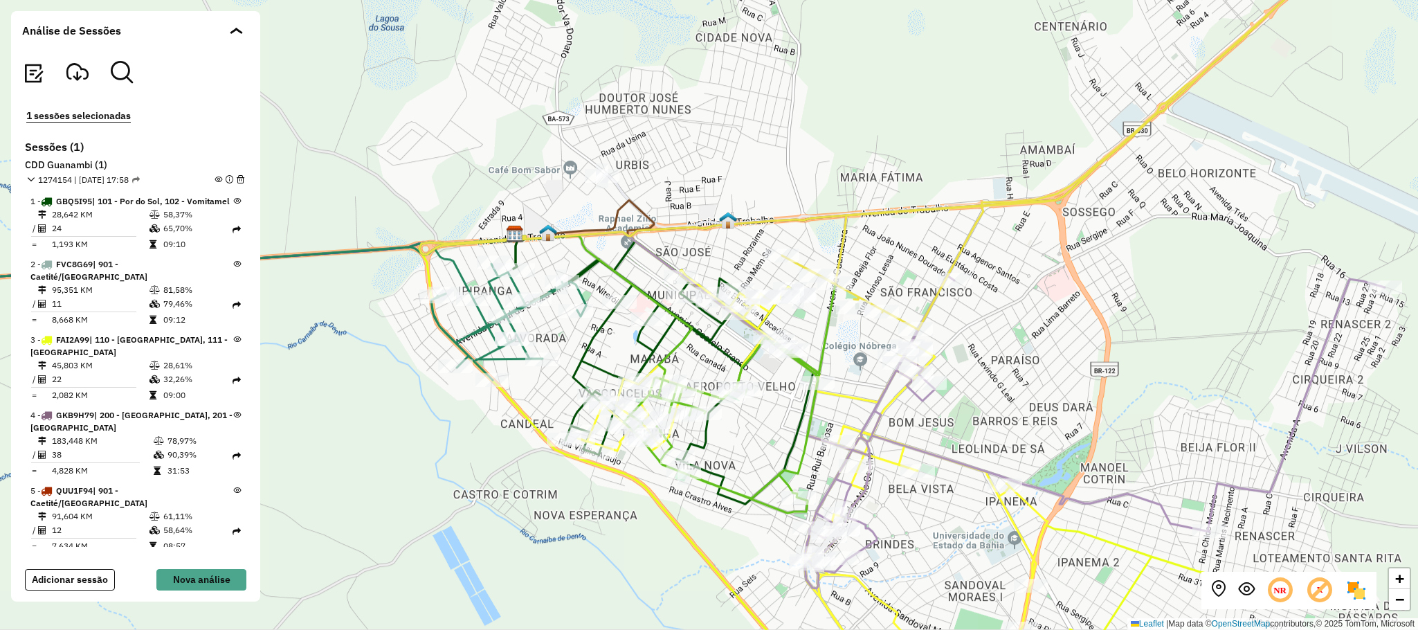
drag, startPoint x: 773, startPoint y: 422, endPoint x: 768, endPoint y: 442, distance: 20.6
click at [768, 442] on div "+ − Leaflet | Map data © OpenStreetMap contributors,© 2025 TomTom, Microsoft" at bounding box center [709, 315] width 1418 height 630
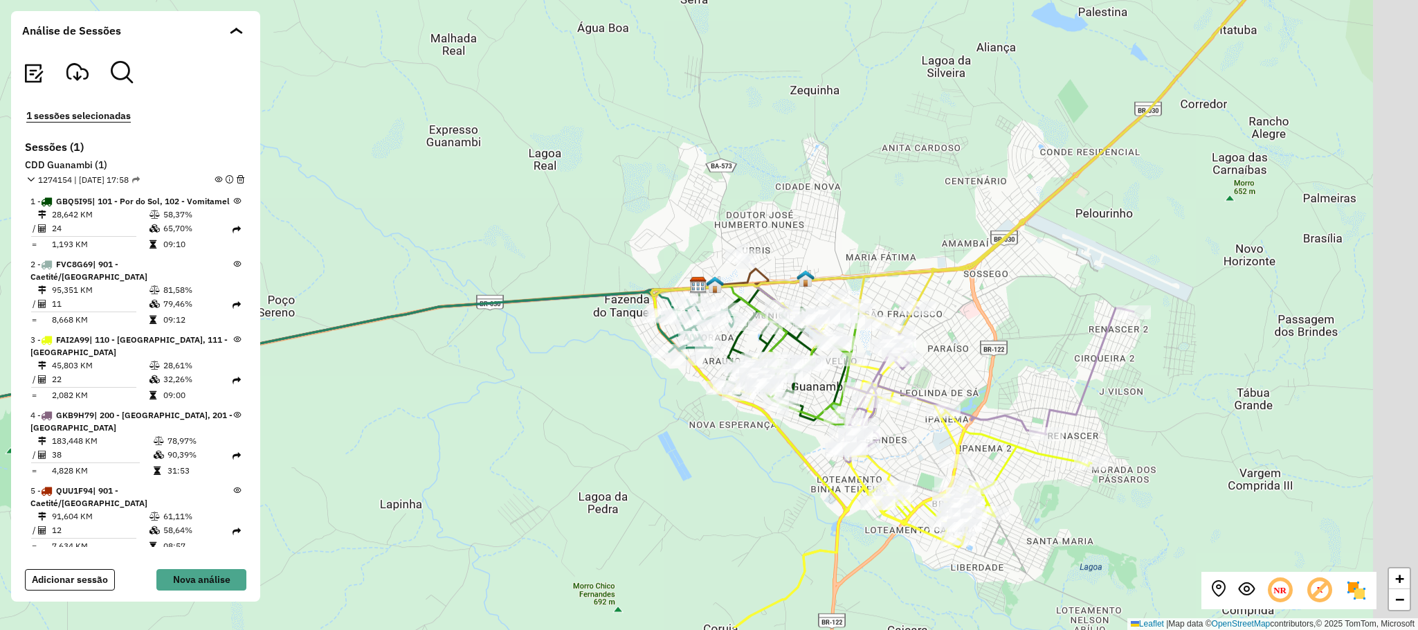
drag, startPoint x: 796, startPoint y: 509, endPoint x: 767, endPoint y: 470, distance: 49.0
click at [767, 470] on div "+ − Leaflet | Map data © OpenStreetMap contributors,© 2025 TomTom, Microsoft" at bounding box center [709, 315] width 1418 height 630
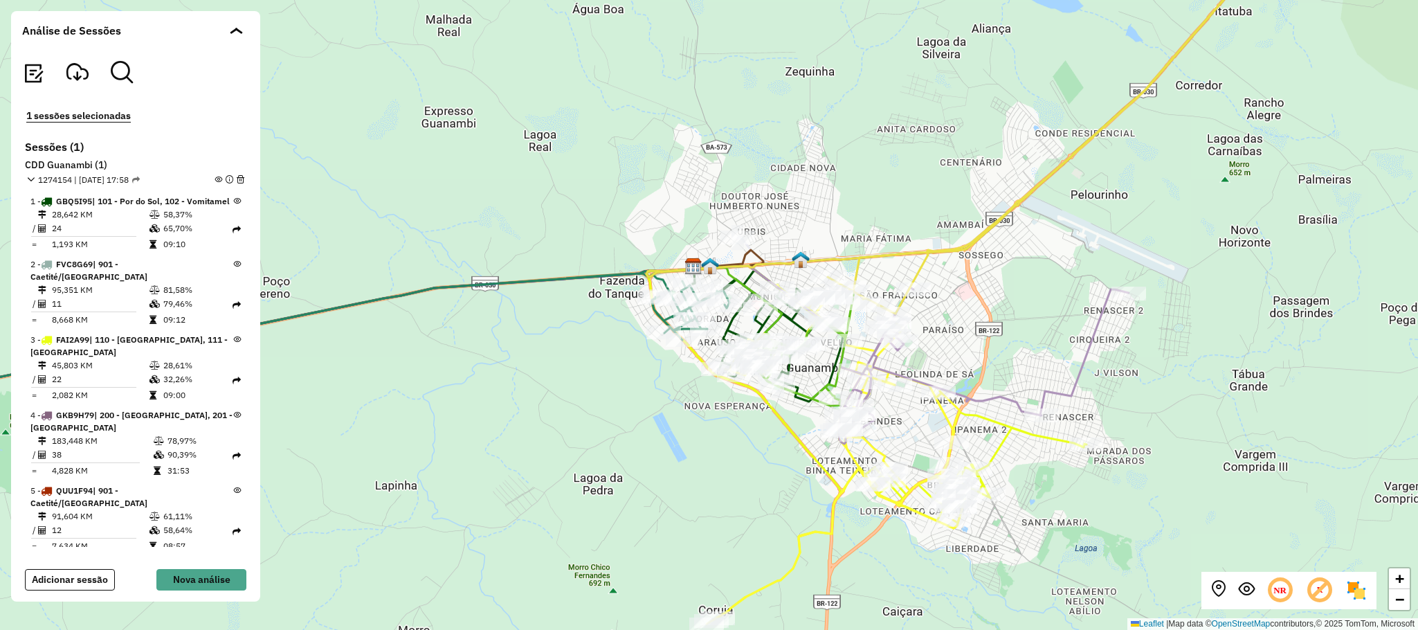
drag, startPoint x: 758, startPoint y: 439, endPoint x: 766, endPoint y: 426, distance: 15.5
click at [762, 430] on div "+ − Leaflet | Map data © OpenStreetMap contributors,© 2025 TomTom, Microsoft" at bounding box center [709, 315] width 1418 height 630
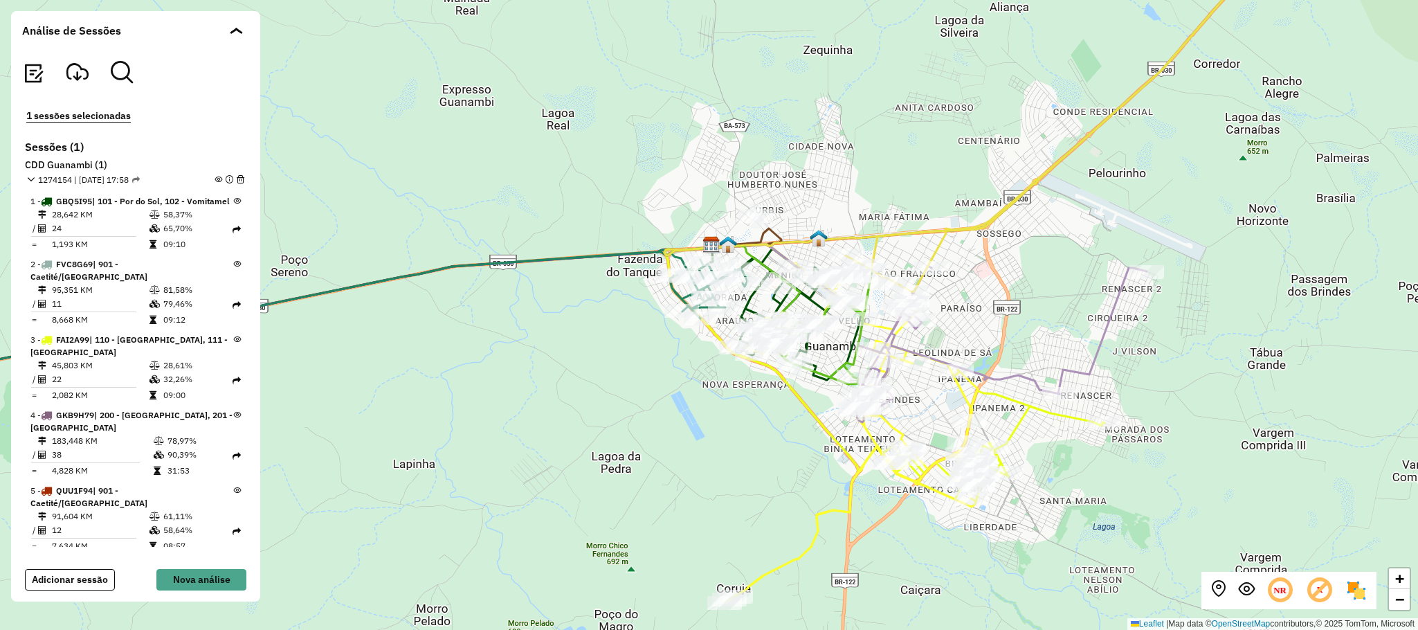
drag, startPoint x: 729, startPoint y: 416, endPoint x: 736, endPoint y: 374, distance: 42.8
click at [736, 374] on div "+ − Leaflet | Map data © OpenStreetMap contributors,© 2025 TomTom, Microsoft" at bounding box center [709, 315] width 1418 height 630
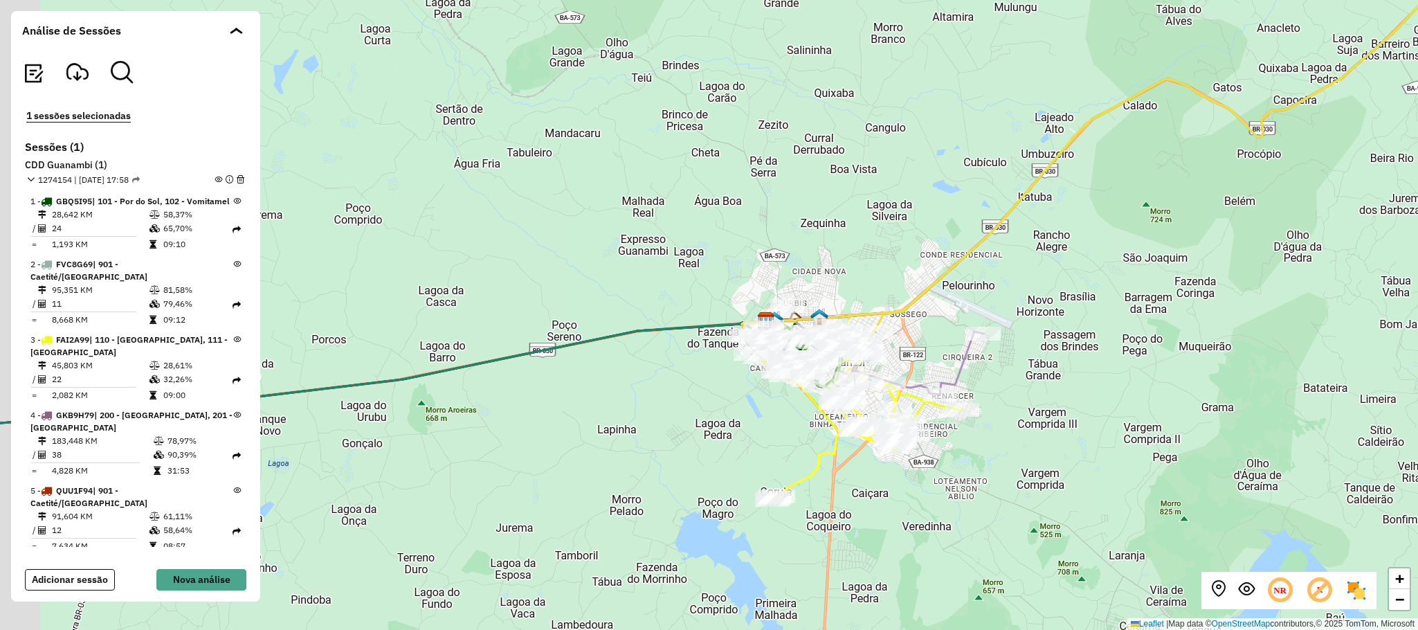
drag, startPoint x: 711, startPoint y: 415, endPoint x: 773, endPoint y: 391, distance: 66.8
click at [775, 392] on div "+ − Leaflet | Map data © OpenStreetMap contributors,© 2025 TomTom, Microsoft" at bounding box center [709, 315] width 1418 height 630
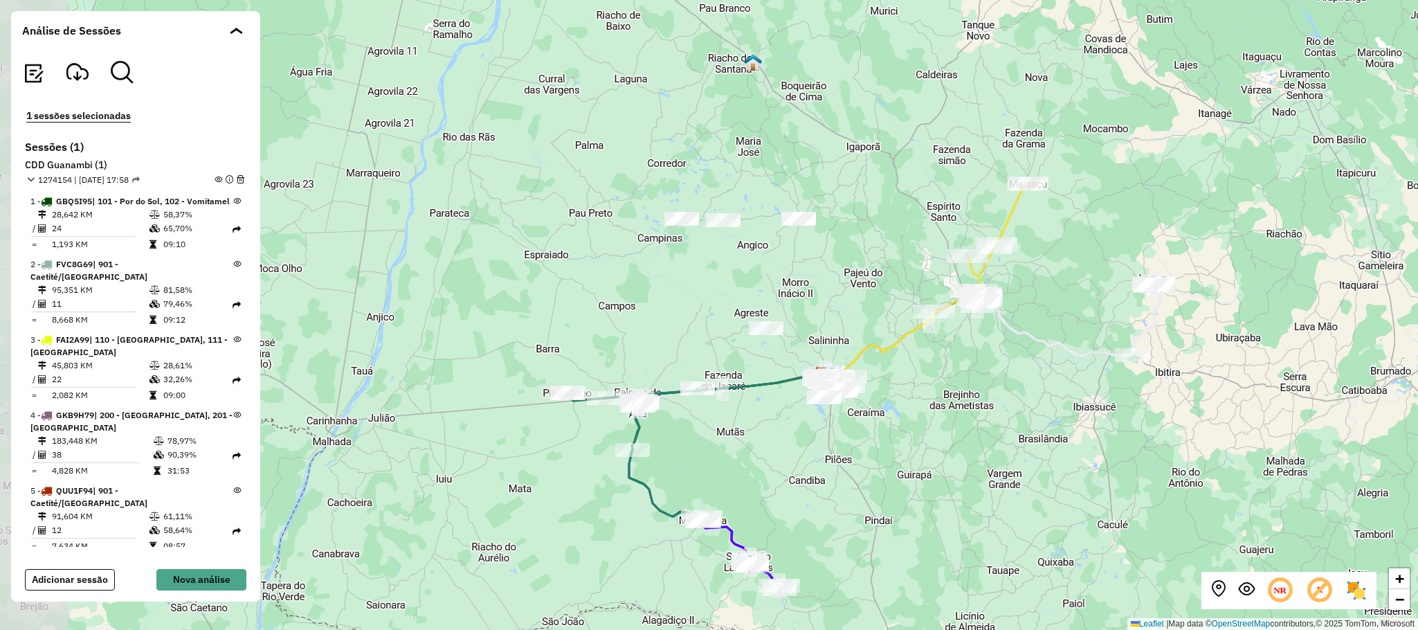
click at [704, 338] on div "+ − Leaflet | Map data © OpenStreetMap contributors,© 2025 TomTom, Microsoft" at bounding box center [709, 315] width 1418 height 630
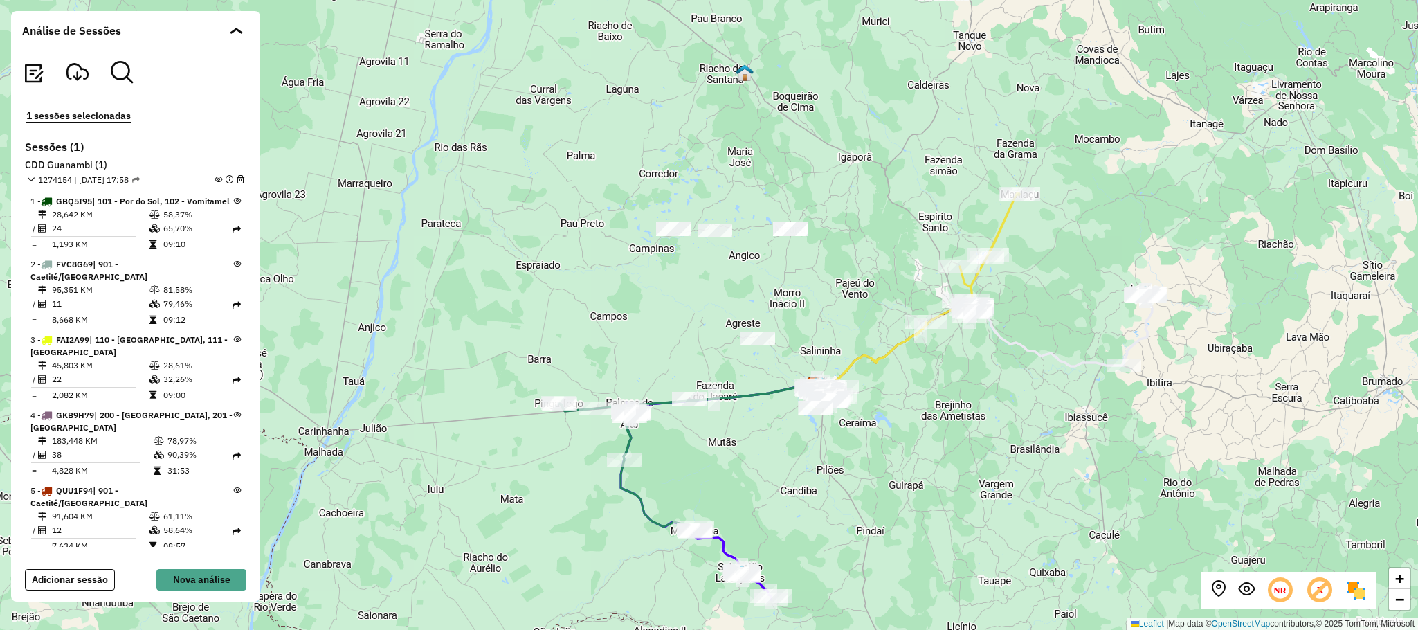
drag, startPoint x: 953, startPoint y: 388, endPoint x: 857, endPoint y: 444, distance: 111.3
click at [857, 444] on div "+ − Leaflet | Map data © OpenStreetMap contributors,© 2025 TomTom, Microsoft" at bounding box center [709, 315] width 1418 height 630
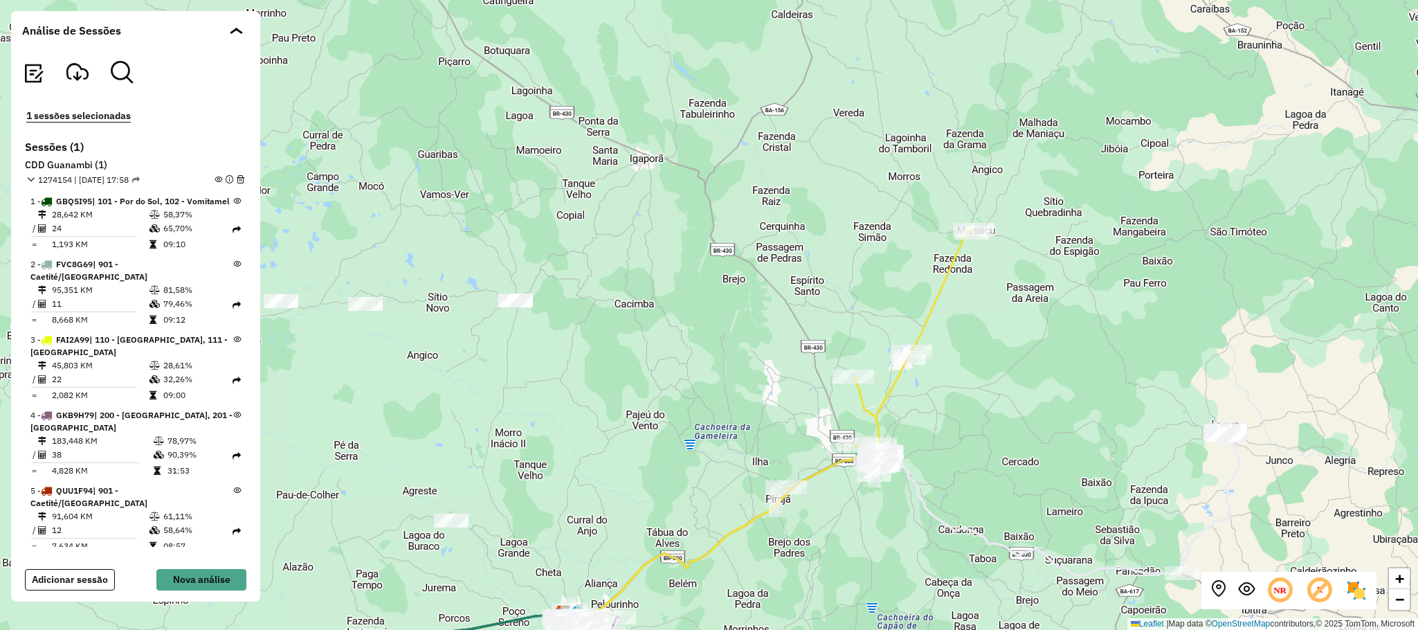
drag, startPoint x: 723, startPoint y: 436, endPoint x: 770, endPoint y: 295, distance: 148.1
click at [770, 297] on div "+ − Leaflet | Map data © OpenStreetMap contributors,© 2025 TomTom, Microsoft" at bounding box center [709, 315] width 1418 height 630
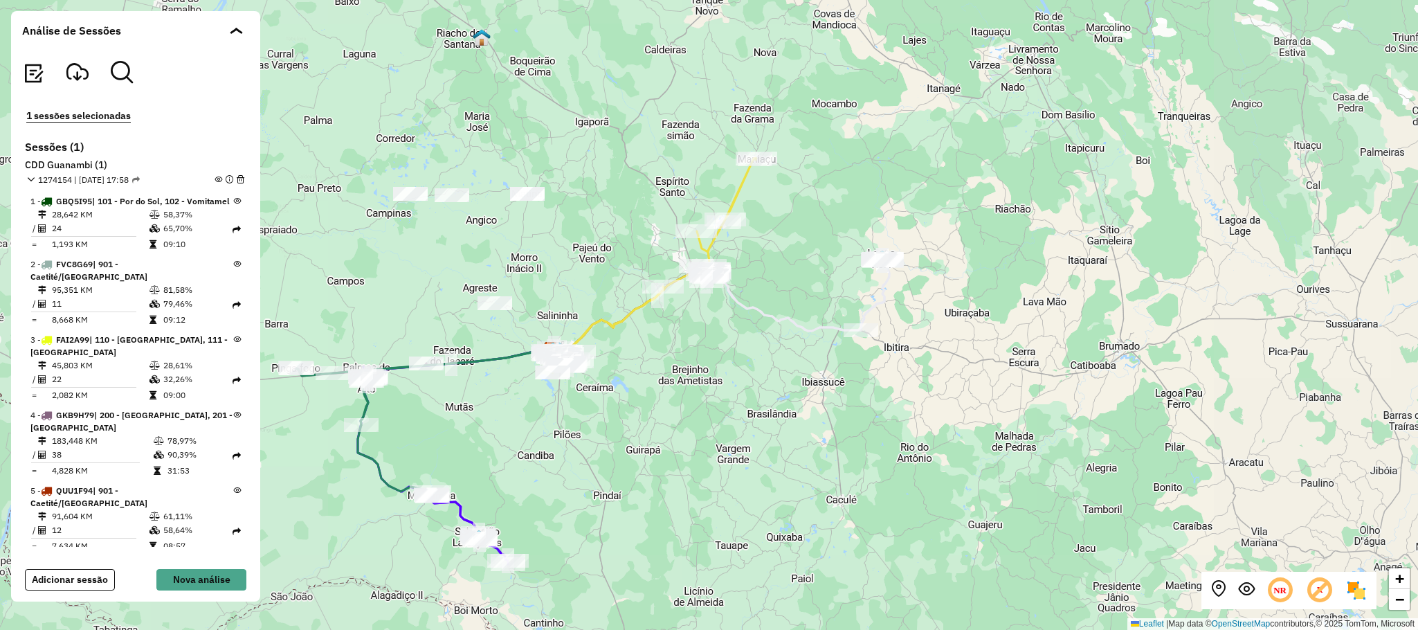
drag, startPoint x: 965, startPoint y: 383, endPoint x: 1113, endPoint y: 310, distance: 164.3
click at [1107, 310] on div "+ − Leaflet | Map data © OpenStreetMap contributors,© 2025 TomTom, Microsoft" at bounding box center [709, 315] width 1418 height 630
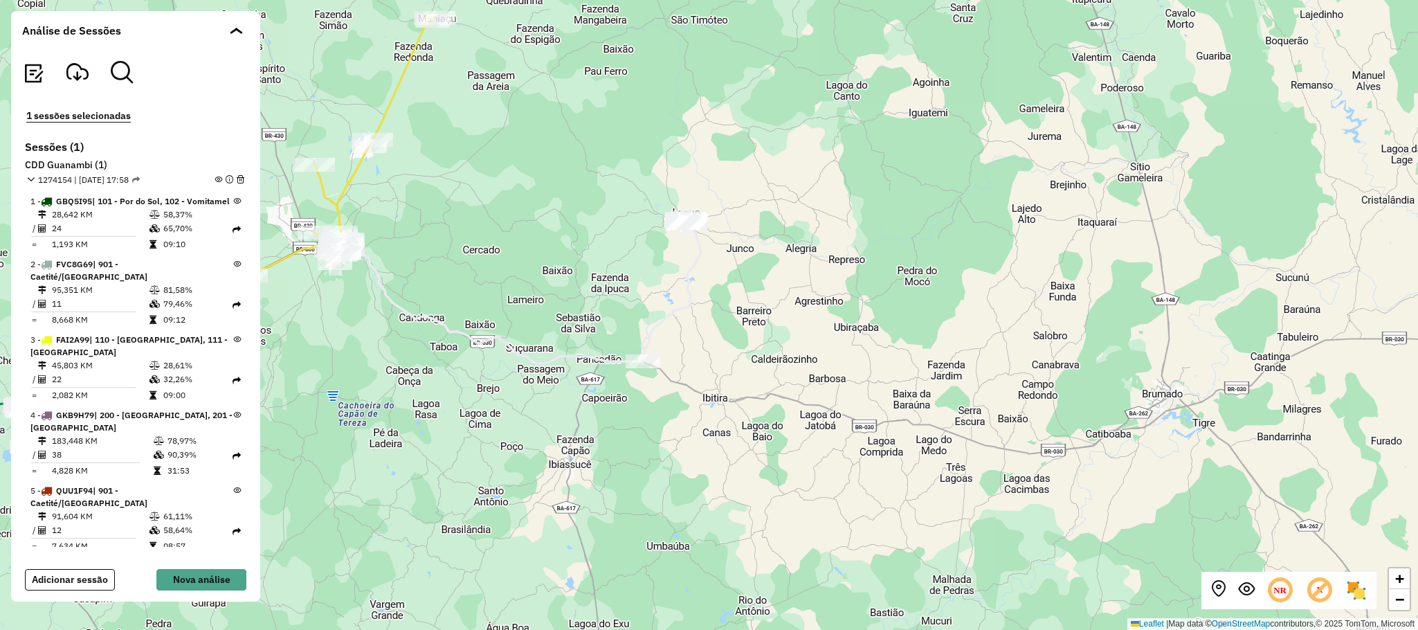
drag, startPoint x: 684, startPoint y: 276, endPoint x: 754, endPoint y: 293, distance: 72.5
click at [701, 293] on icon at bounding box center [365, 309] width 670 height 184
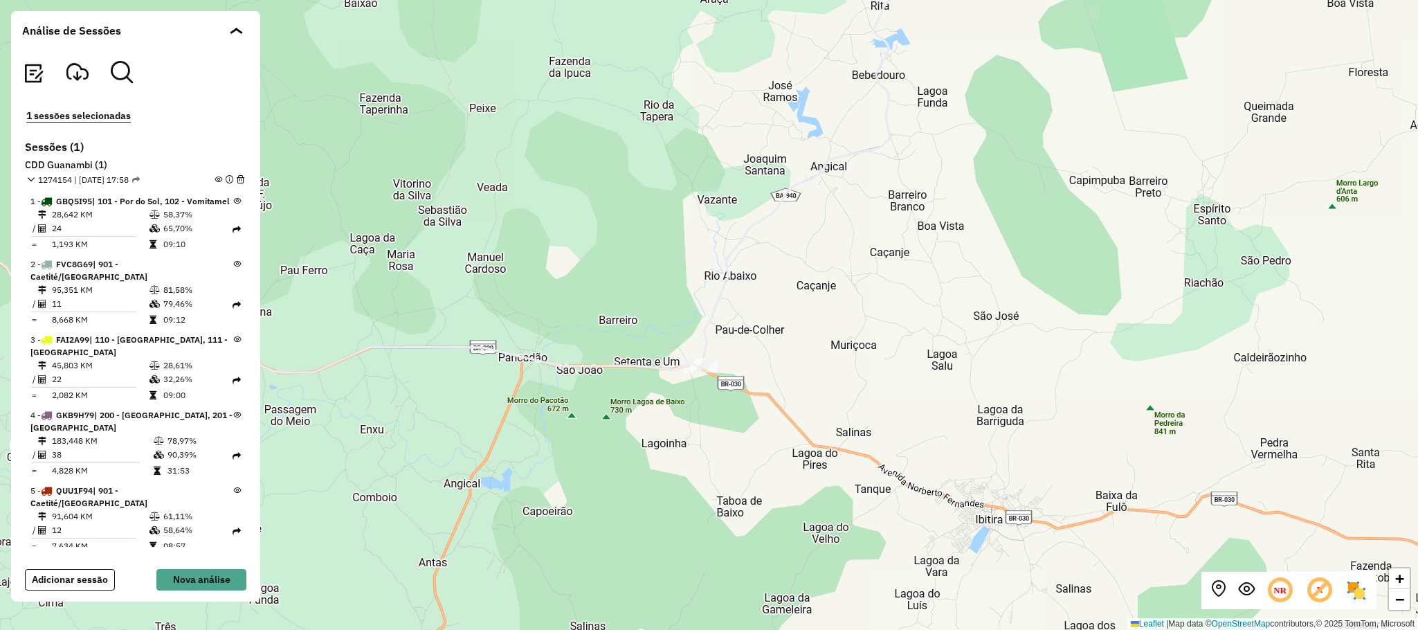
drag, startPoint x: 806, startPoint y: 359, endPoint x: 876, endPoint y: 356, distance: 70.0
click at [864, 358] on div "Rota 7 - Placa GIX9D19 40704230 - BAR BEIRA PISTA + − Leaflet | Map data © Open…" at bounding box center [709, 315] width 1418 height 630
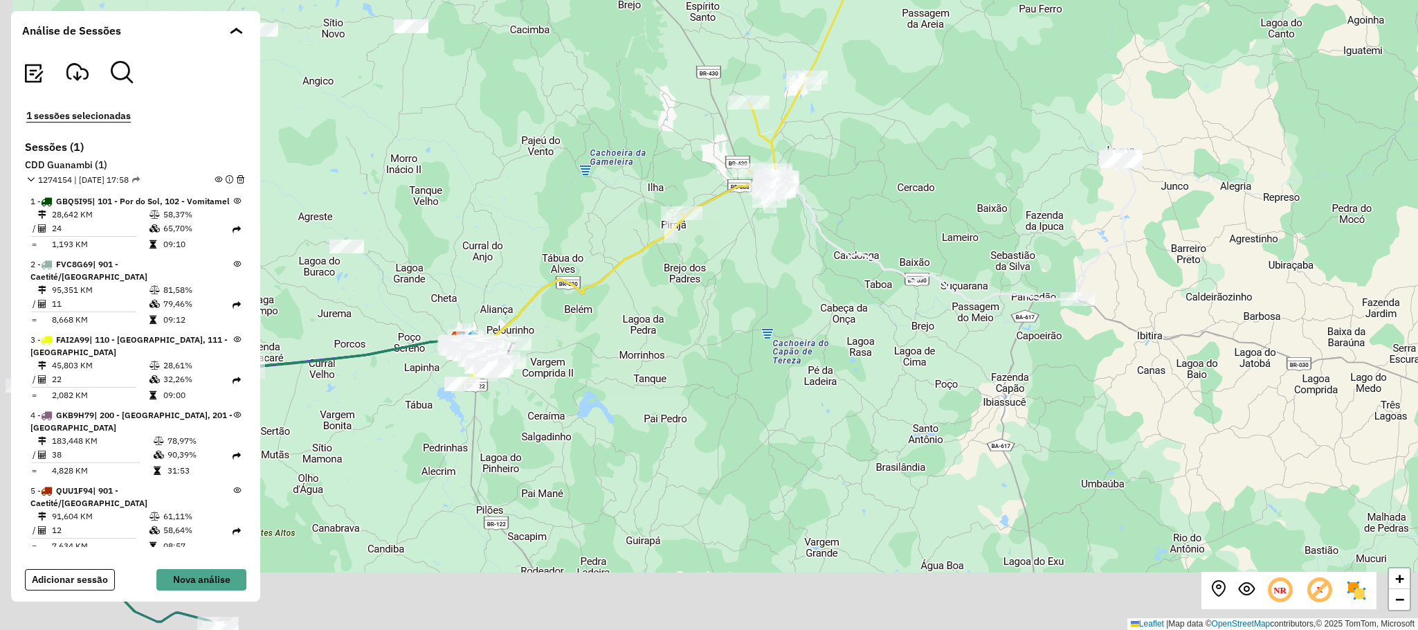
drag, startPoint x: 579, startPoint y: 388, endPoint x: 780, endPoint y: 316, distance: 213.8
click at [775, 316] on div "+ − Leaflet | Map data © OpenStreetMap contributors,© 2025 TomTom, Microsoft" at bounding box center [709, 315] width 1418 height 630
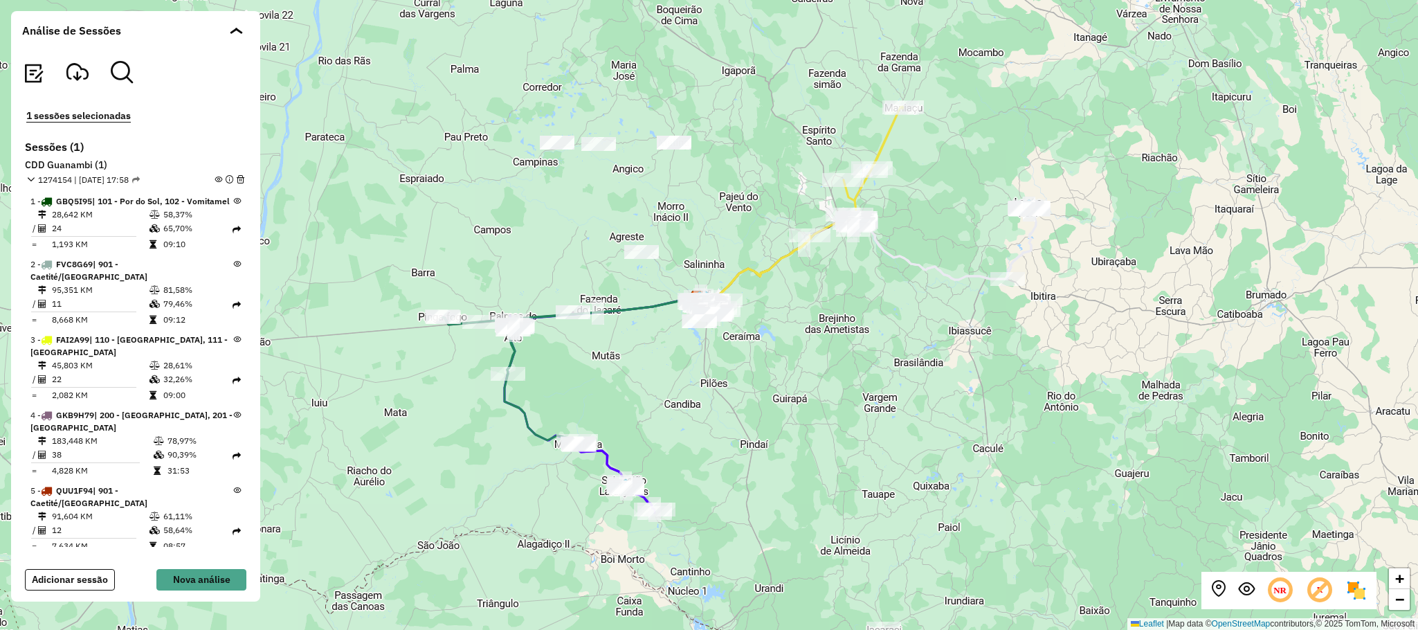
drag, startPoint x: 694, startPoint y: 401, endPoint x: 769, endPoint y: 358, distance: 86.2
click at [783, 347] on div "+ − Leaflet | Map data © OpenStreetMap contributors,© 2025 TomTom, Microsoft" at bounding box center [709, 315] width 1418 height 630
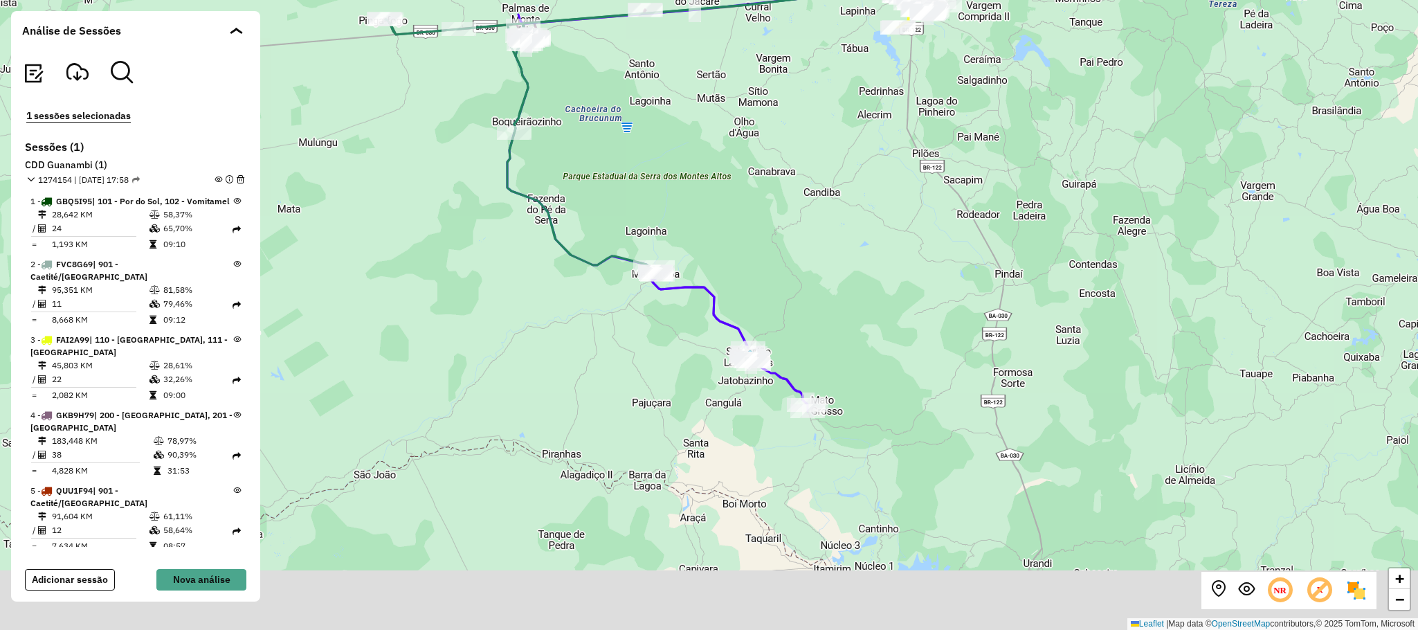
drag, startPoint x: 802, startPoint y: 413, endPoint x: 855, endPoint y: 336, distance: 93.5
click at [855, 336] on div "+ − Leaflet | Map data © OpenStreetMap contributors,© 2025 TomTom, Microsoft" at bounding box center [709, 315] width 1418 height 630
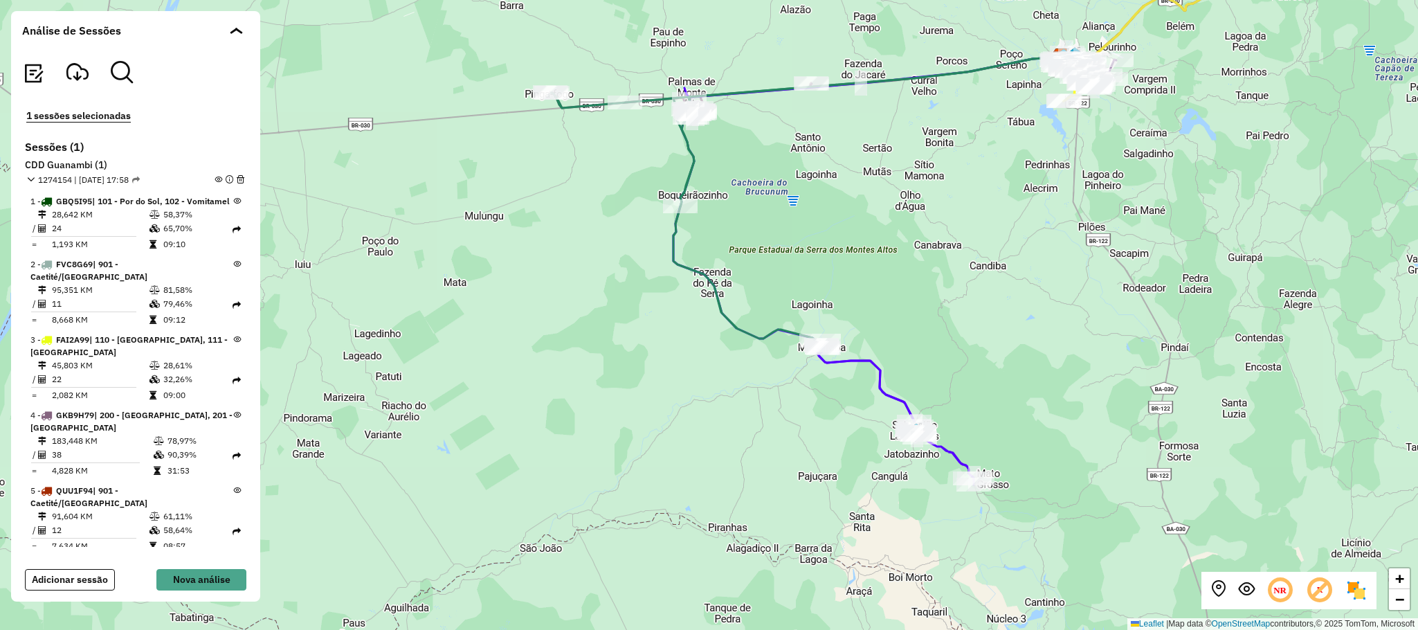
drag, startPoint x: 899, startPoint y: 280, endPoint x: 929, endPoint y: 428, distance: 150.4
click at [929, 428] on div "+ − Leaflet | Map data © OpenStreetMap contributors,© 2025 TomTom, Microsoft" at bounding box center [709, 315] width 1418 height 630
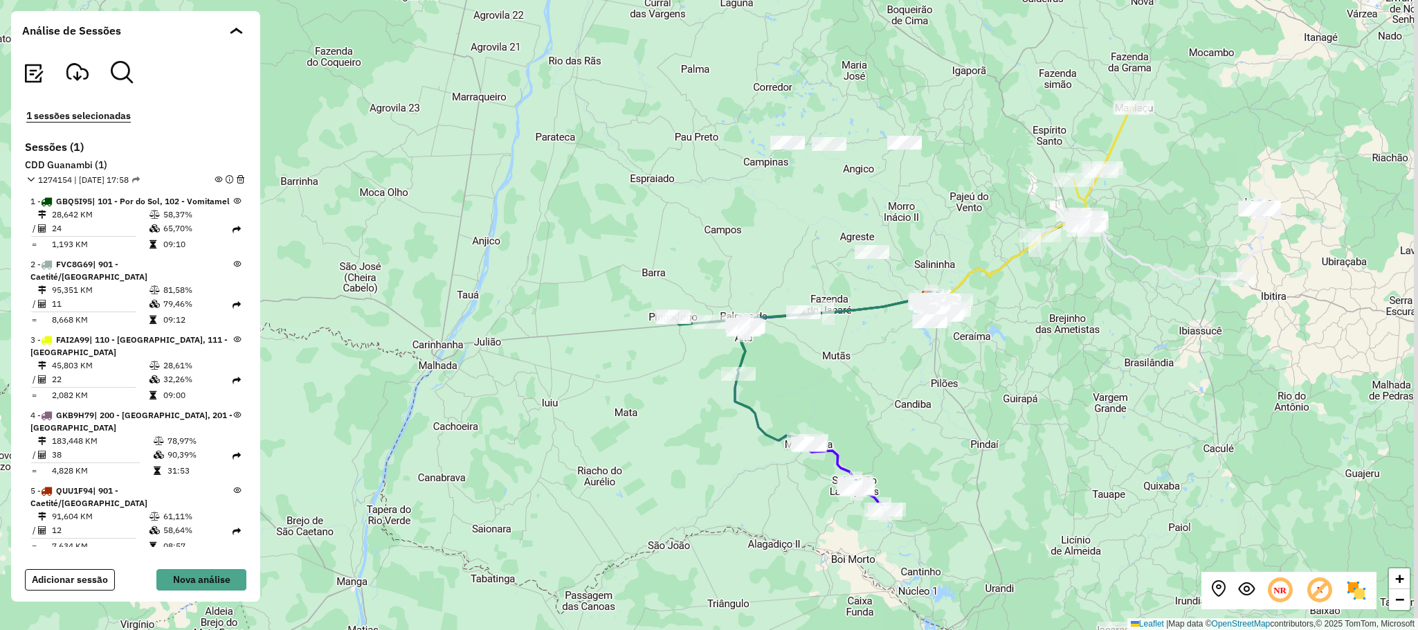
drag, startPoint x: 895, startPoint y: 367, endPoint x: 837, endPoint y: 390, distance: 61.8
click at [846, 390] on div "+ − Leaflet | Map data © OpenStreetMap contributors,© 2025 TomTom, Microsoft" at bounding box center [709, 315] width 1418 height 630
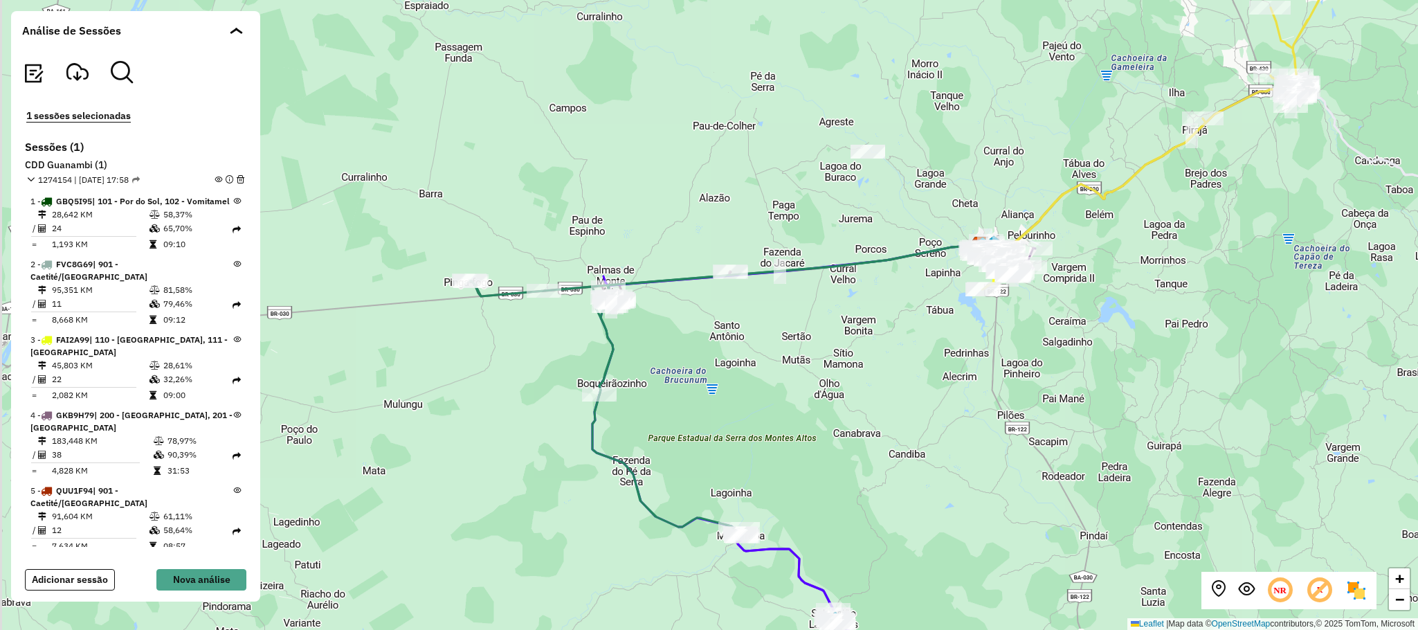
drag, startPoint x: 669, startPoint y: 367, endPoint x: 733, endPoint y: 372, distance: 63.8
click at [733, 372] on div "+ − Leaflet | Map data © OpenStreetMap contributors,© 2025 TomTom, Microsoft" at bounding box center [709, 315] width 1418 height 630
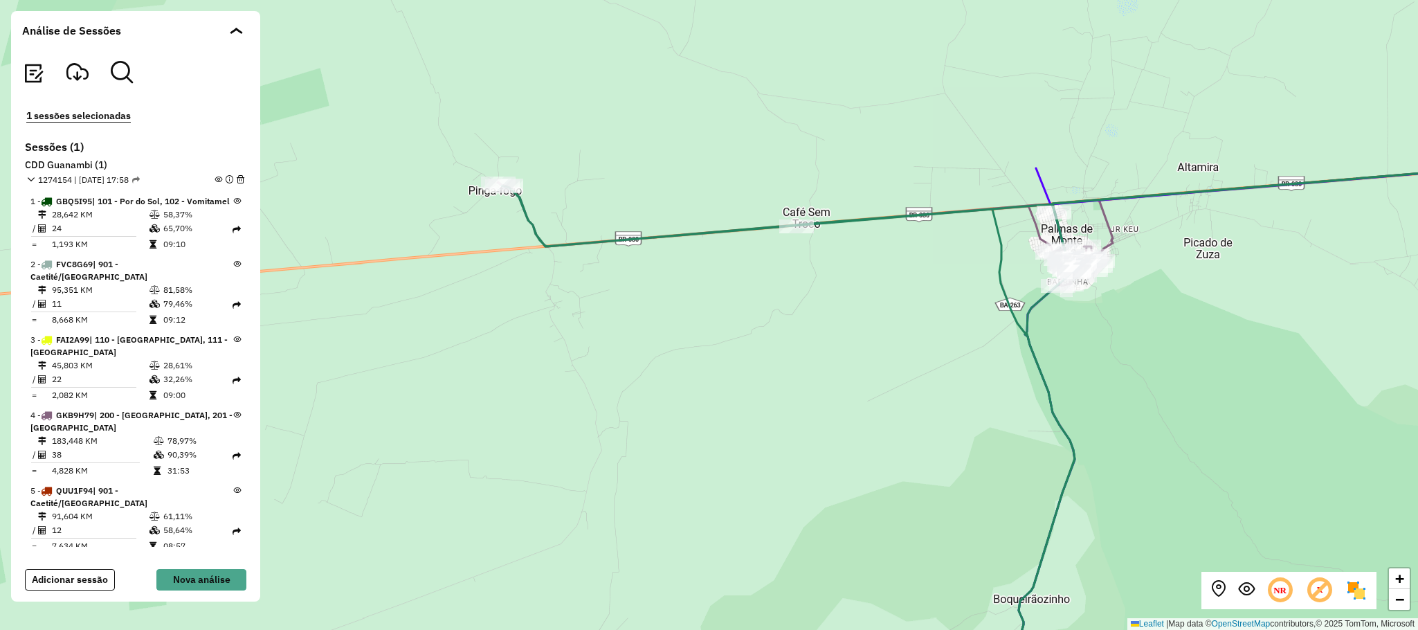
drag, startPoint x: 515, startPoint y: 285, endPoint x: 511, endPoint y: 358, distance: 72.8
click at [511, 358] on div "+ − Leaflet | Map data © OpenStreetMap contributors,© 2025 TomTom, Microsoft" at bounding box center [709, 315] width 1418 height 630
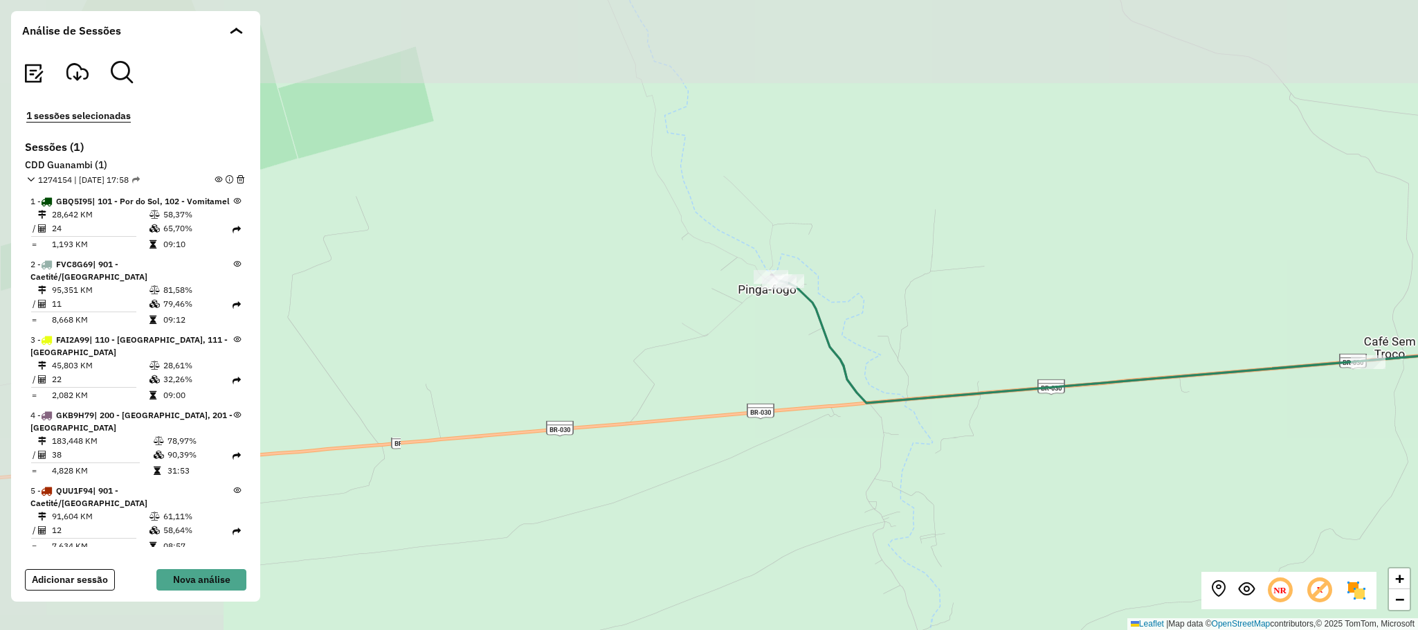
drag, startPoint x: 884, startPoint y: 255, endPoint x: 637, endPoint y: 204, distance: 252.3
click at [751, 212] on div "+ − Leaflet | Map data © OpenStreetMap contributors,© 2025 TomTom, Microsoft" at bounding box center [709, 315] width 1418 height 630
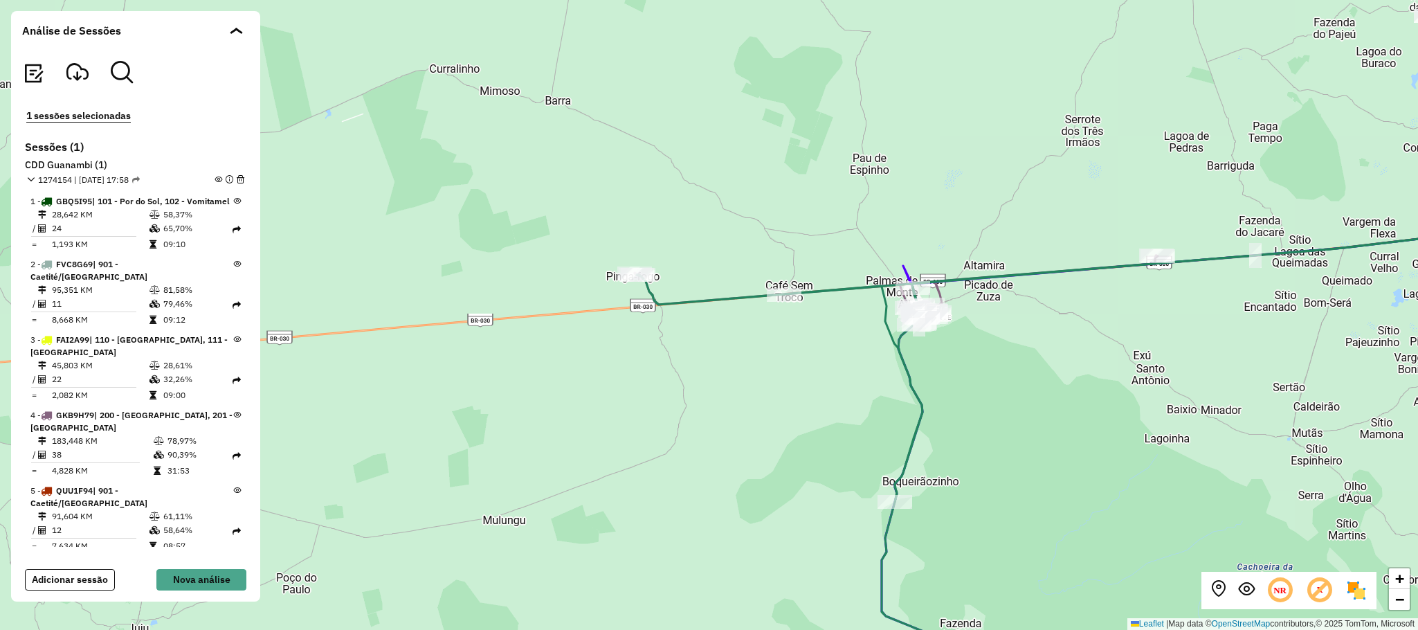
drag, startPoint x: 1022, startPoint y: 381, endPoint x: 928, endPoint y: 268, distance: 146.9
click at [928, 268] on div "+ − Leaflet | Map data © OpenStreetMap contributors,© 2025 TomTom, Microsoft" at bounding box center [709, 315] width 1418 height 630
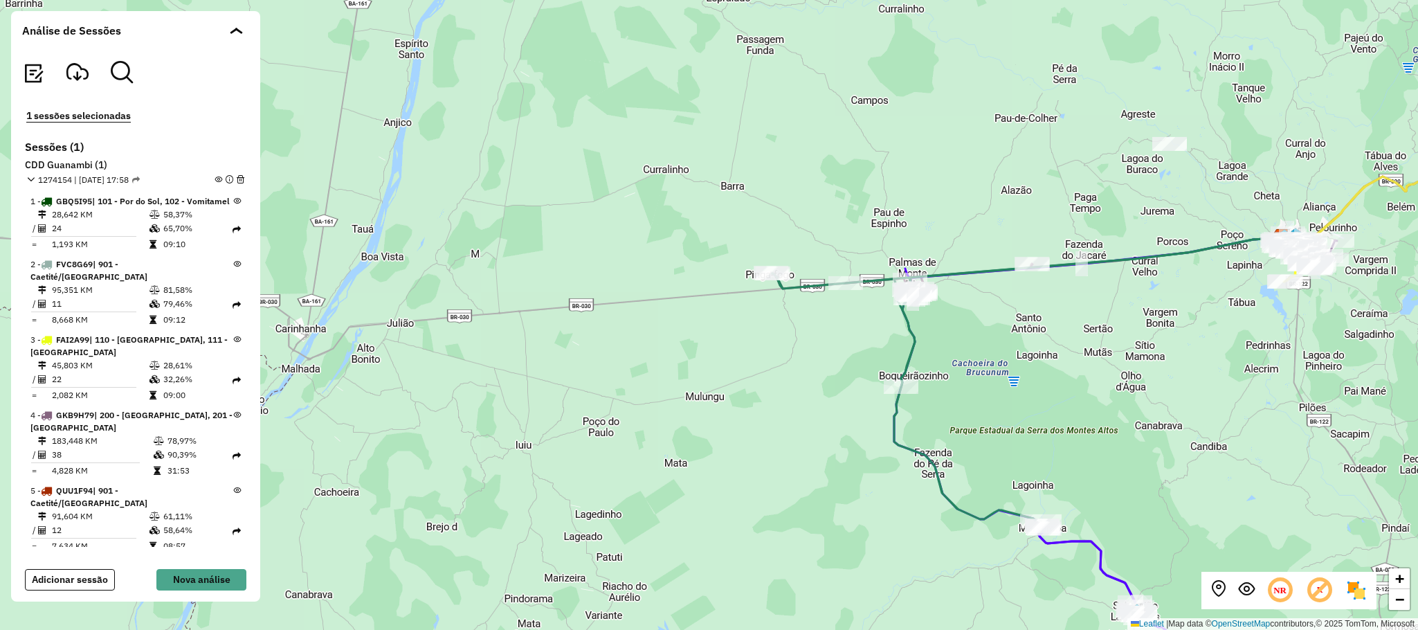
drag, startPoint x: 1076, startPoint y: 444, endPoint x: 1059, endPoint y: 413, distance: 35.6
click at [1059, 413] on div "+ − Leaflet | Map data © OpenStreetMap contributors,© 2025 TomTom, Microsoft" at bounding box center [709, 315] width 1418 height 630
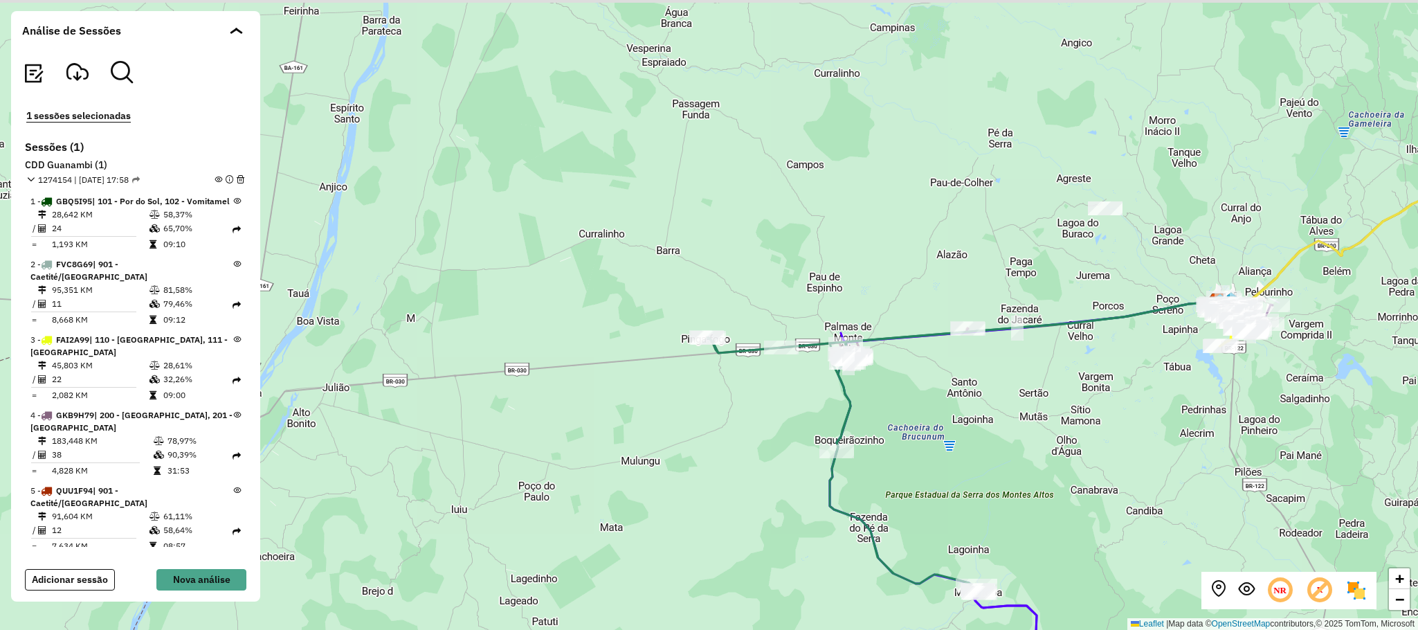
drag, startPoint x: 1207, startPoint y: 450, endPoint x: 1142, endPoint y: 515, distance: 91.0
click at [1142, 515] on div "+ − Leaflet | Map data © OpenStreetMap contributors,© 2025 TomTom, Microsoft" at bounding box center [709, 315] width 1418 height 630
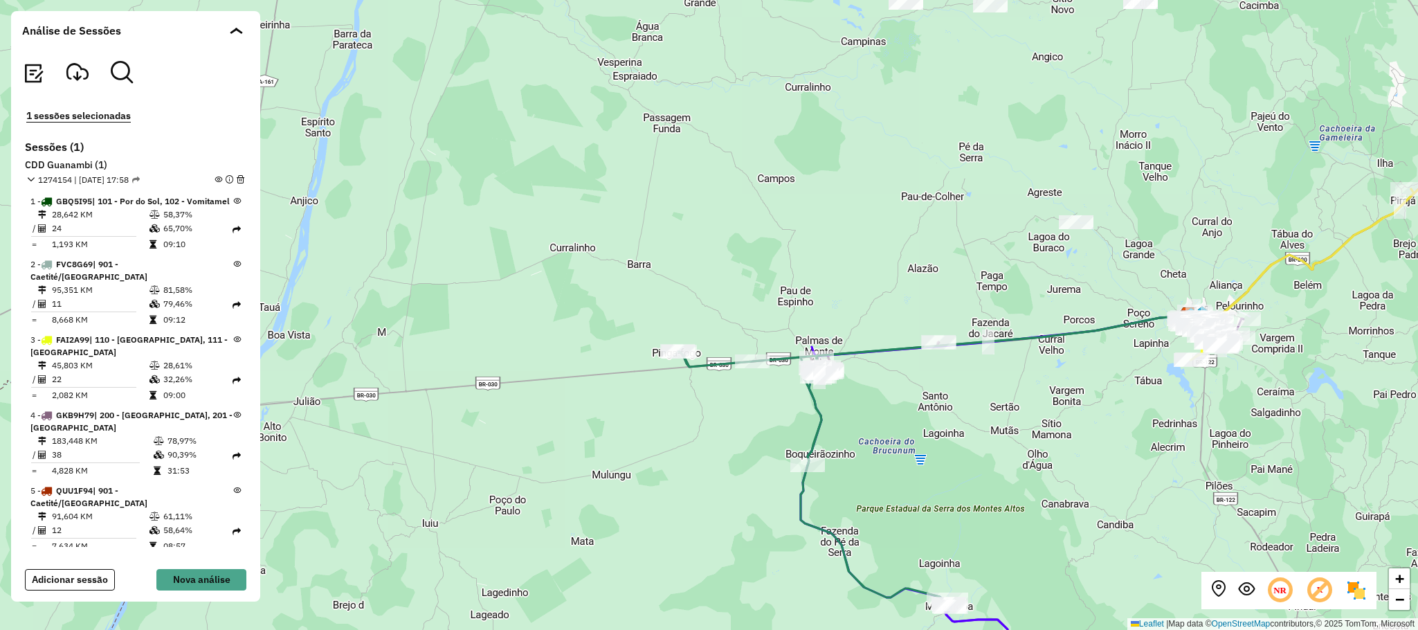
drag, startPoint x: 1165, startPoint y: 447, endPoint x: 852, endPoint y: 489, distance: 316.2
click at [887, 489] on div "+ − Leaflet | Map data © OpenStreetMap contributors,© 2025 TomTom, Microsoft" at bounding box center [709, 315] width 1418 height 630
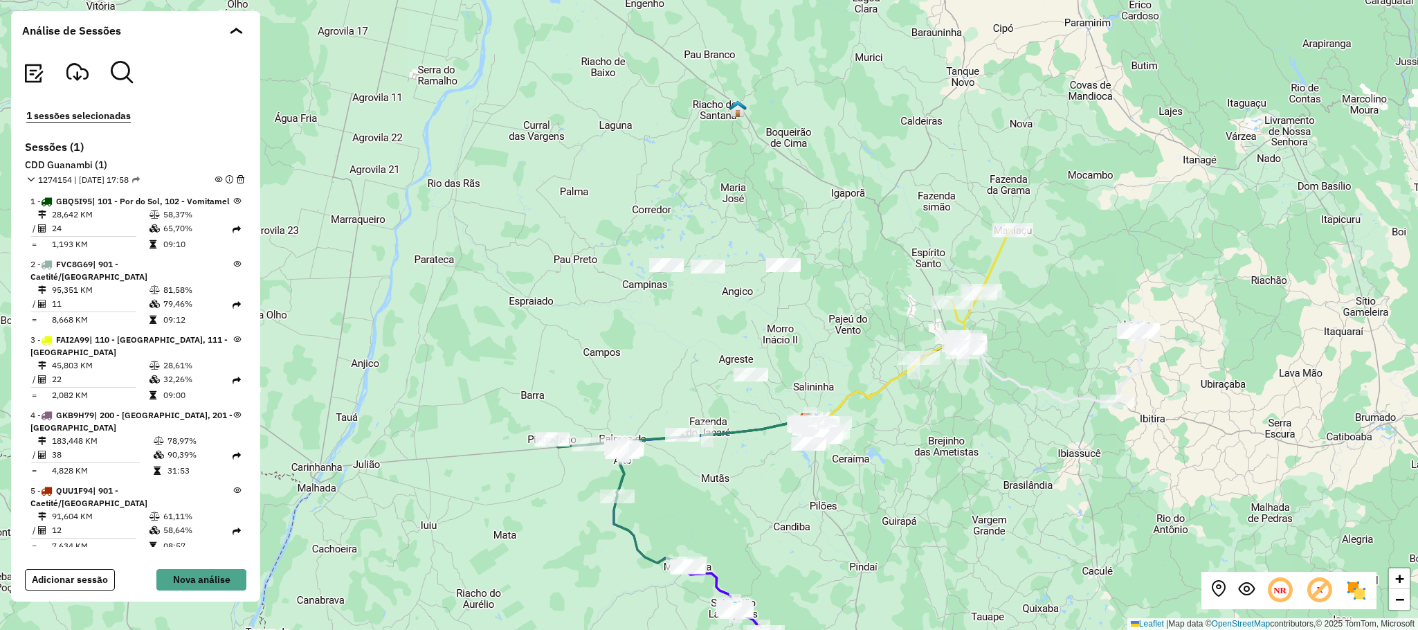
drag, startPoint x: 1130, startPoint y: 453, endPoint x: 1103, endPoint y: 387, distance: 71.1
click at [1126, 450] on div "+ − Leaflet | Map data © OpenStreetMap contributors,© 2025 TomTom, Microsoft" at bounding box center [709, 315] width 1418 height 630
drag, startPoint x: 733, startPoint y: 446, endPoint x: 737, endPoint y: 436, distance: 11.2
click at [736, 441] on div "+ − Leaflet | Map data © OpenStreetMap contributors,© 2025 TomTom, Microsoft" at bounding box center [709, 315] width 1418 height 630
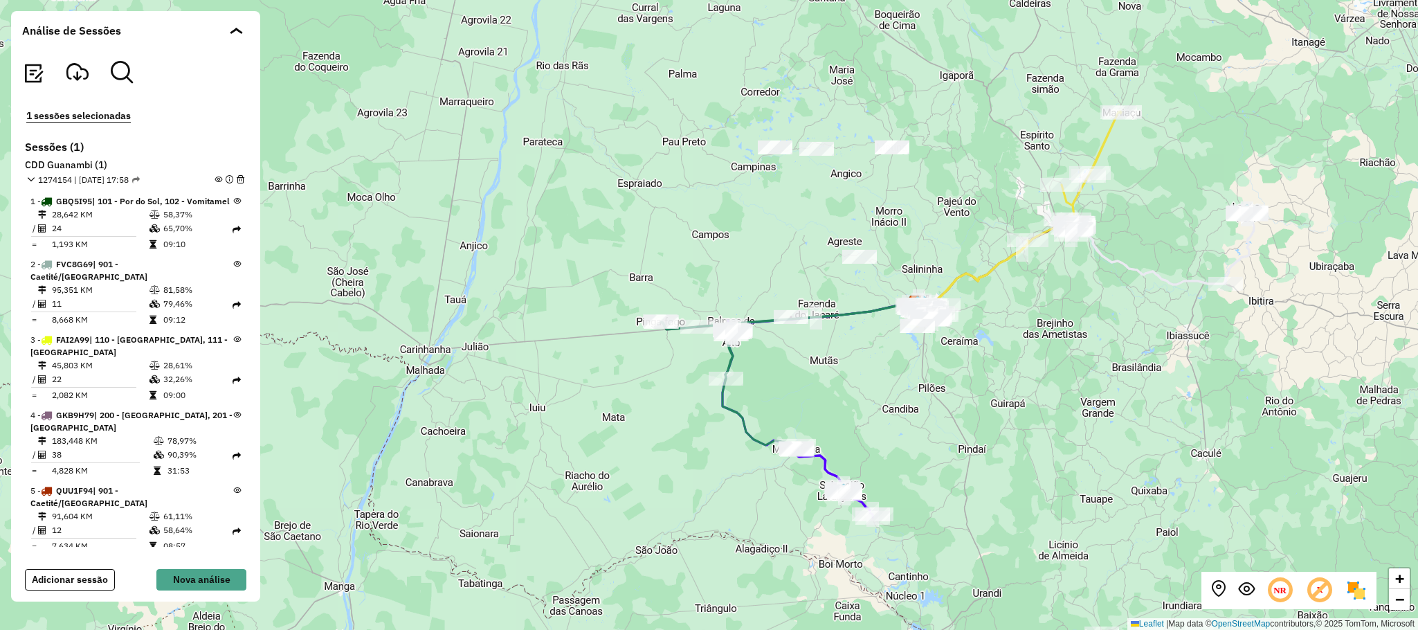
drag, startPoint x: 621, startPoint y: 293, endPoint x: 694, endPoint y: 223, distance: 101.3
click at [694, 223] on div "+ − Leaflet | Map data © OpenStreetMap contributors,© 2025 TomTom, Microsoft" at bounding box center [709, 315] width 1418 height 630
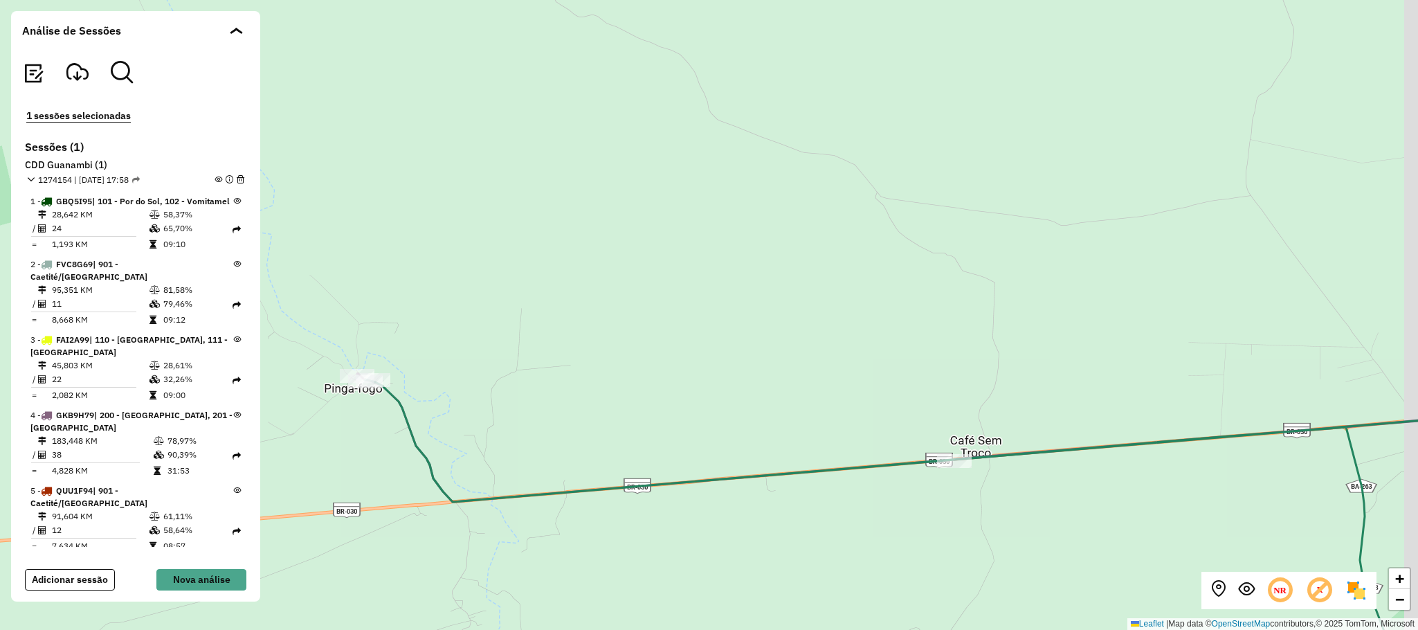
drag, startPoint x: 1036, startPoint y: 401, endPoint x: 394, endPoint y: 266, distance: 655.3
click at [394, 266] on div "+ − Leaflet | Map data © OpenStreetMap contributors,© 2025 TomTom, Microsoft" at bounding box center [709, 315] width 1418 height 630
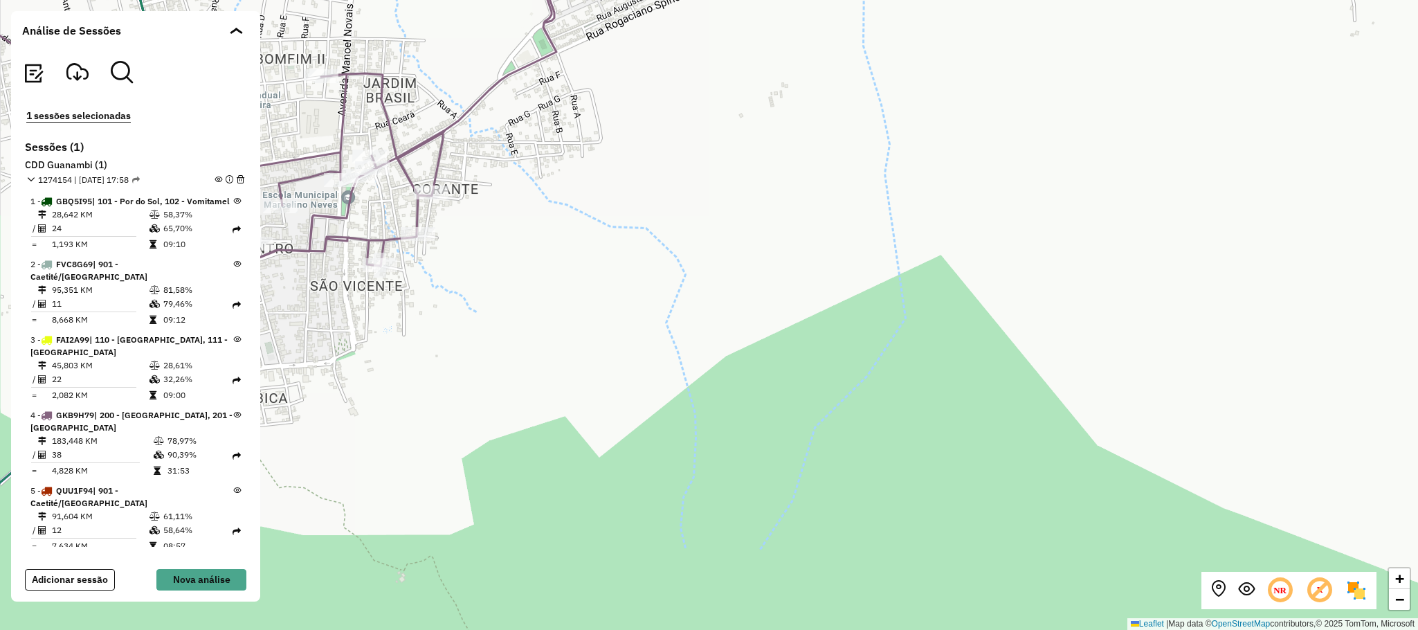
drag, startPoint x: 347, startPoint y: 322, endPoint x: 706, endPoint y: 447, distance: 379.7
click at [711, 470] on div "+ − Leaflet | Map data © OpenStreetMap contributors,© 2025 TomTom, Microsoft" at bounding box center [709, 315] width 1418 height 630
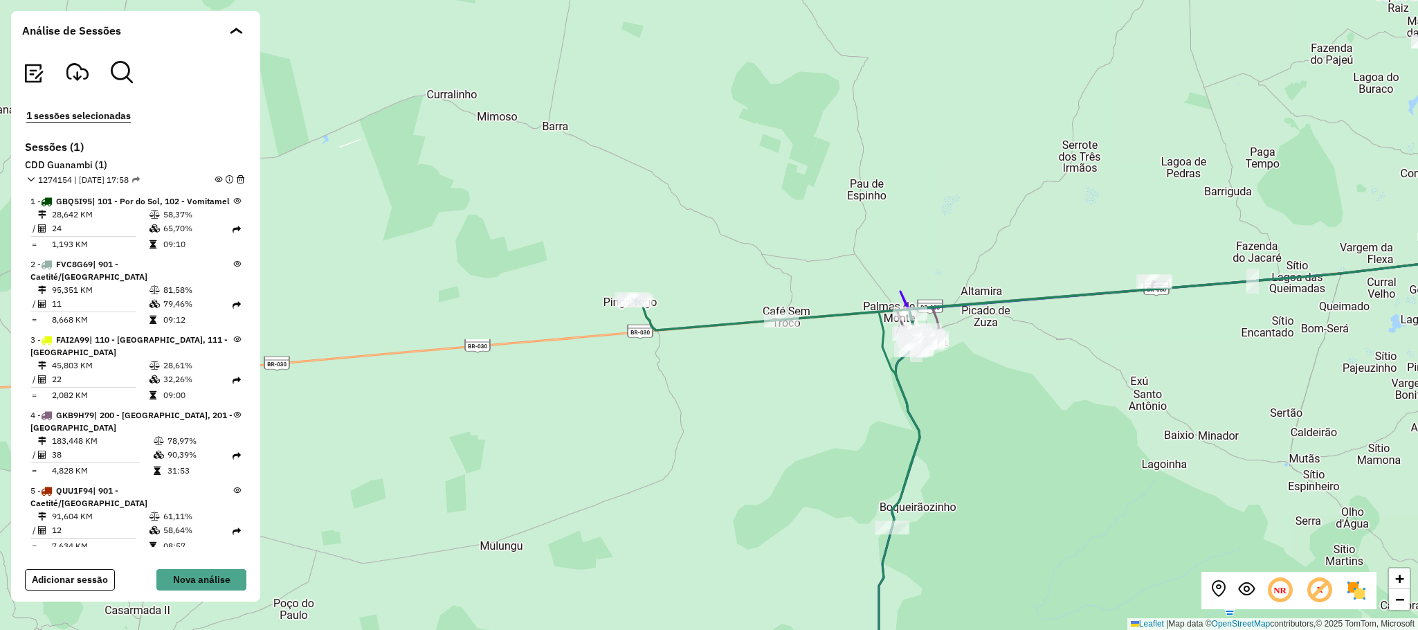
drag, startPoint x: 989, startPoint y: 201, endPoint x: 971, endPoint y: 262, distance: 62.6
click at [971, 262] on div "+ − Leaflet | Map data © OpenStreetMap contributors,© 2025 TomTom, Microsoft" at bounding box center [709, 315] width 1418 height 630
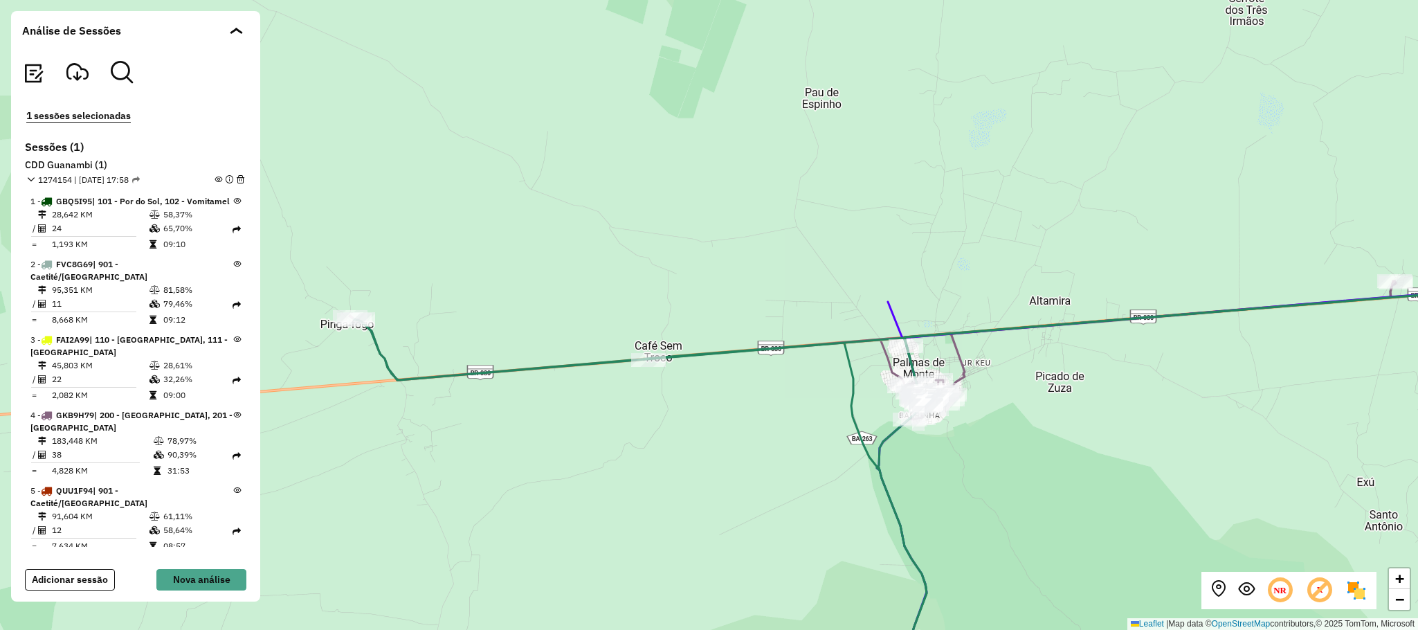
drag, startPoint x: 1302, startPoint y: 515, endPoint x: 1294, endPoint y: 522, distance: 9.8
click at [1294, 522] on div "+ − Leaflet | Map data © OpenStreetMap contributors,© 2025 TomTom, Microsoft" at bounding box center [709, 315] width 1418 height 630
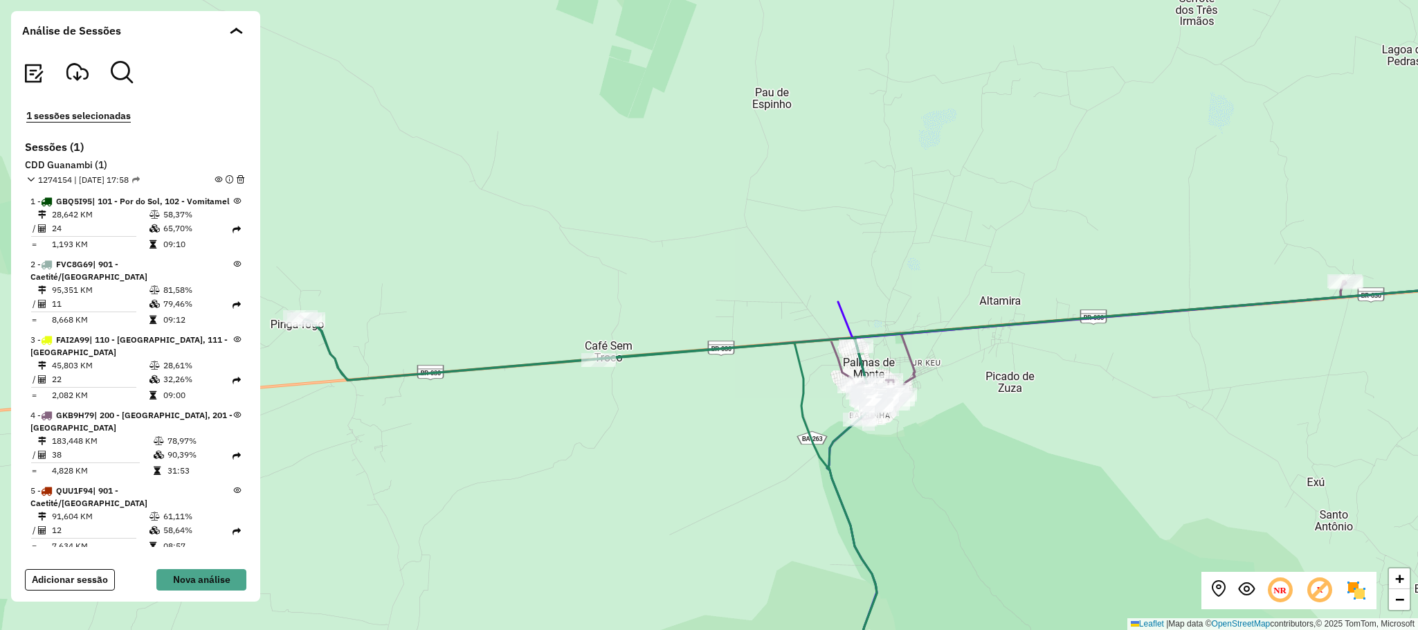
drag, startPoint x: 1084, startPoint y: 472, endPoint x: 965, endPoint y: 470, distance: 119.0
click at [964, 472] on div "+ − Leaflet | Map data © OpenStreetMap contributors,© 2025 TomTom, Microsoft" at bounding box center [709, 315] width 1418 height 630
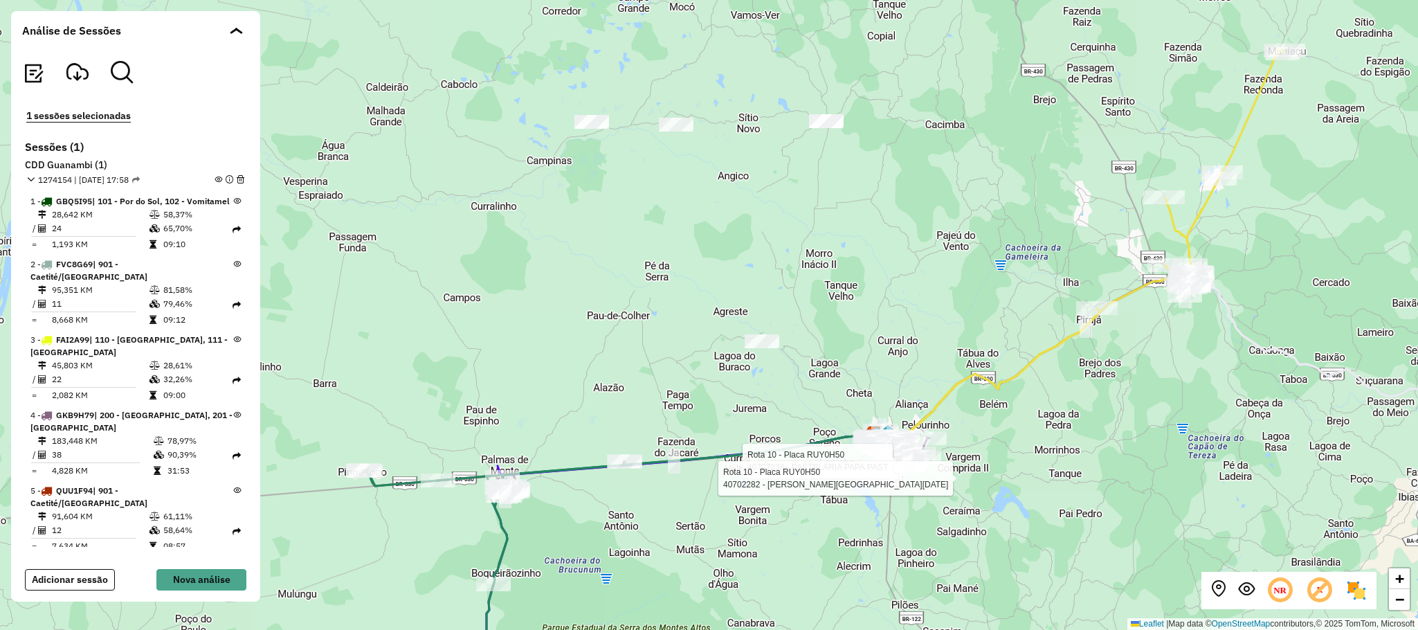
drag, startPoint x: 1268, startPoint y: 383, endPoint x: 1084, endPoint y: 442, distance: 193.4
click at [1086, 442] on div "Rota 10 - Placa RUY0H50 40707238 - PASTELARIA PAPA PAST Rota 10 - Placa RUY0H50…" at bounding box center [709, 315] width 1418 height 630
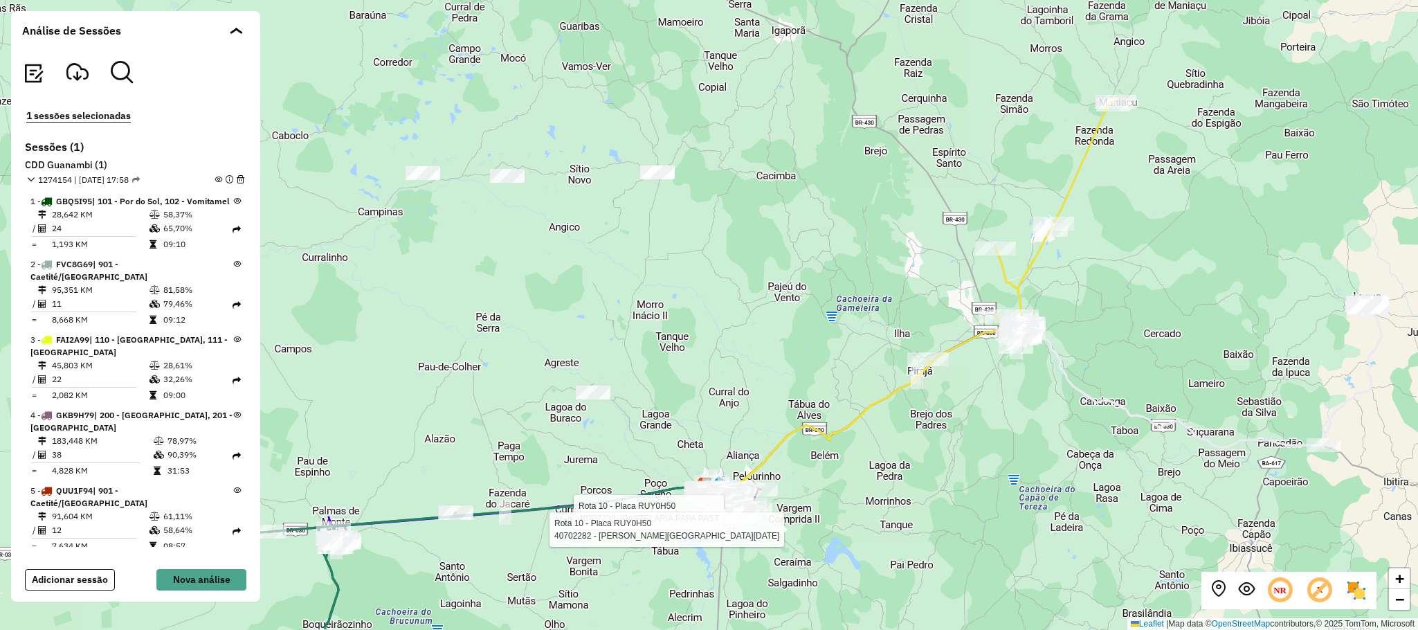
drag, startPoint x: 1188, startPoint y: 278, endPoint x: 1127, endPoint y: 372, distance: 112.1
click at [1127, 372] on div "Rota 10 - Placa RUY0H50 40707238 - PASTELARIA PAPA PAST Rota 10 - Placa RUY0H50…" at bounding box center [709, 315] width 1418 height 630
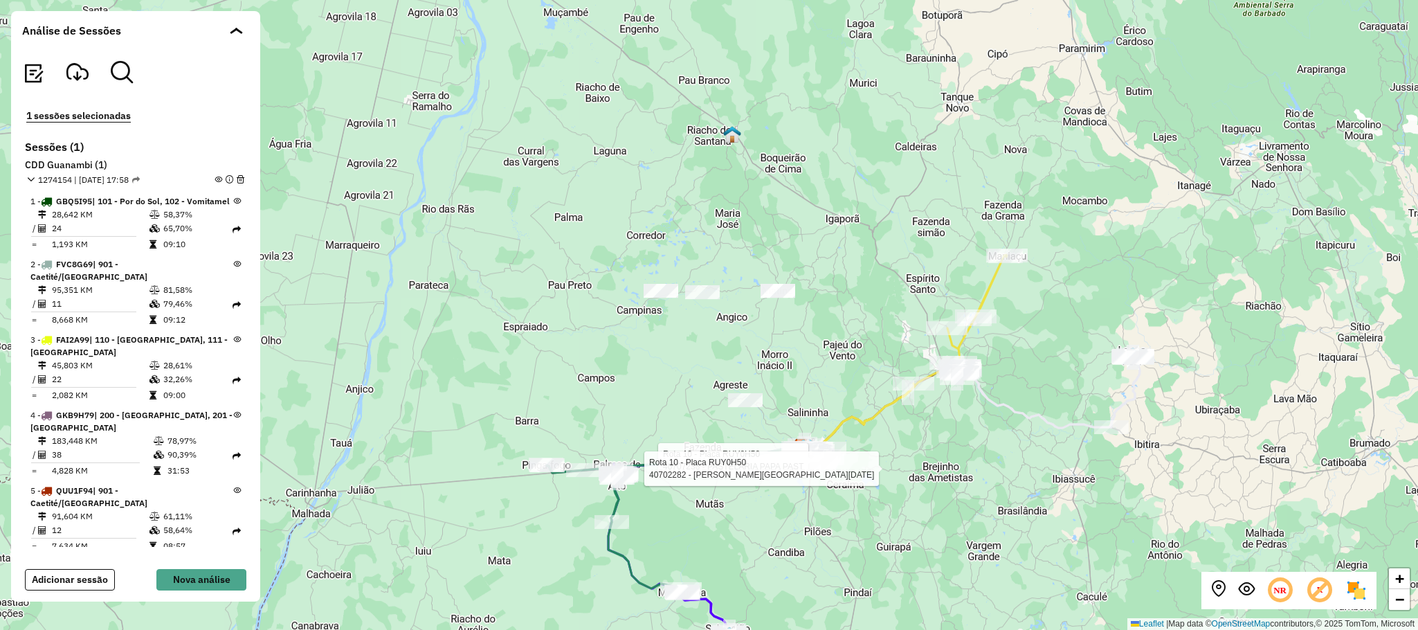
drag, startPoint x: 955, startPoint y: 496, endPoint x: 1005, endPoint y: 289, distance: 213.0
click at [1025, 356] on div "Rota 10 - Placa RUY0H50 40707238 - PASTELARIA PAPA PAST Rota 10 - Placa RUY0H50…" at bounding box center [709, 315] width 1418 height 630
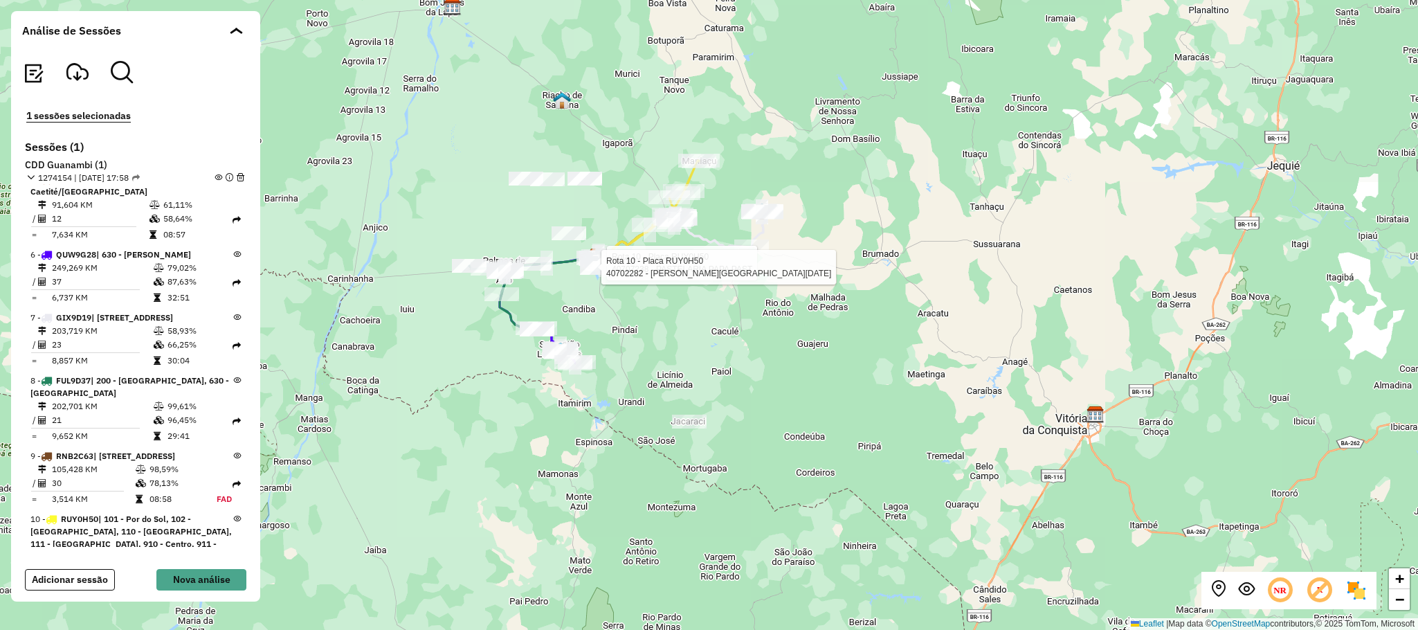
scroll to position [415, 0]
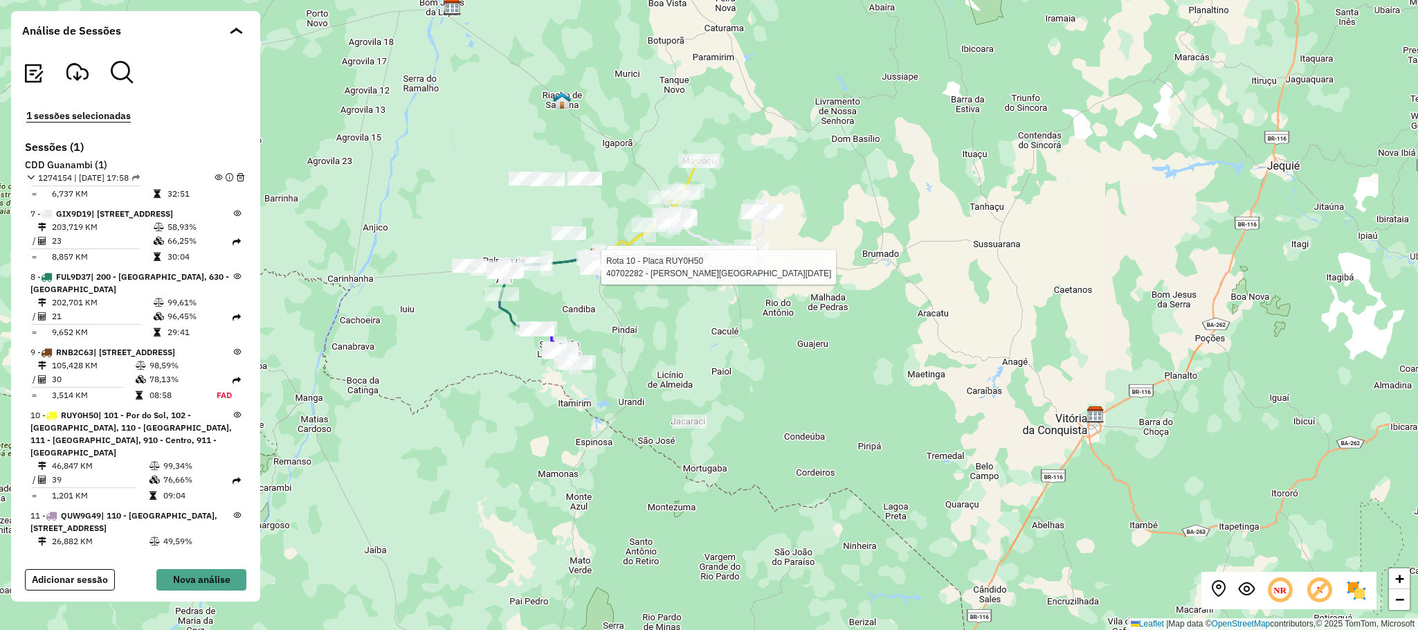
drag, startPoint x: 614, startPoint y: 312, endPoint x: 673, endPoint y: 329, distance: 60.4
click at [671, 328] on div "Rota 10 - Placa RUY0H50 40707238 - PASTELARIA PAPA PAST Rota 10 - Placa RUY0H50…" at bounding box center [709, 315] width 1418 height 630
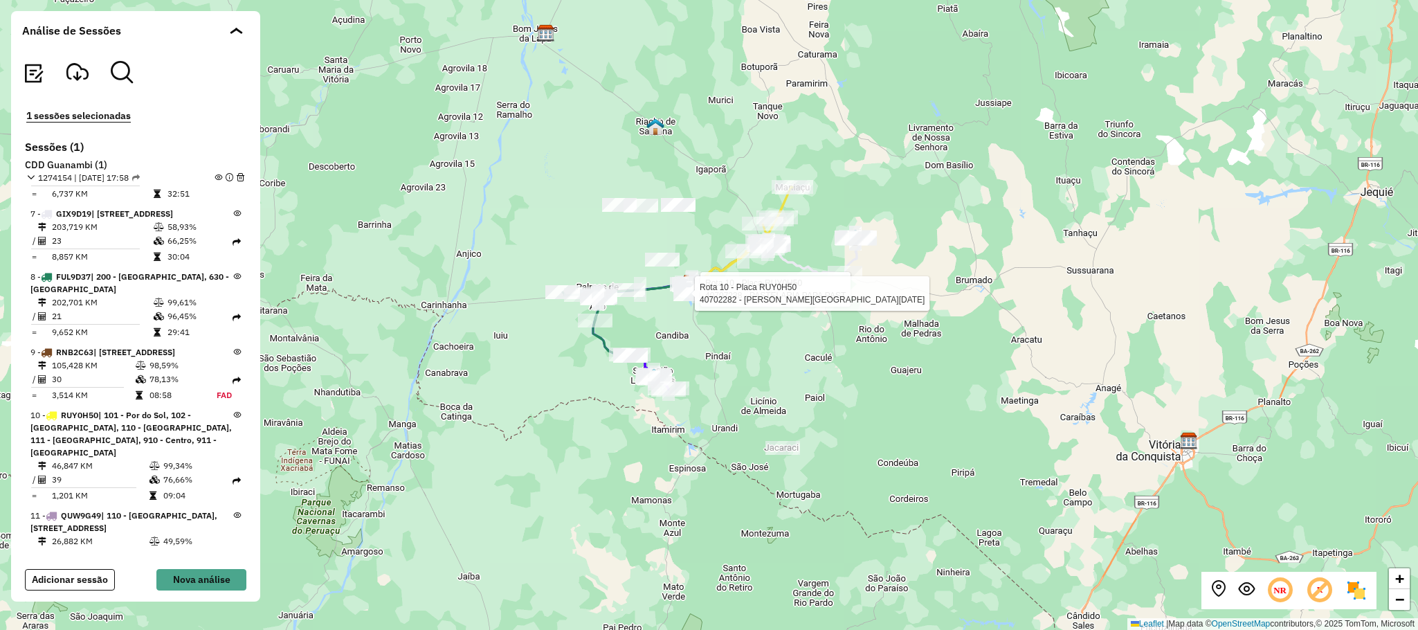
drag, startPoint x: 1124, startPoint y: 313, endPoint x: 1156, endPoint y: 361, distance: 57.8
click at [1156, 361] on div "Rota 10 - Placa RUY0H50 40707238 - PASTELARIA PAPA PAST Rota 10 - Placa RUY0H50…" at bounding box center [709, 315] width 1418 height 630
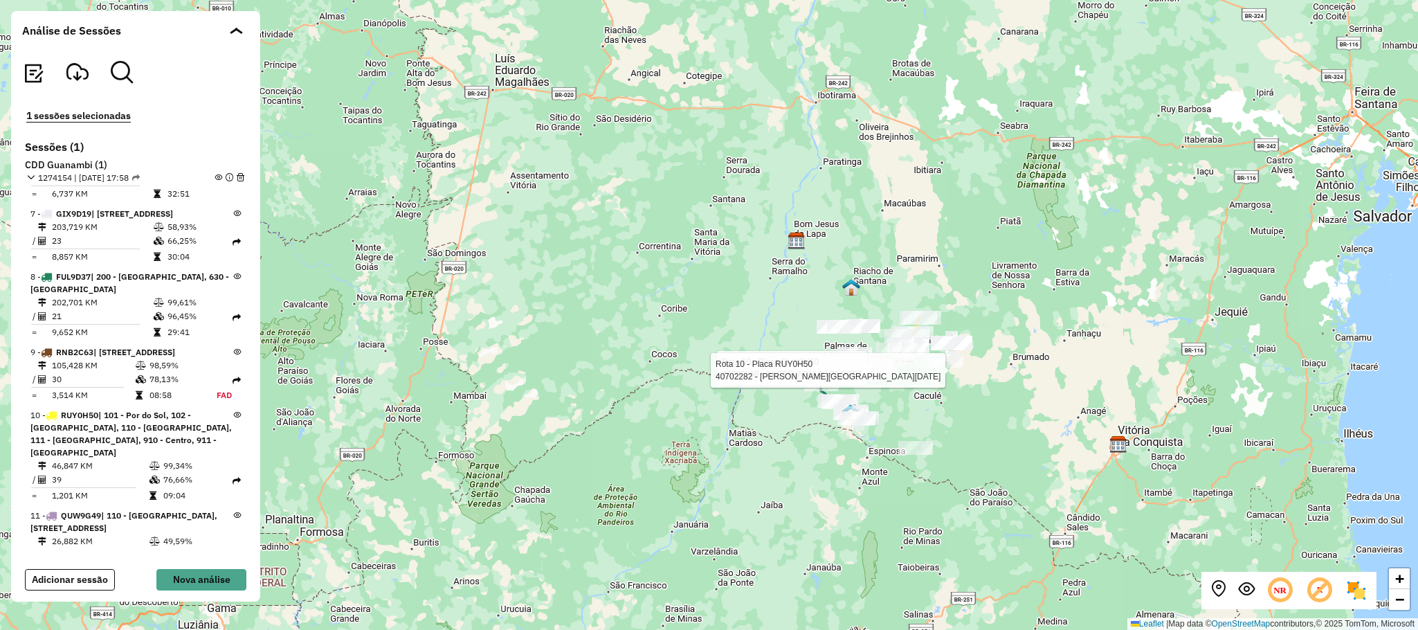
click at [432, 100] on div "Rota 10 - Placa RUY0H50 40707238 - PASTELARIA PAPA PAST Rota 10 - Placa RUY0H50…" at bounding box center [709, 315] width 1418 height 630
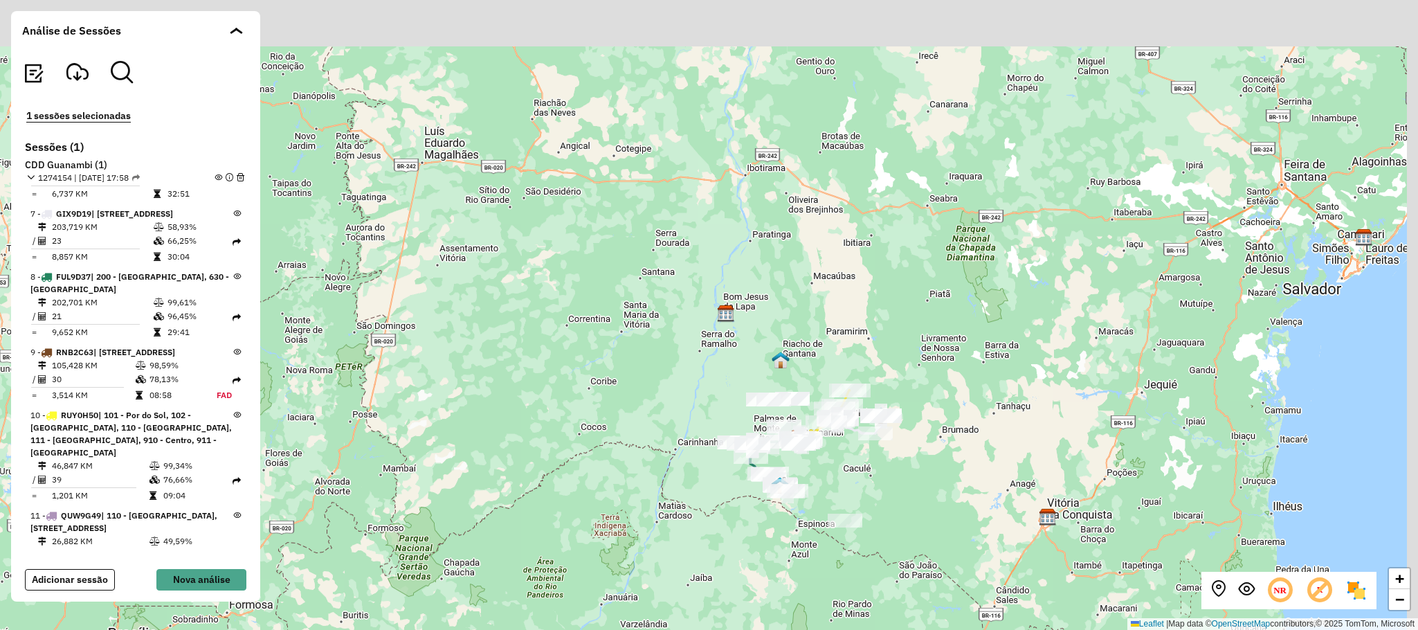
drag, startPoint x: 1218, startPoint y: 399, endPoint x: 1155, endPoint y: 403, distance: 63.8
click at [1183, 409] on div "+ − Leaflet | Map data © OpenStreetMap contributors,© 2025 TomTom, Microsoft" at bounding box center [709, 315] width 1418 height 630
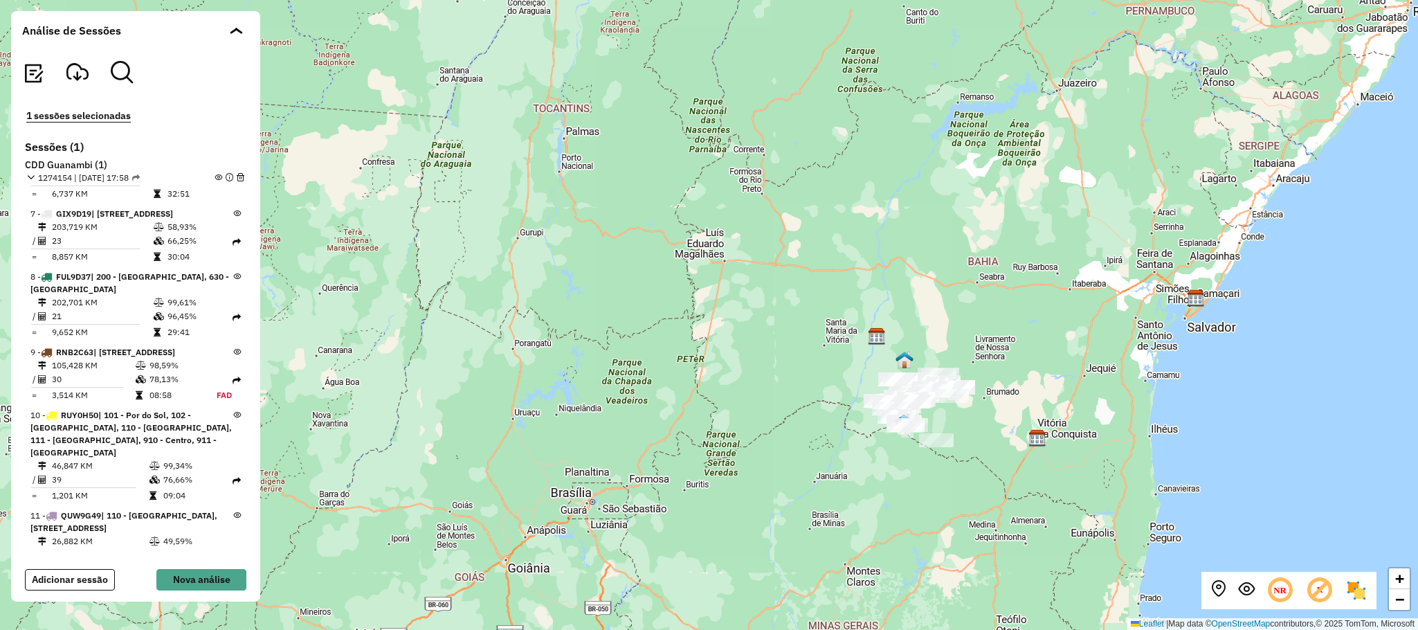
click at [999, 355] on div "+ − Leaflet | Map data © OpenStreetMap contributors,© 2025 TomTom, Microsoft" at bounding box center [709, 315] width 1418 height 630
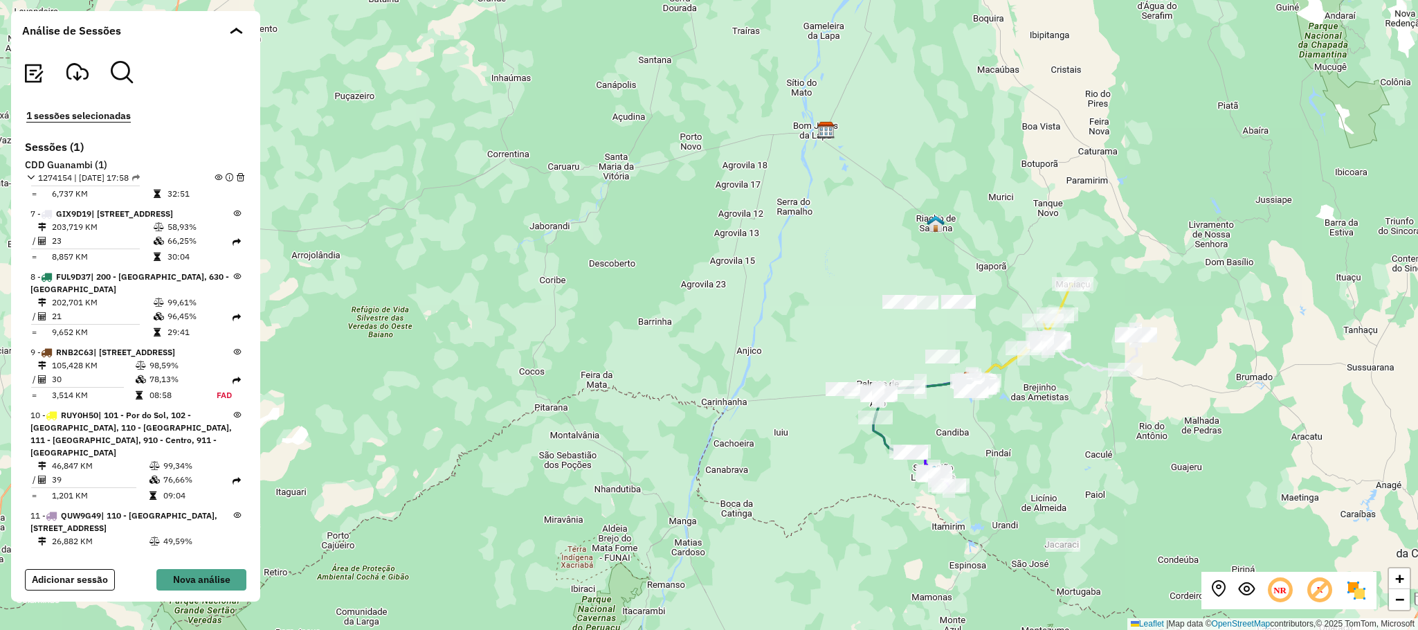
drag, startPoint x: 1130, startPoint y: 418, endPoint x: 958, endPoint y: 459, distance: 177.1
click at [958, 459] on div "+ − Leaflet | Map data © OpenStreetMap contributors,© 2025 TomTom, Microsoft" at bounding box center [709, 315] width 1418 height 630
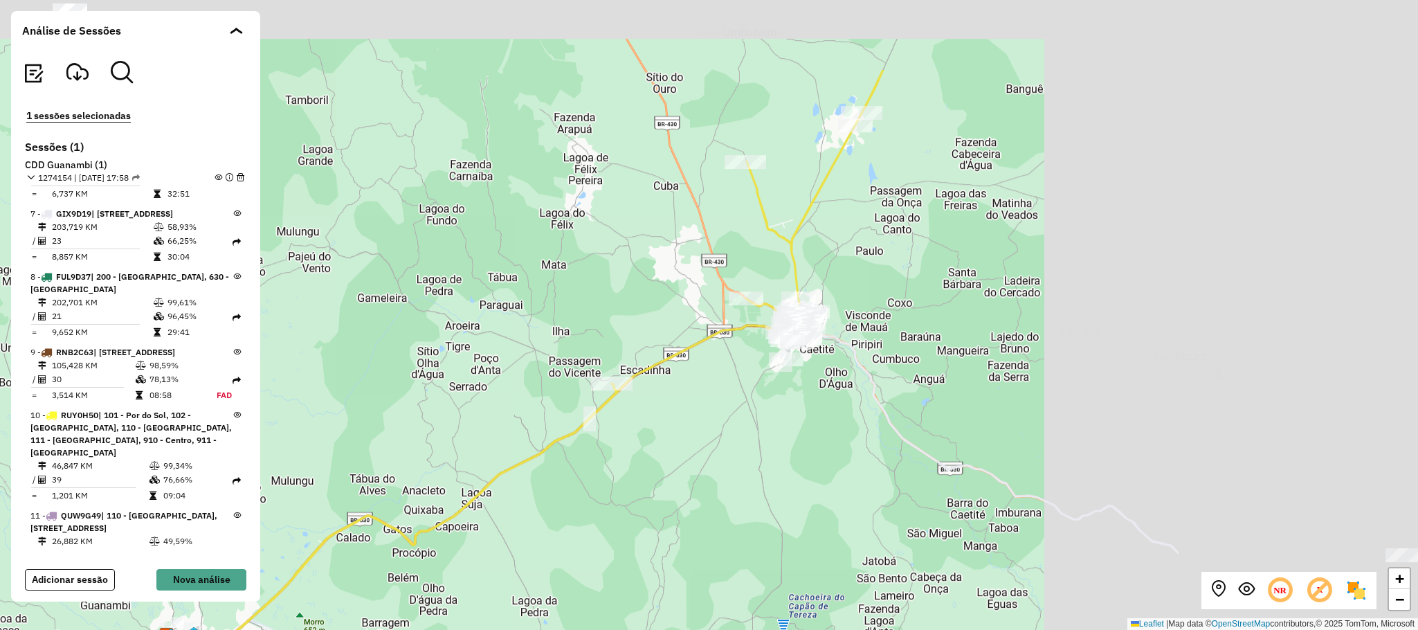
drag, startPoint x: 814, startPoint y: 471, endPoint x: 698, endPoint y: 502, distance: 119.7
click at [704, 511] on div "+ − Leaflet | Map data © OpenStreetMap contributors,© 2025 TomTom, Microsoft" at bounding box center [709, 315] width 1418 height 630
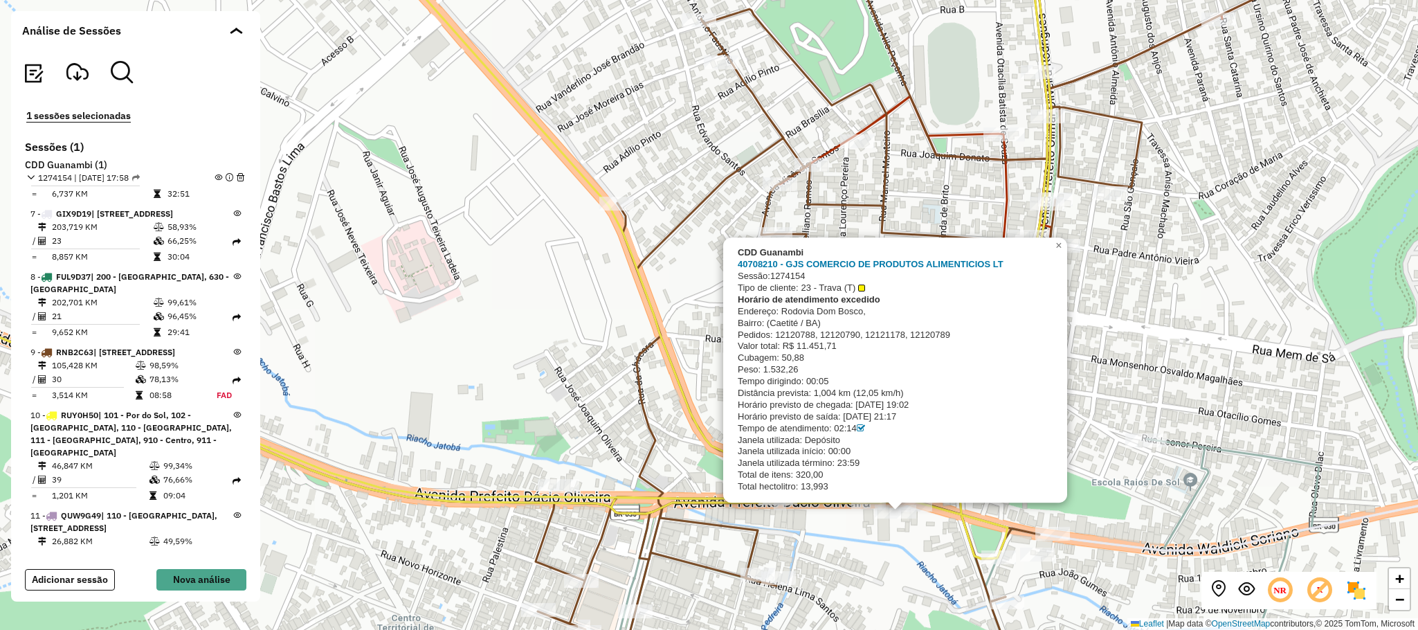
click at [909, 538] on div "CDD Guanambi 40708210 - GJS COMERCIO DE PRODUTOS ALIMENTICIOS LT Sessão: 127415…" at bounding box center [709, 315] width 1418 height 630
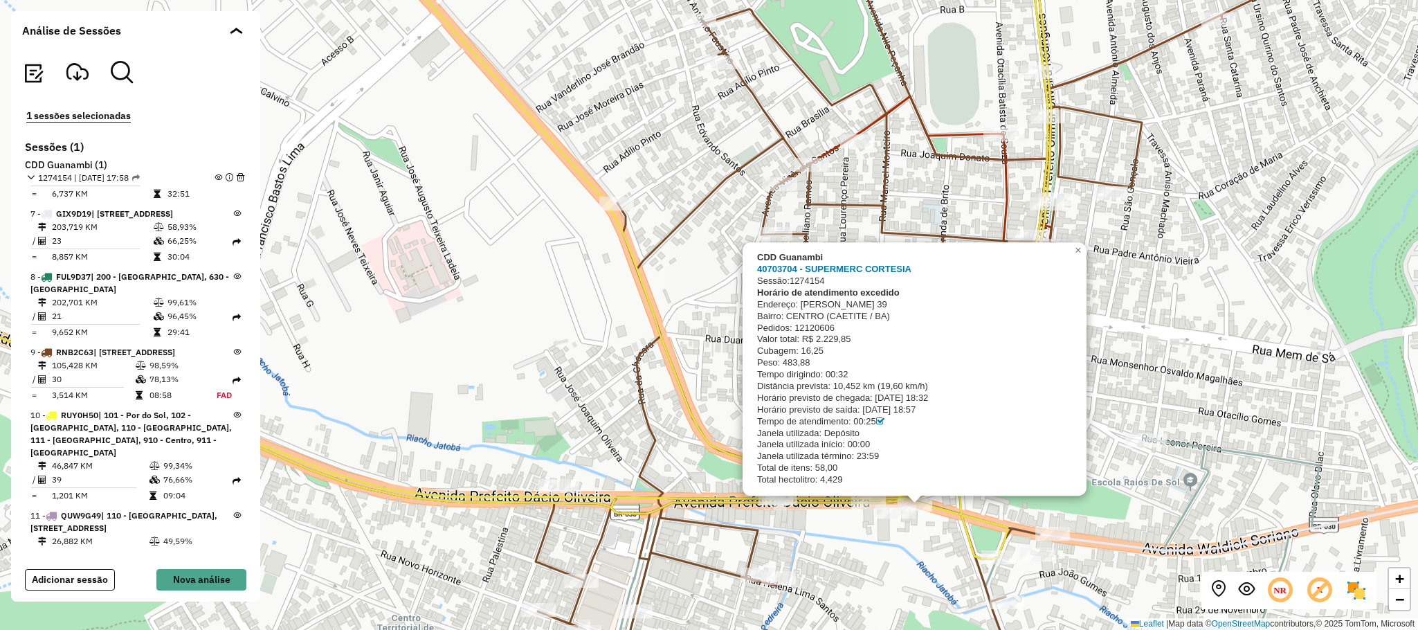
click at [934, 527] on div "CDD Guanambi 40703704 - SUPERMERC CORTESIA Sessão: 1274154 Horário de atendimen…" at bounding box center [709, 315] width 1418 height 630
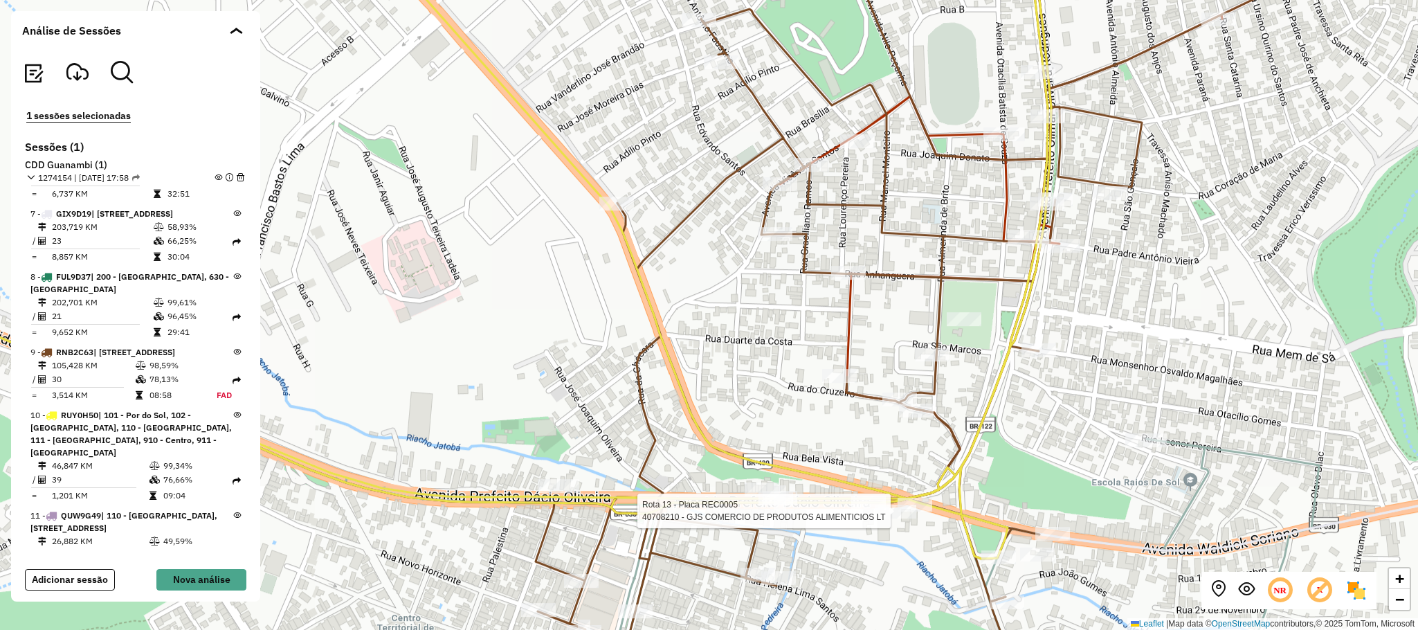
click at [897, 518] on div at bounding box center [896, 511] width 42 height 14
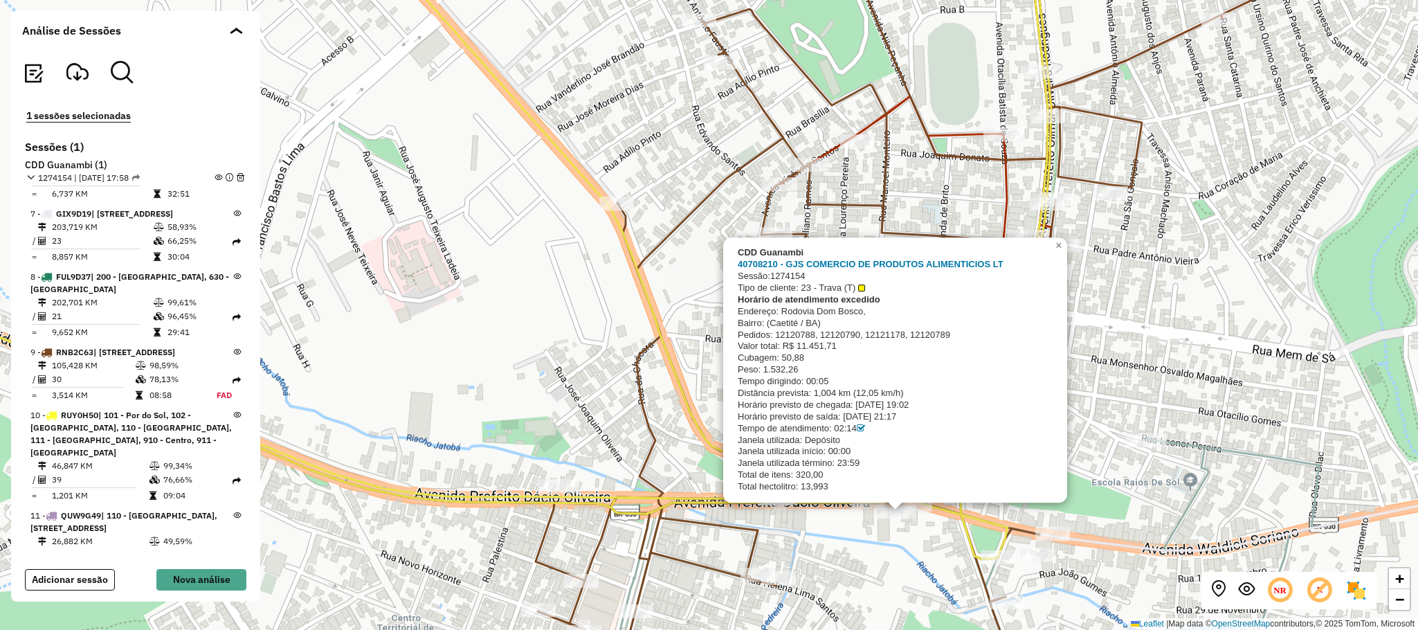
click at [1252, 326] on div "CDD Guanambi 40708210 - GJS COMERCIO DE PRODUTOS ALIMENTICIOS LT Sessão: 127415…" at bounding box center [709, 315] width 1418 height 630
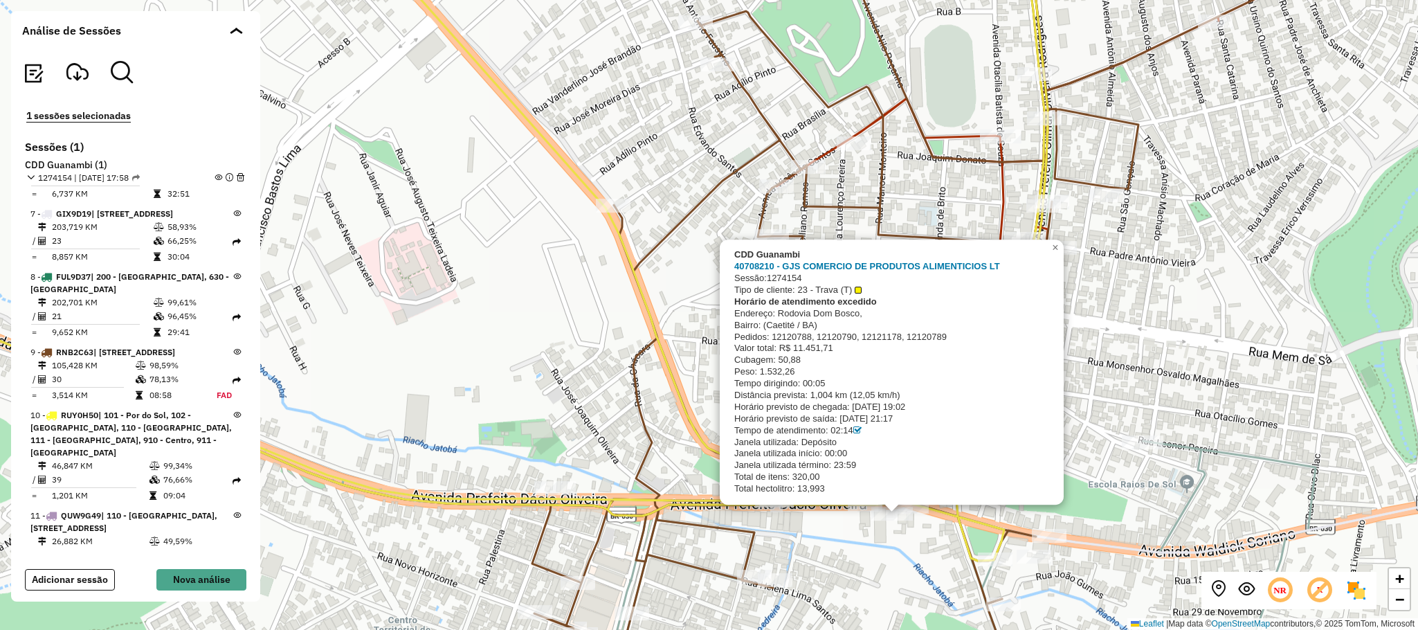
drag, startPoint x: 1203, startPoint y: 347, endPoint x: 1225, endPoint y: 343, distance: 22.4
click at [1215, 355] on div "CDD Guanambi 40708210 - GJS COMERCIO DE PRODUTOS ALIMENTICIOS LT Sessão: 127415…" at bounding box center [709, 315] width 1418 height 630
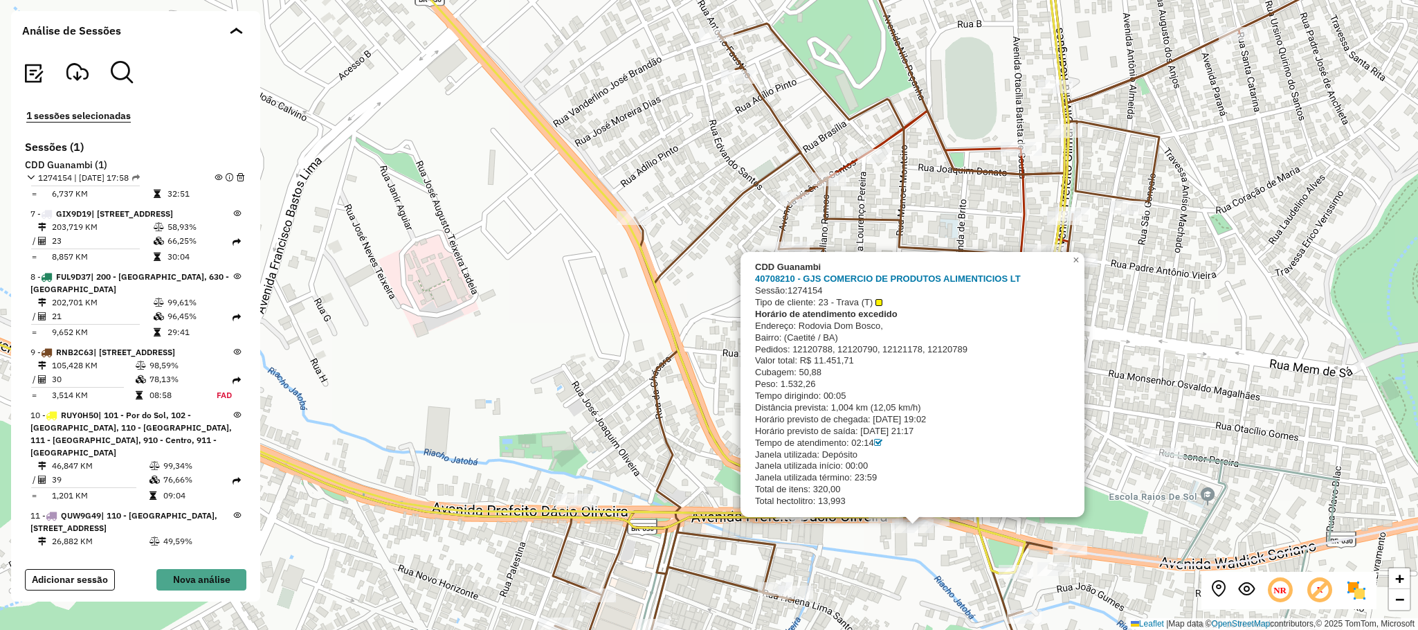
click at [1187, 387] on div "CDD Guanambi 40708210 - GJS COMERCIO DE PRODUTOS ALIMENTICIOS LT Sessão: 127415…" at bounding box center [709, 315] width 1418 height 630
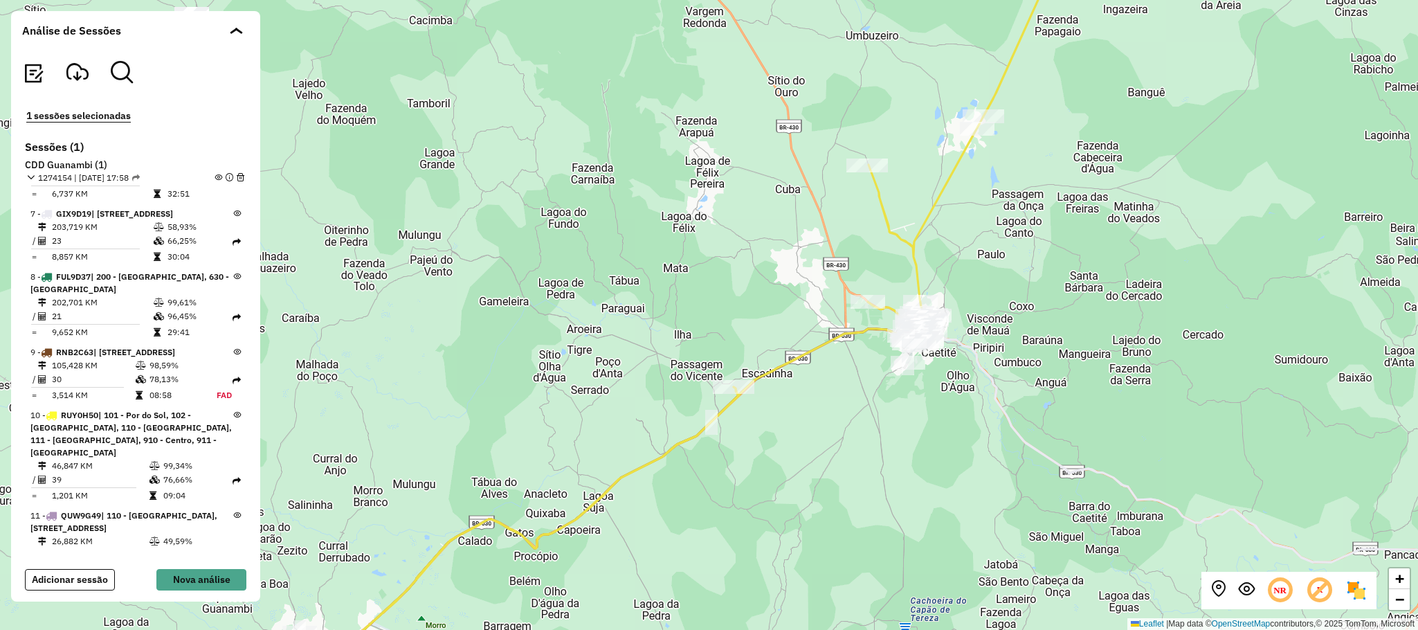
drag, startPoint x: 764, startPoint y: 446, endPoint x: 868, endPoint y: 391, distance: 117.6
click at [780, 417] on div "+ − Leaflet | Map data © OpenStreetMap contributors,© 2025 TomTom, Microsoft" at bounding box center [709, 315] width 1418 height 630
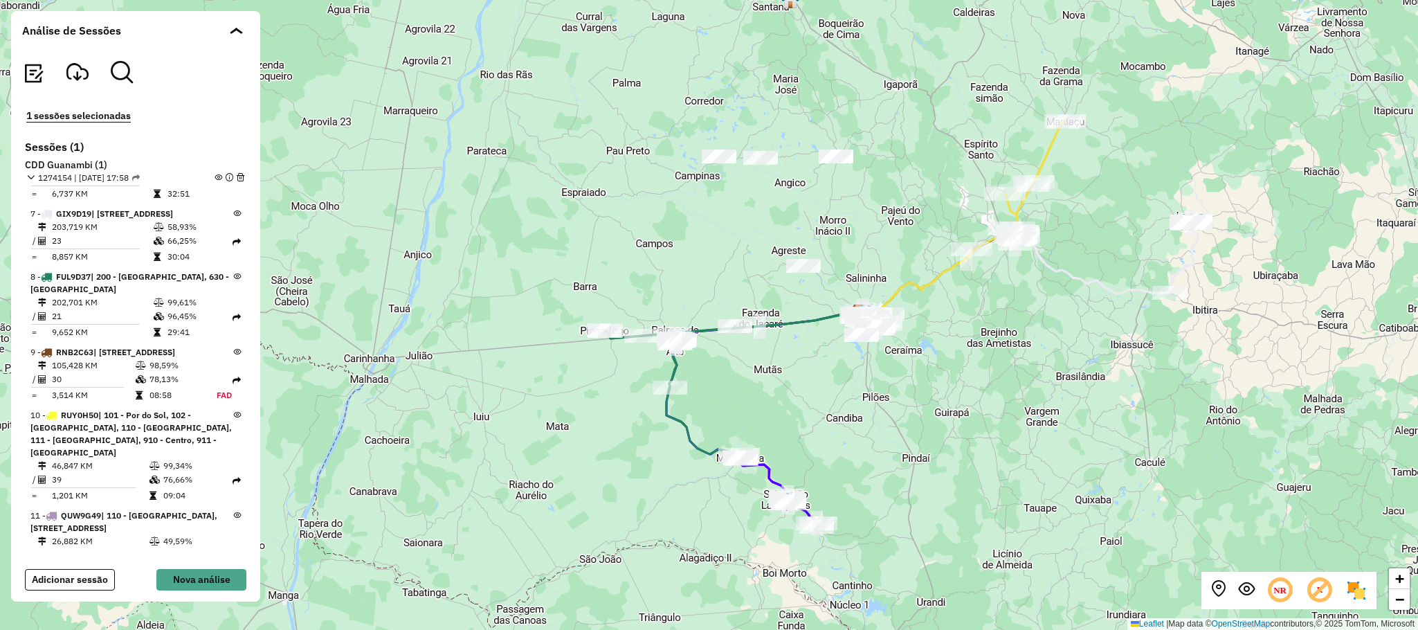
drag, startPoint x: 1023, startPoint y: 320, endPoint x: 1043, endPoint y: 293, distance: 32.7
click at [1041, 298] on div "+ − Leaflet | Map data © OpenStreetMap contributors,© 2025 TomTom, Microsoft" at bounding box center [709, 315] width 1418 height 630
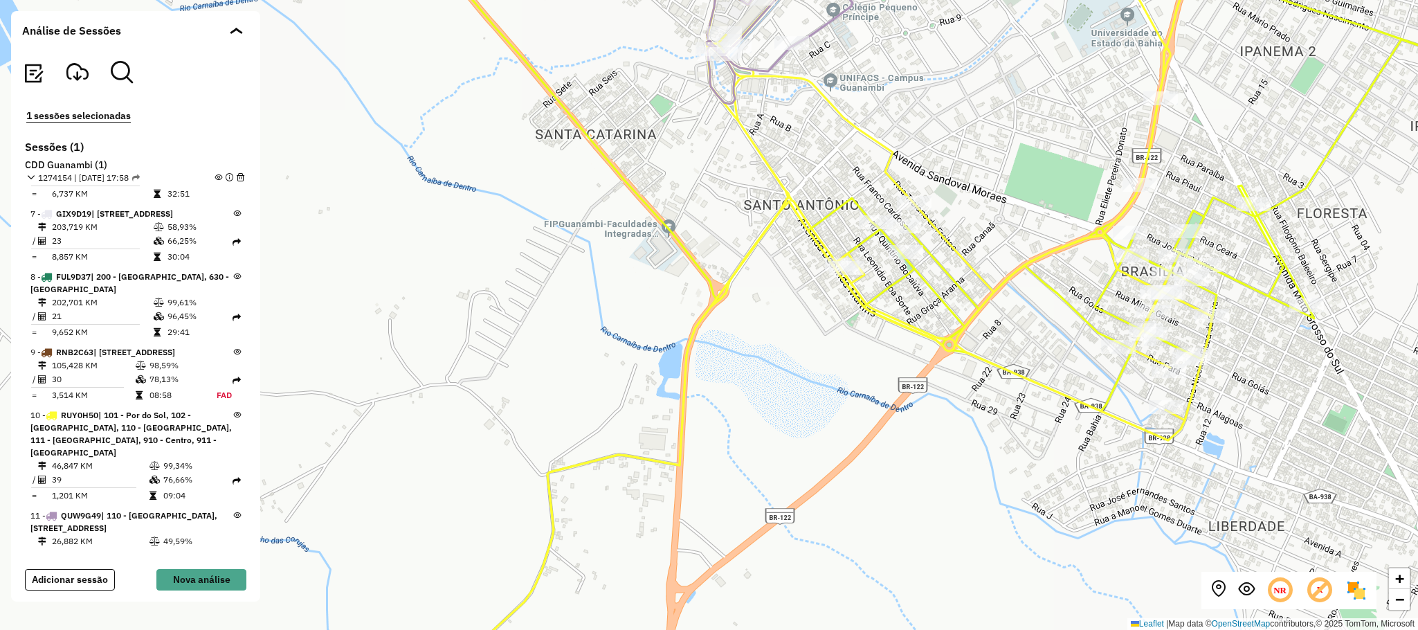
drag, startPoint x: 963, startPoint y: 160, endPoint x: 852, endPoint y: 464, distance: 323.5
click at [857, 465] on div "Rota 10 - Placa RUY0H50 40705047 - RENAN OLIVEIRA ROCHA + − Leaflet | Map data …" at bounding box center [709, 315] width 1418 height 630
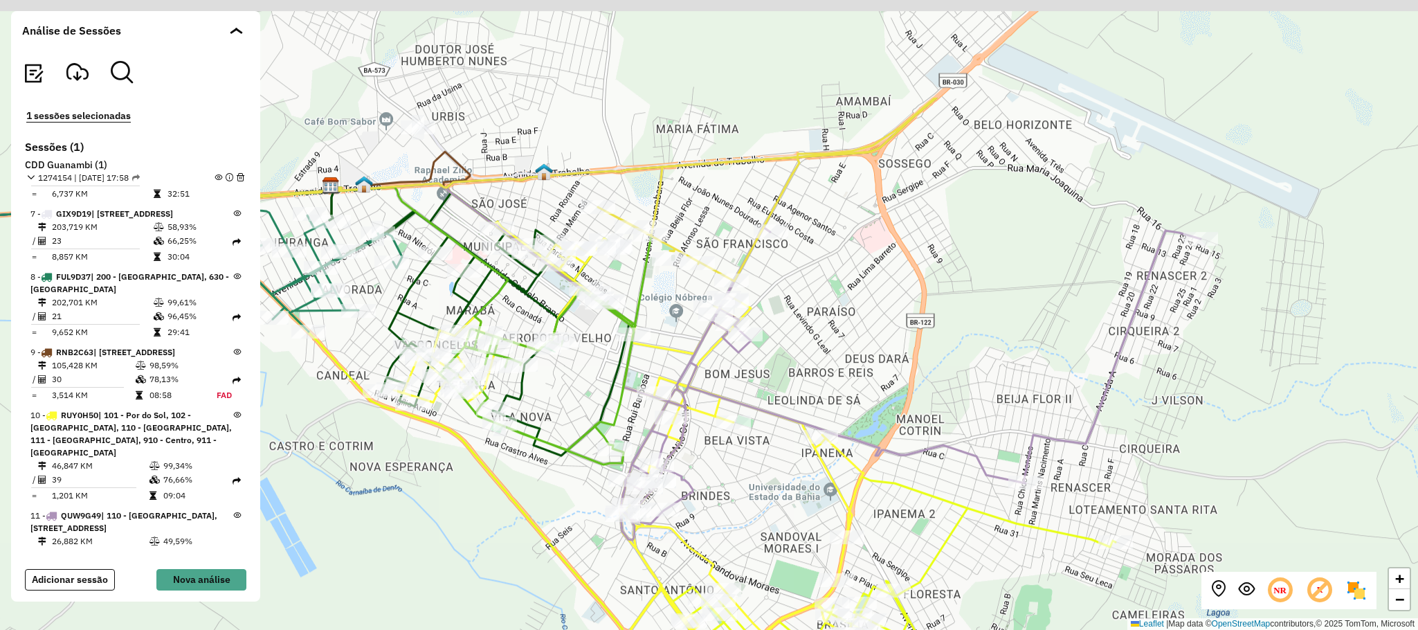
drag, startPoint x: 872, startPoint y: 297, endPoint x: 778, endPoint y: 407, distance: 144.3
click at [802, 430] on icon at bounding box center [910, 383] width 581 height 313
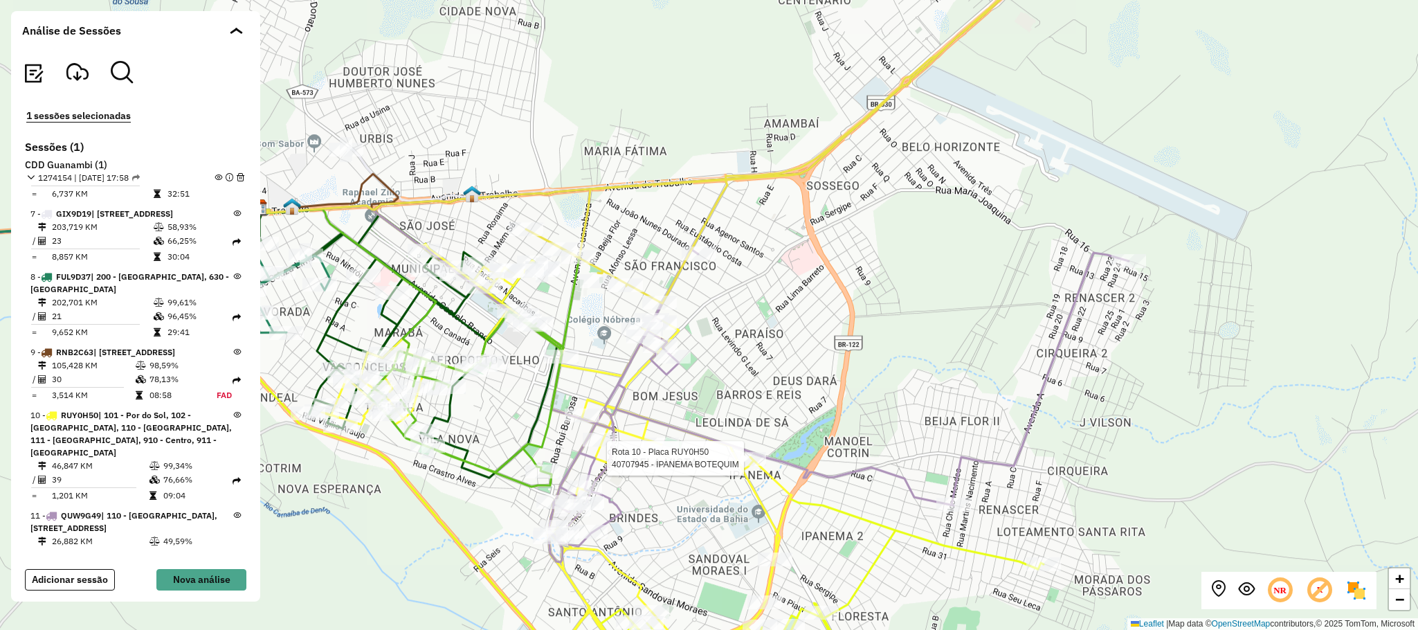
scroll to position [605, 0]
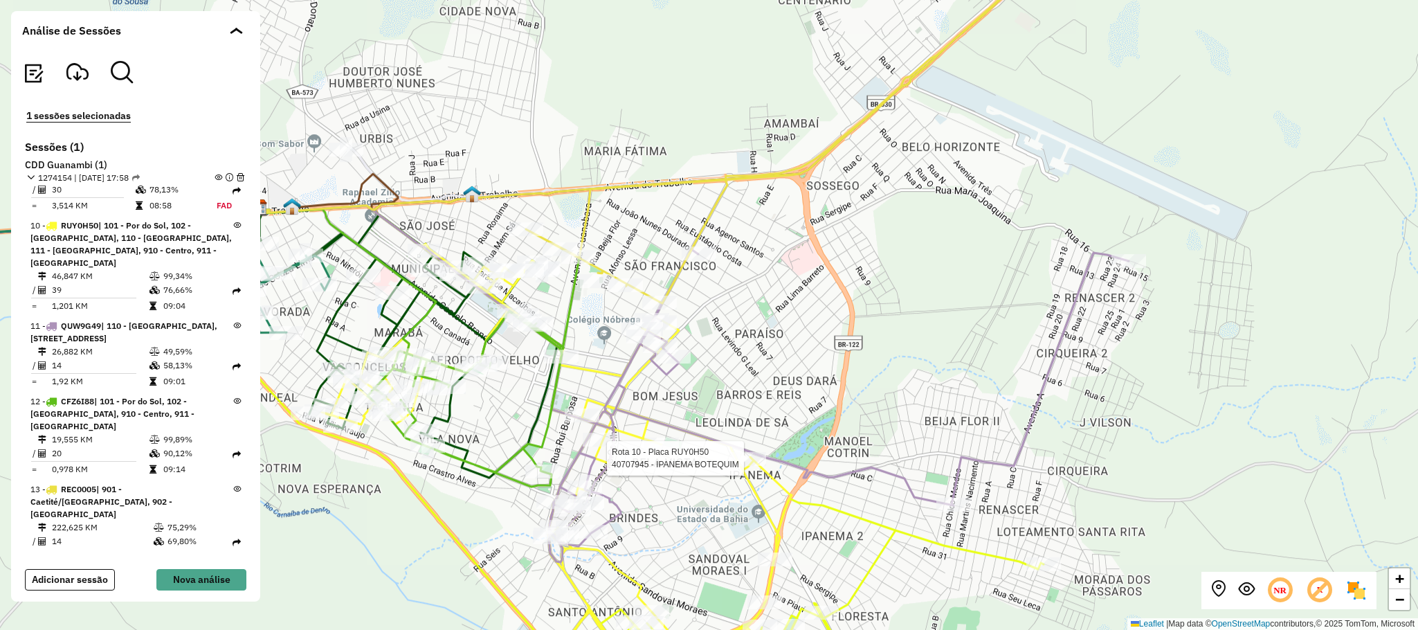
click at [214, 179] on em at bounding box center [218, 178] width 8 height 8
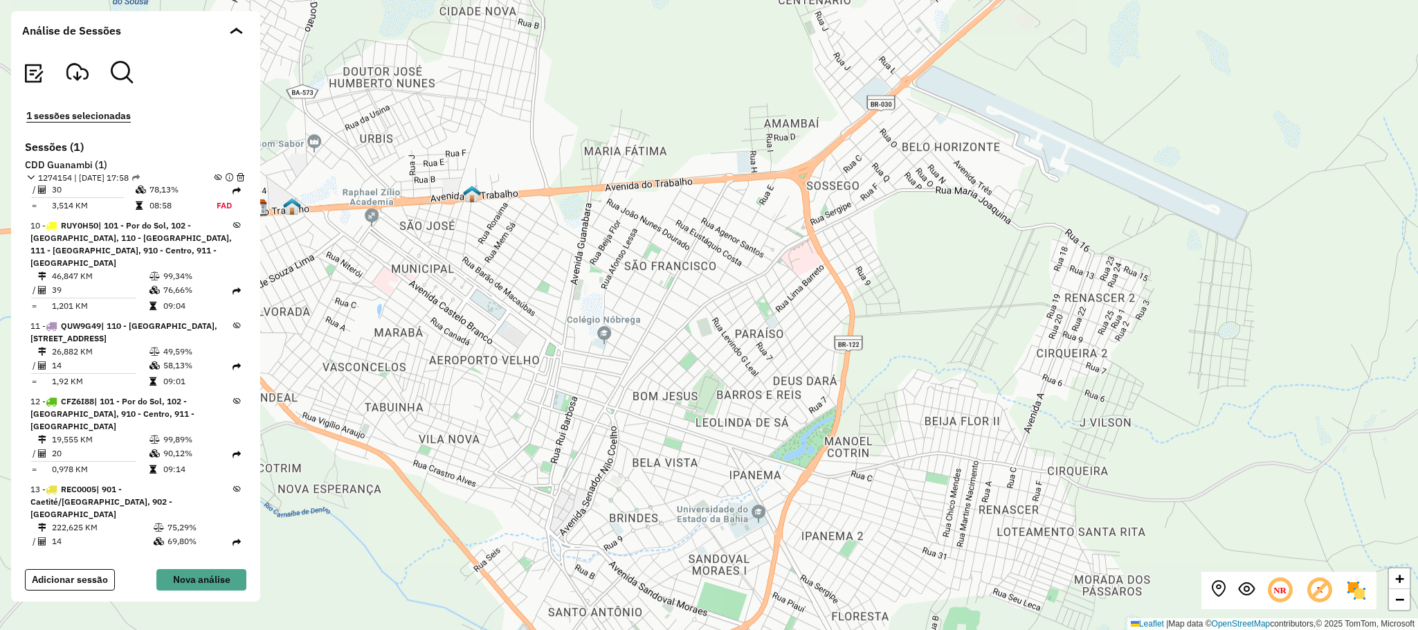
click at [233, 485] on icon at bounding box center [237, 489] width 8 height 8
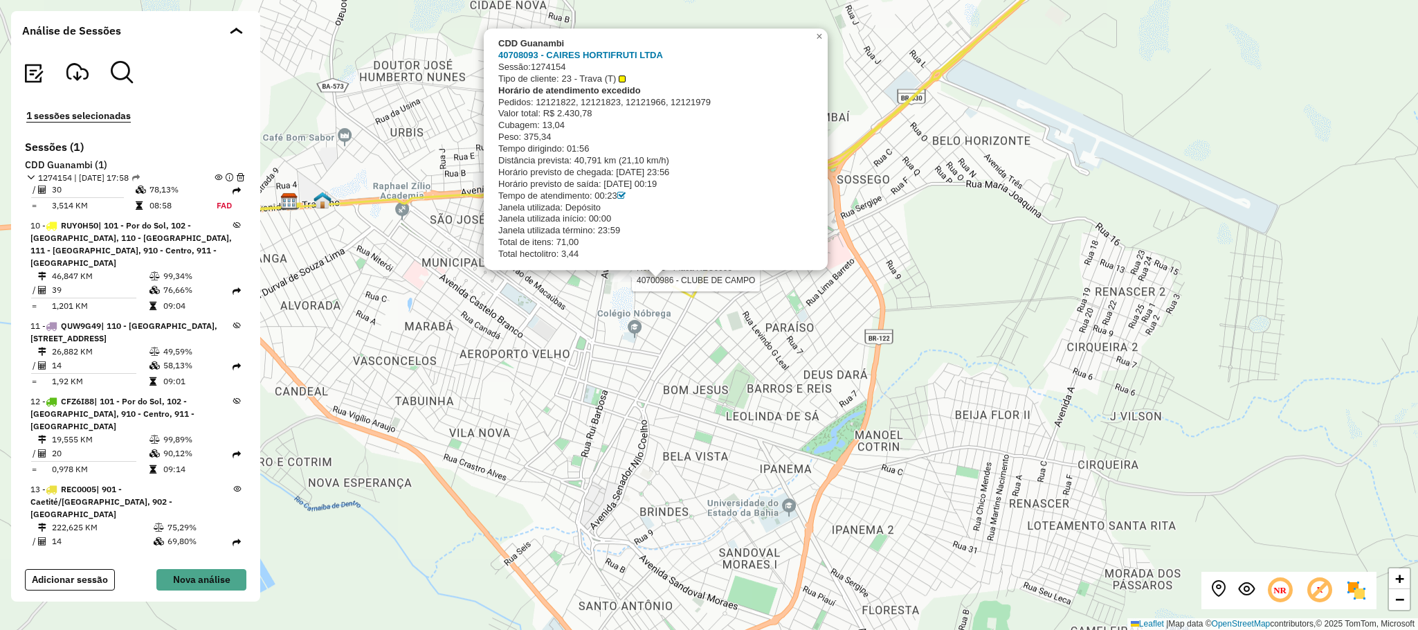
click at [623, 282] on div at bounding box center [627, 275] width 35 height 14
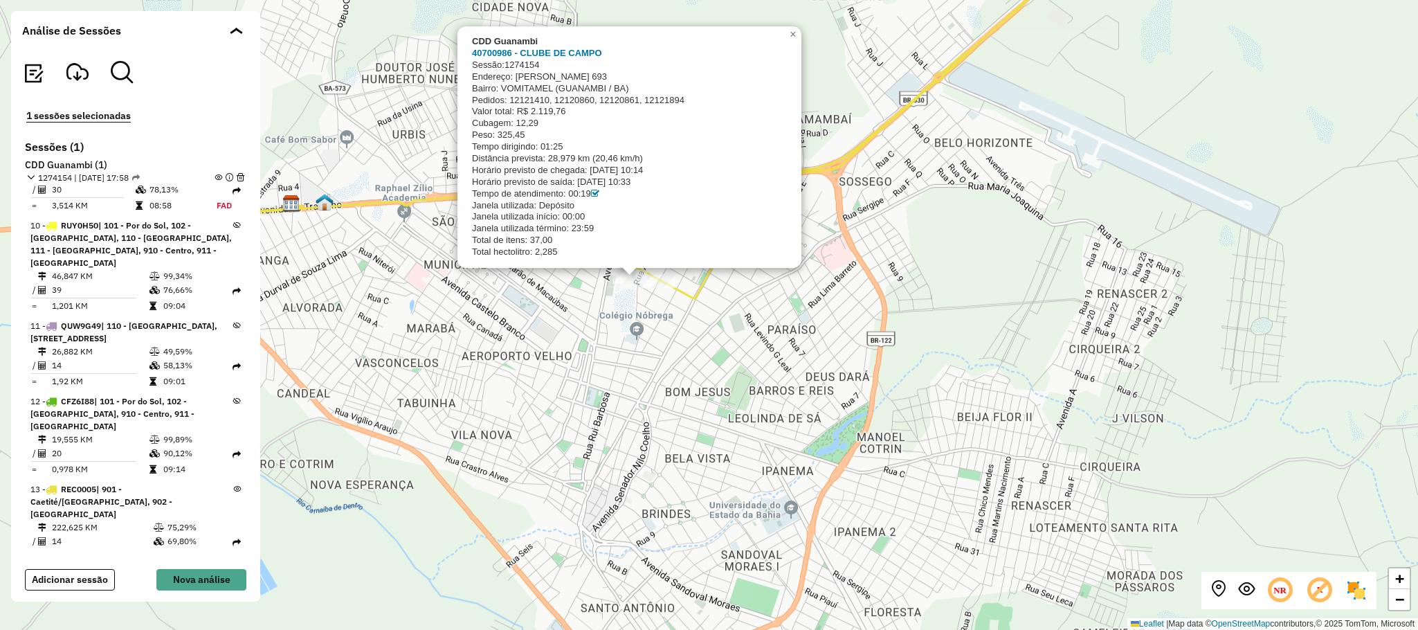
click at [563, 307] on div "CDD Guanambi 40700986 - CLUBE DE CAMPO Sessão: 1274154 Endereço: BEIJAMIN VIEIR…" at bounding box center [709, 315] width 1418 height 630
click at [569, 295] on div "CDD Guanambi 40700986 - CLUBE DE CAMPO Sessão: 1274154 Endereço: BEIJAMIN VIEIR…" at bounding box center [709, 315] width 1418 height 630
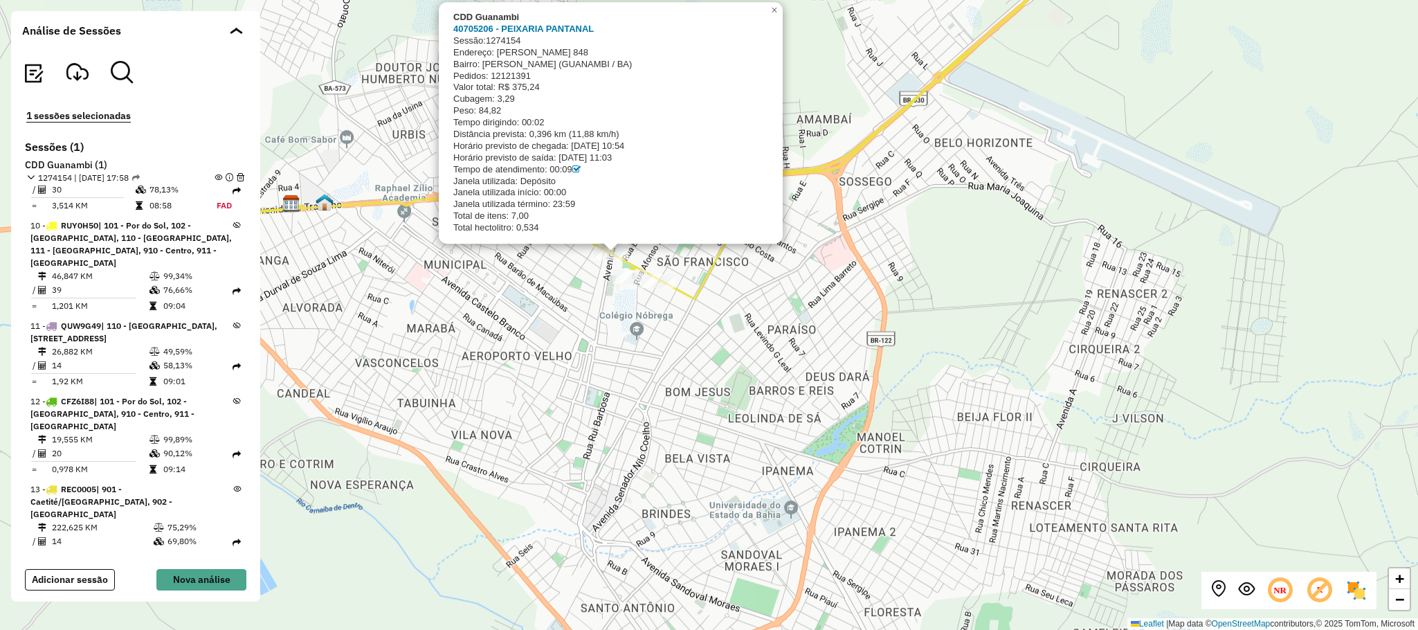
click at [522, 275] on div "CDD Guanambi 40705206 - PEIXARIA PANTANAL Sessão: 1274154 Endereço: BENJAMIN VI…" at bounding box center [709, 315] width 1418 height 630
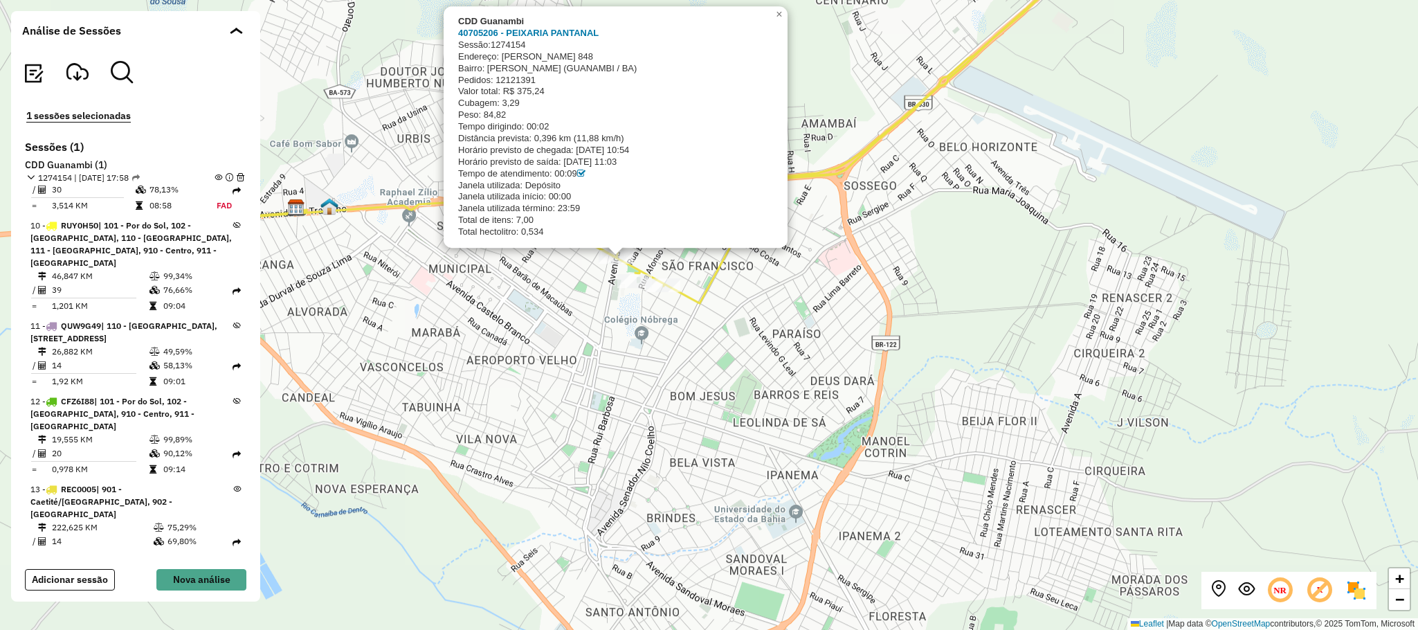
click at [547, 279] on div "CDD Guanambi 40705206 - PEIXARIA PANTANAL Sessão: 1274154 Endereço: BENJAMIN VI…" at bounding box center [709, 315] width 1418 height 630
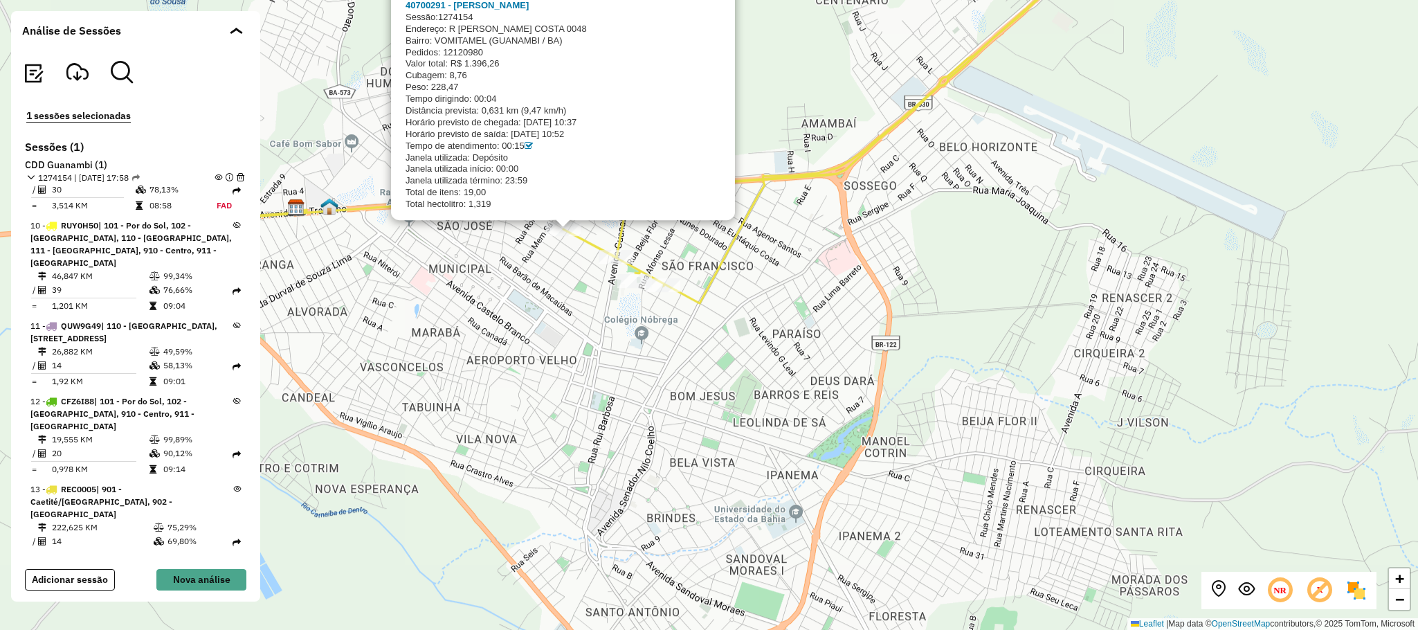
drag, startPoint x: 522, startPoint y: 334, endPoint x: 675, endPoint y: 335, distance: 153.6
click at [530, 330] on div "CDD Guanambi 40700291 - JOSE INACIO DA SILVA Sessão: 1274154 Endereço: R BEIJAM…" at bounding box center [709, 315] width 1418 height 630
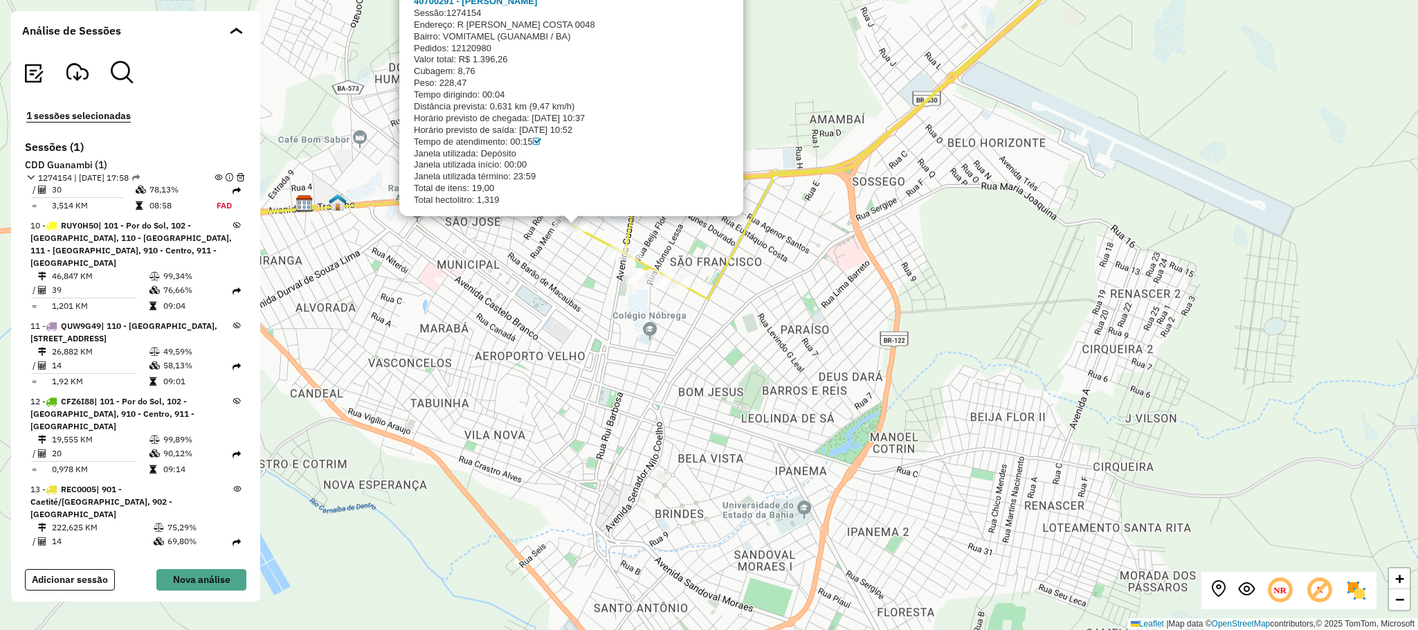
click at [667, 367] on div "CDD Guanambi 40700291 - JOSE INACIO DA SILVA Sessão: 1274154 Endereço: R BEIJAM…" at bounding box center [709, 315] width 1418 height 630
